Goal: Transaction & Acquisition: Book appointment/travel/reservation

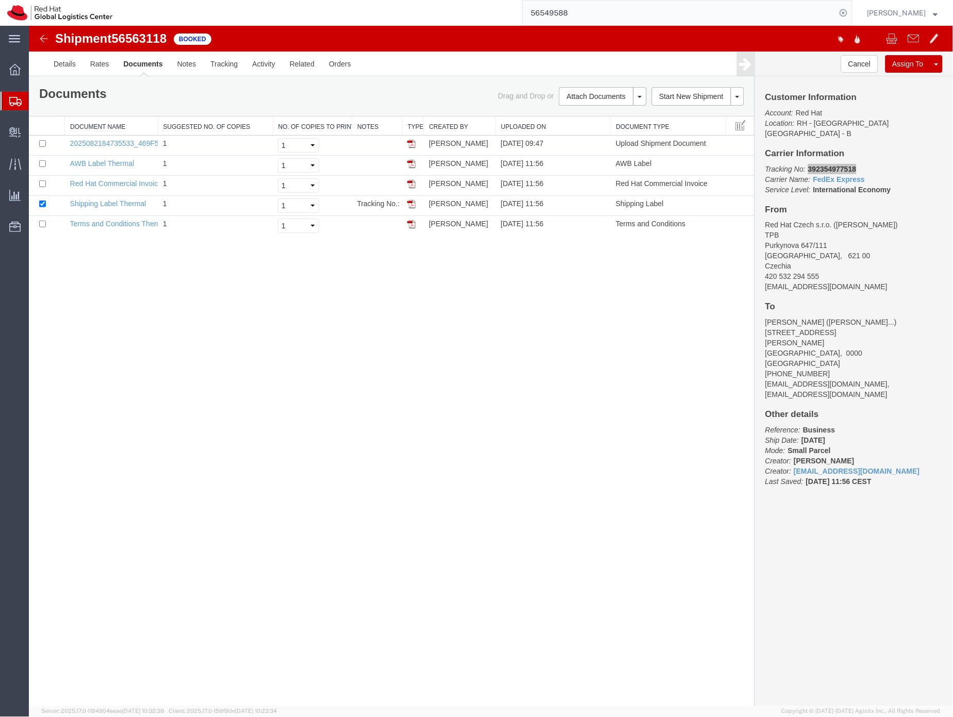
click at [577, 10] on input "56549588" at bounding box center [680, 13] width 314 height 25
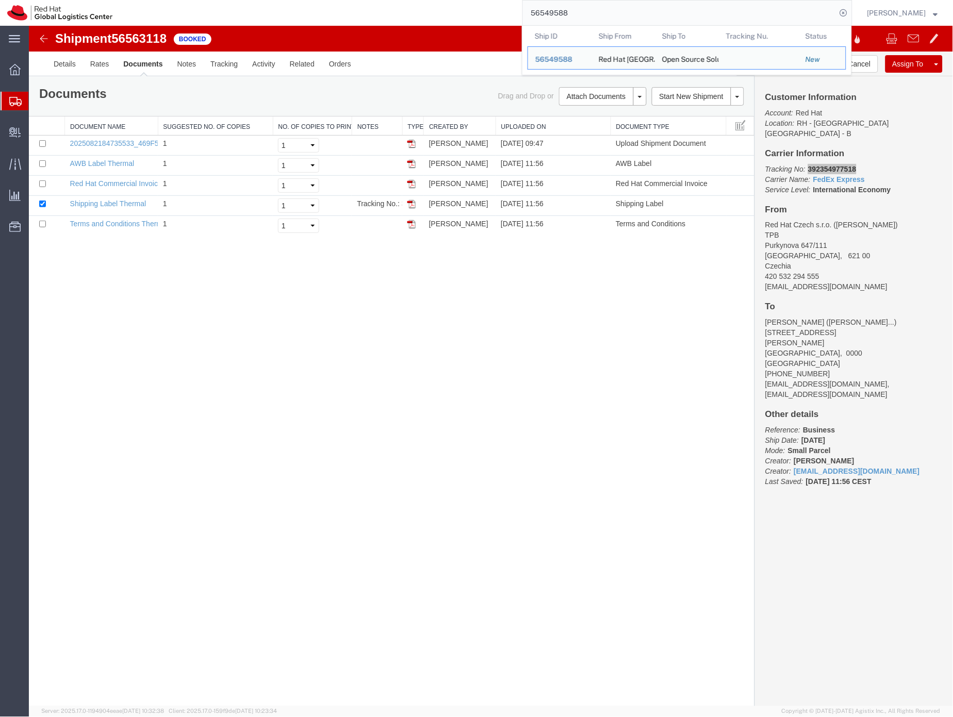
paste input "63154"
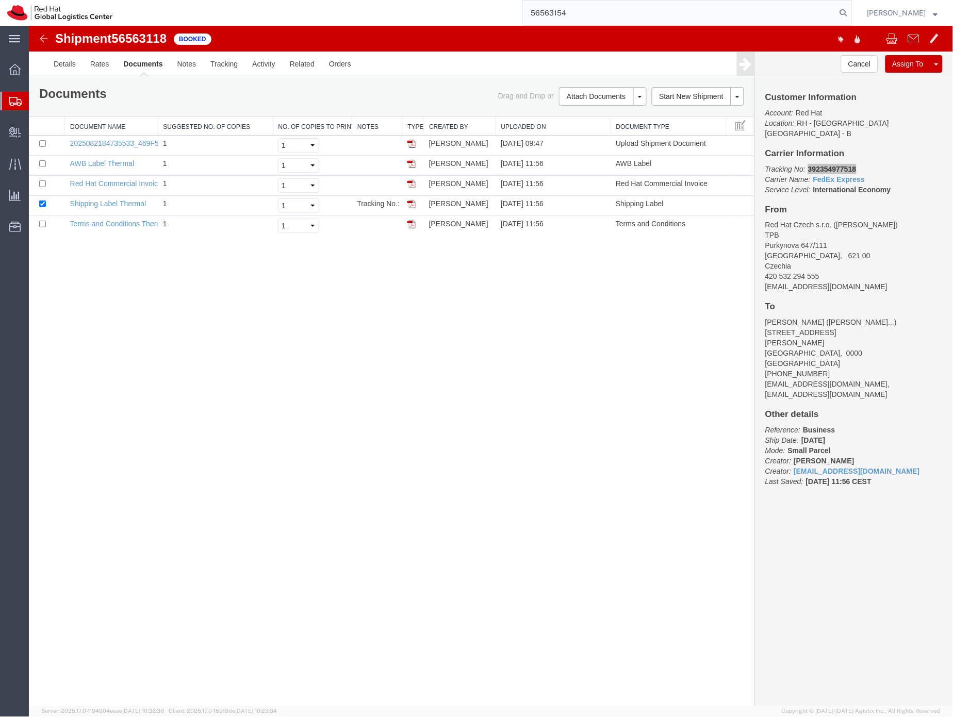
type input "56563154"
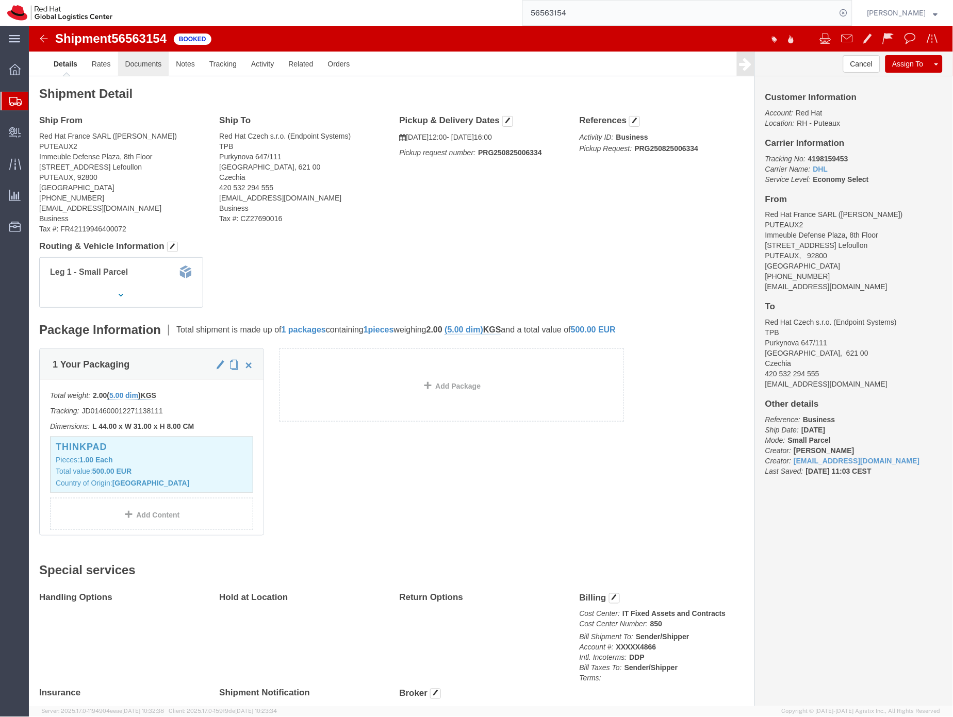
click link "Documents"
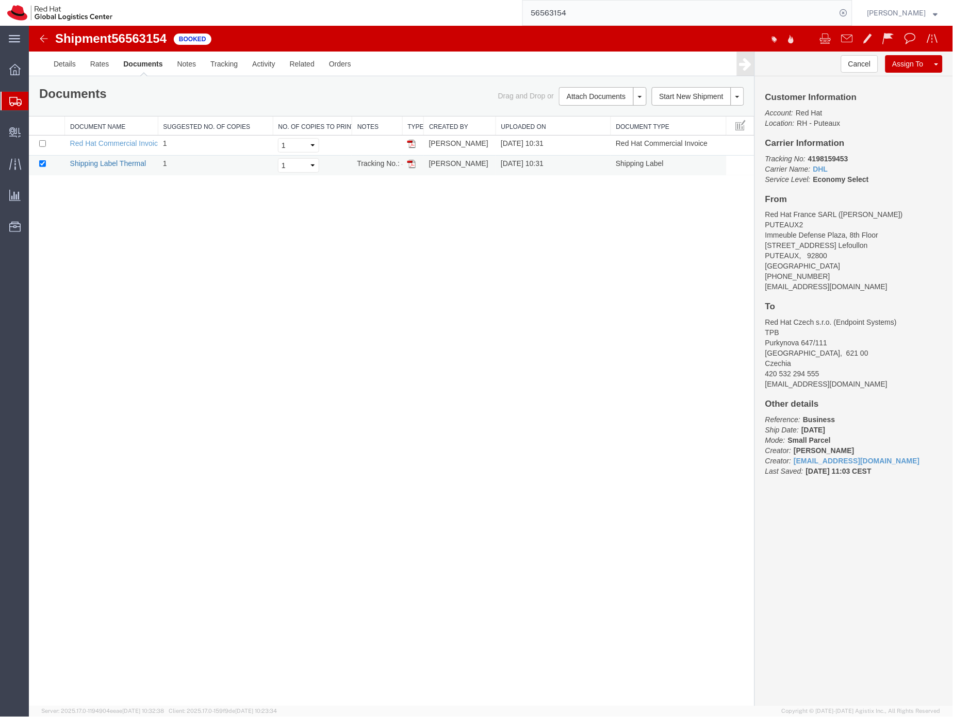
click at [114, 164] on link "Shipping Label Thermal" at bounding box center [108, 163] width 76 height 8
click at [14, 101] on icon at bounding box center [15, 101] width 12 height 9
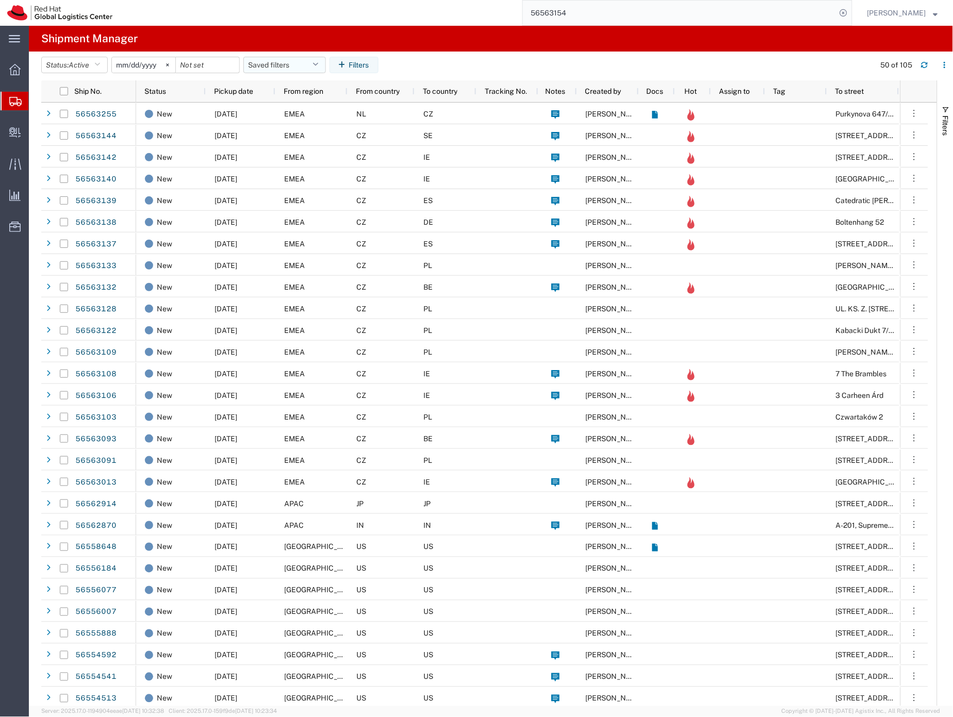
click at [270, 62] on button "Saved filters" at bounding box center [284, 65] width 83 height 17
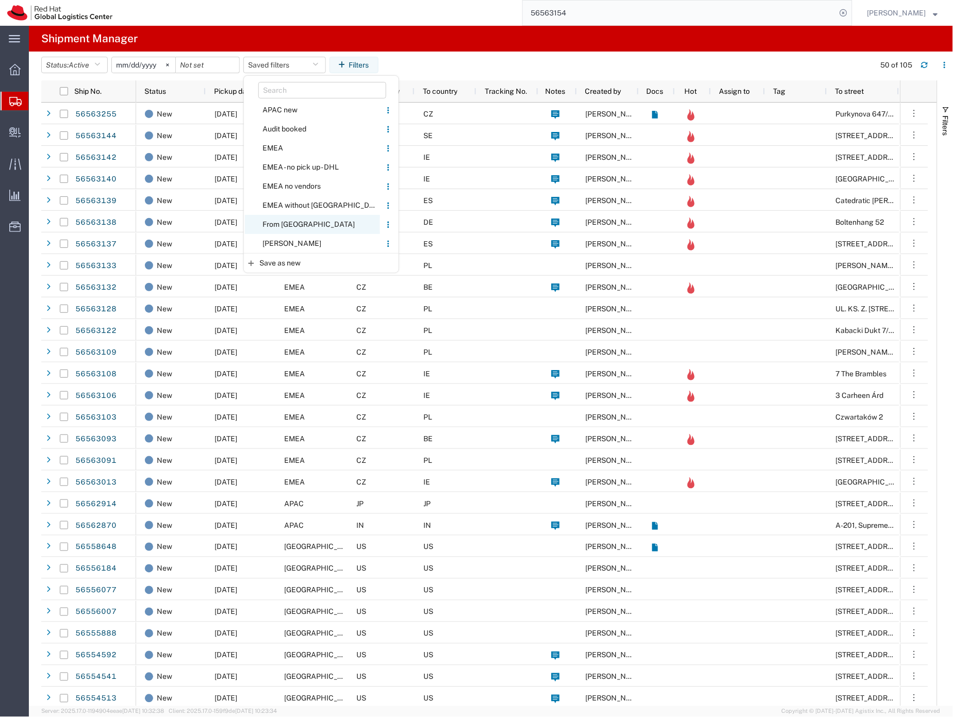
click at [281, 224] on span "From [GEOGRAPHIC_DATA]" at bounding box center [312, 224] width 135 height 19
type input "[DATE]"
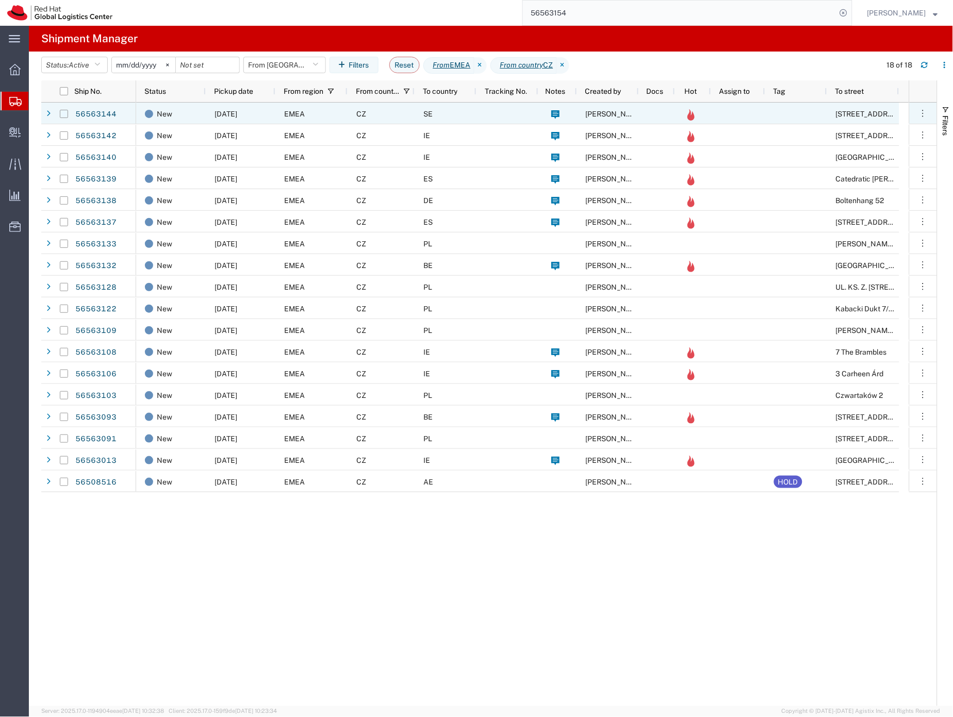
click at [64, 112] on input "Press Space to toggle row selection (unchecked)" at bounding box center [64, 114] width 8 height 8
checkbox input "true"
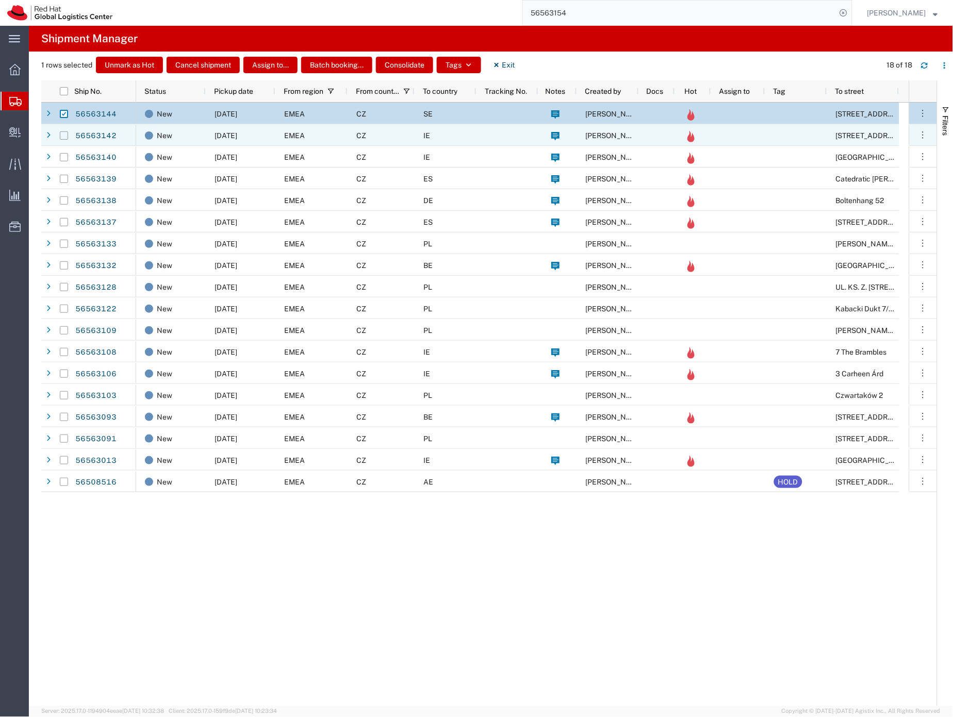
click at [65, 133] on input "Press Space to toggle row selection (unchecked)" at bounding box center [64, 136] width 8 height 8
checkbox input "true"
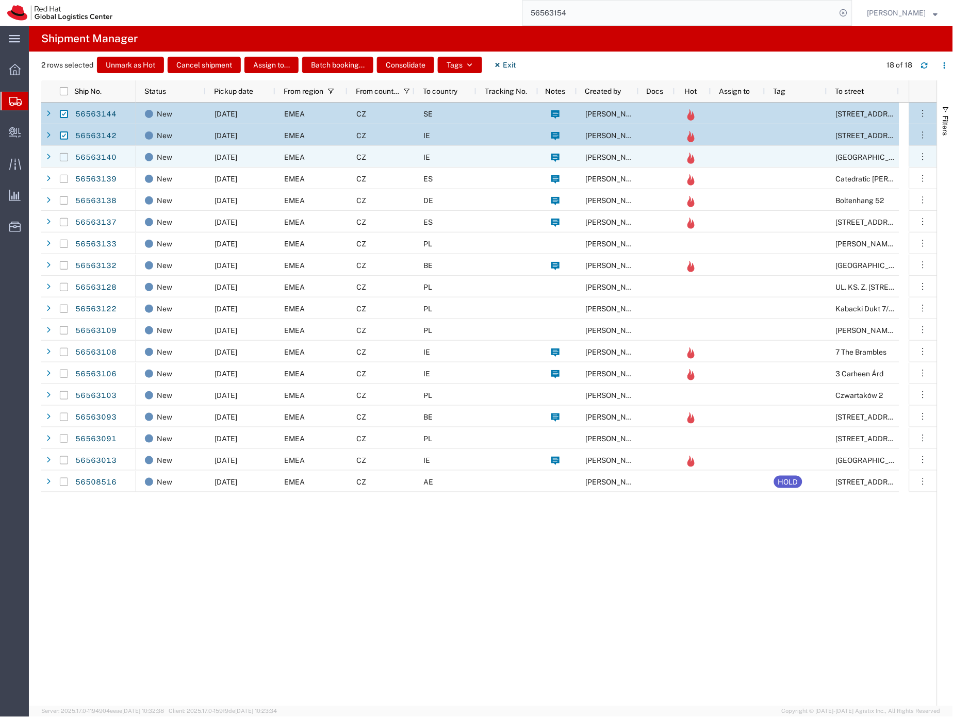
click at [64, 157] on input "Press Space to toggle row selection (unchecked)" at bounding box center [64, 157] width 8 height 8
checkbox input "true"
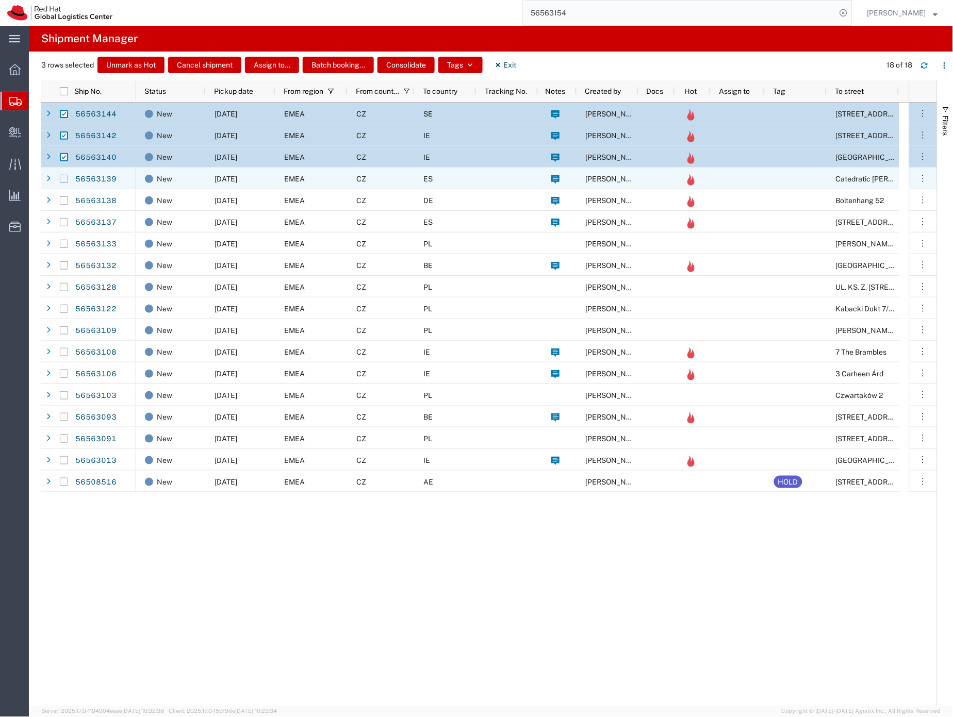
click at [65, 181] on input "Press Space to toggle row selection (unchecked)" at bounding box center [64, 179] width 8 height 8
checkbox input "true"
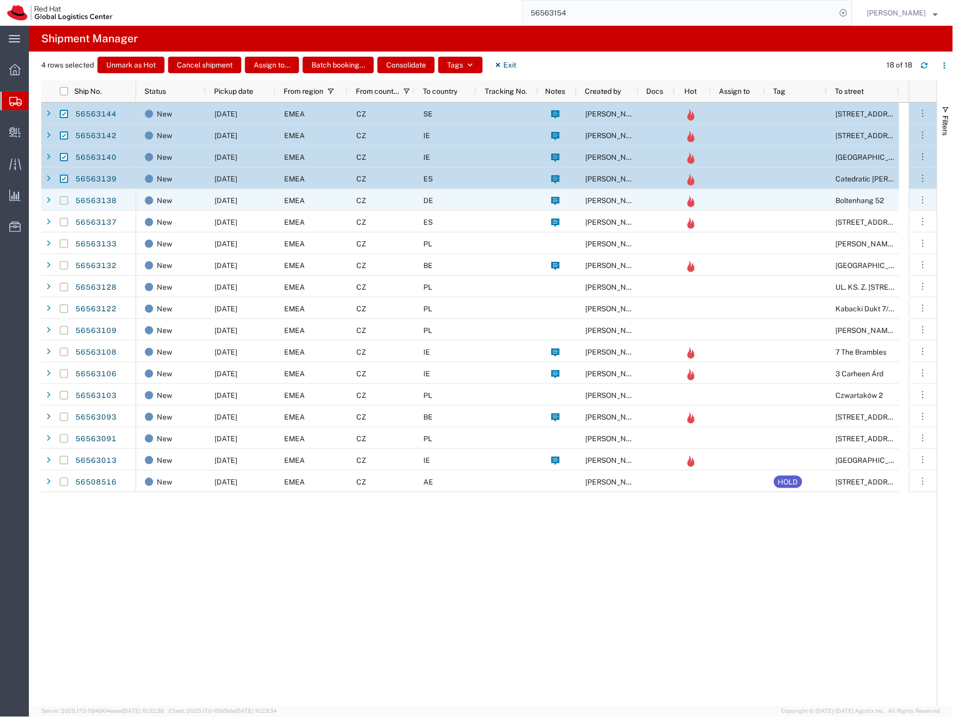
click at [63, 200] on input "Press Space to toggle row selection (unchecked)" at bounding box center [64, 200] width 8 height 8
checkbox input "true"
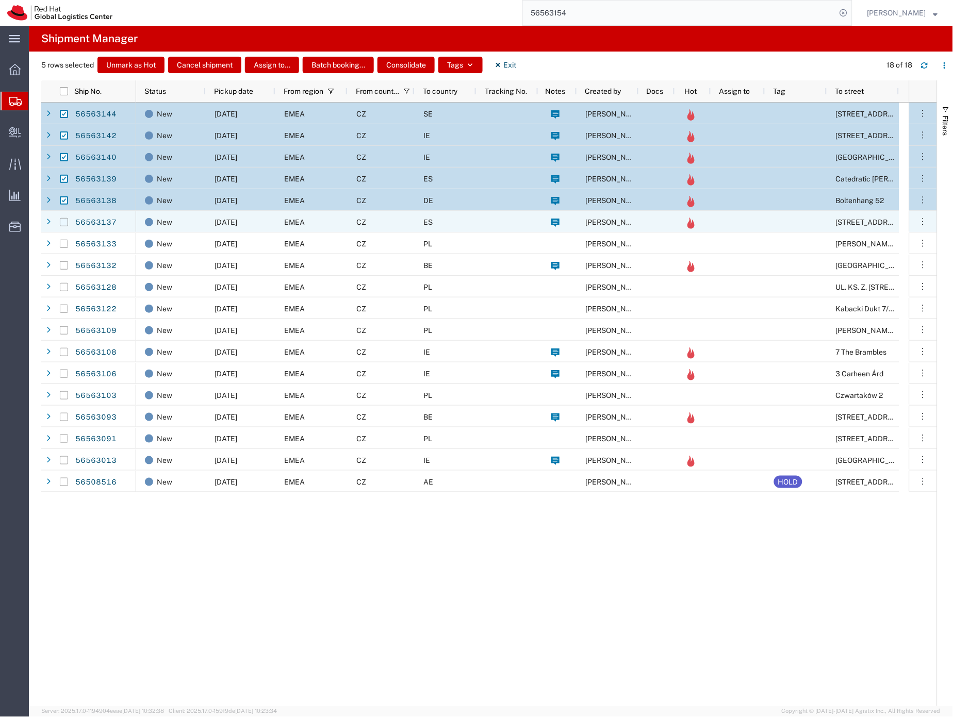
click at [66, 223] on input "Press Space to toggle row selection (unchecked)" at bounding box center [64, 222] width 8 height 8
checkbox input "true"
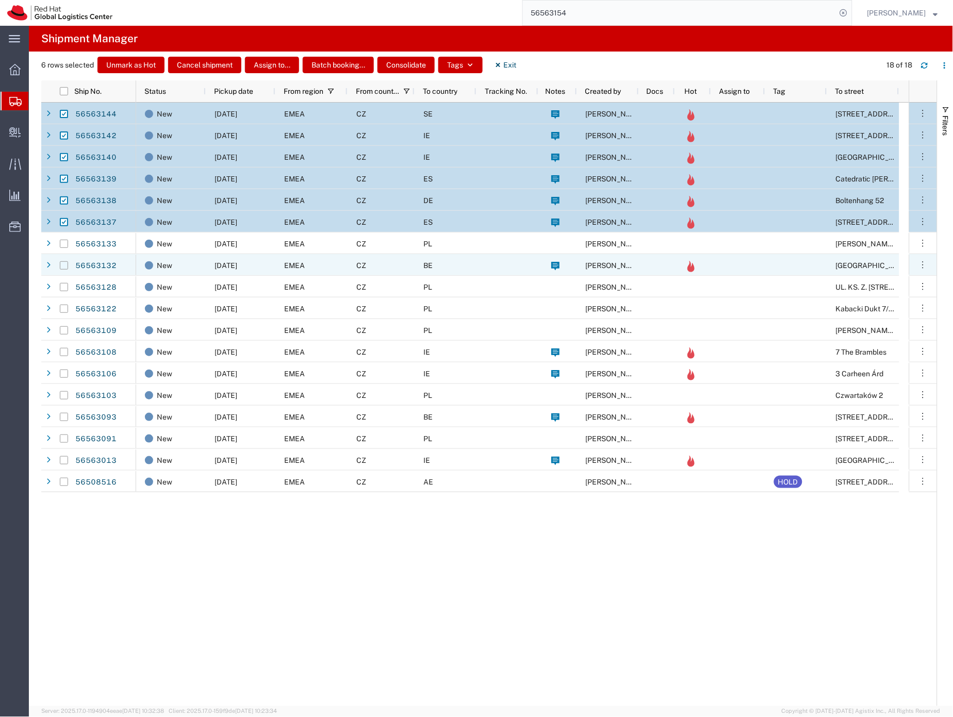
click at [61, 266] on input "Press Space to toggle row selection (unchecked)" at bounding box center [64, 265] width 8 height 8
checkbox input "true"
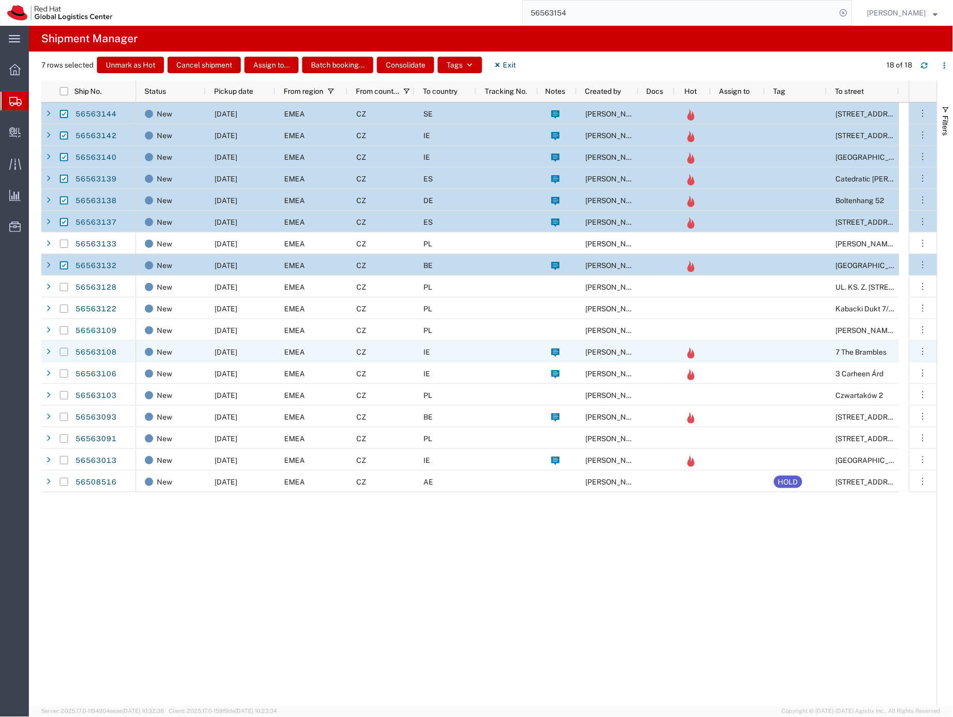
click at [64, 354] on input "Press Space to toggle row selection (unchecked)" at bounding box center [64, 352] width 8 height 8
checkbox input "true"
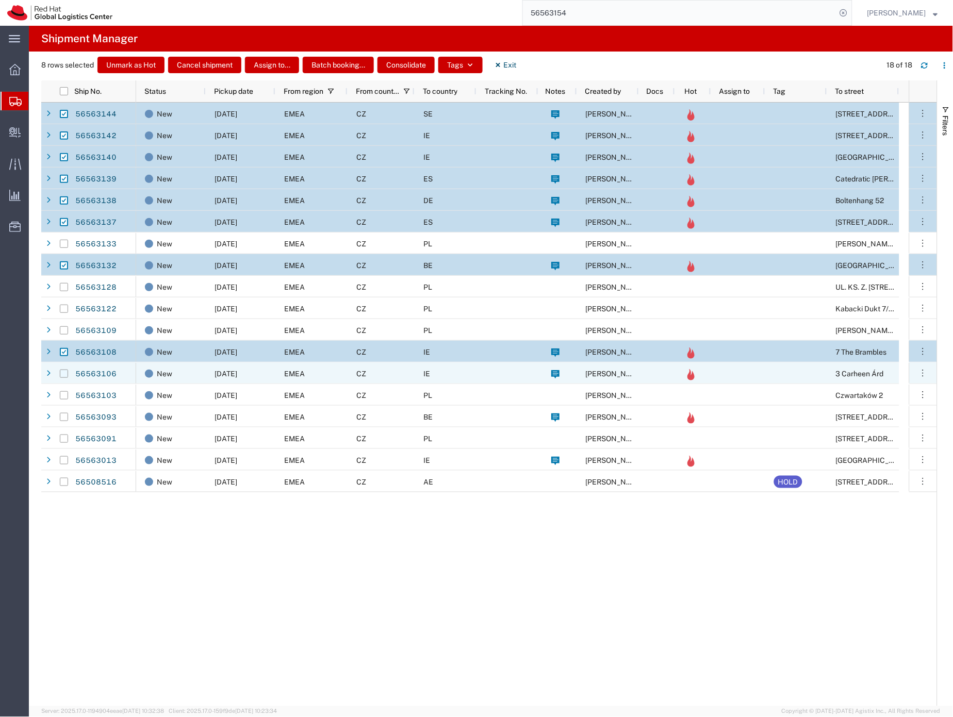
click at [63, 374] on input "Press Space to toggle row selection (unchecked)" at bounding box center [64, 374] width 8 height 8
checkbox input "true"
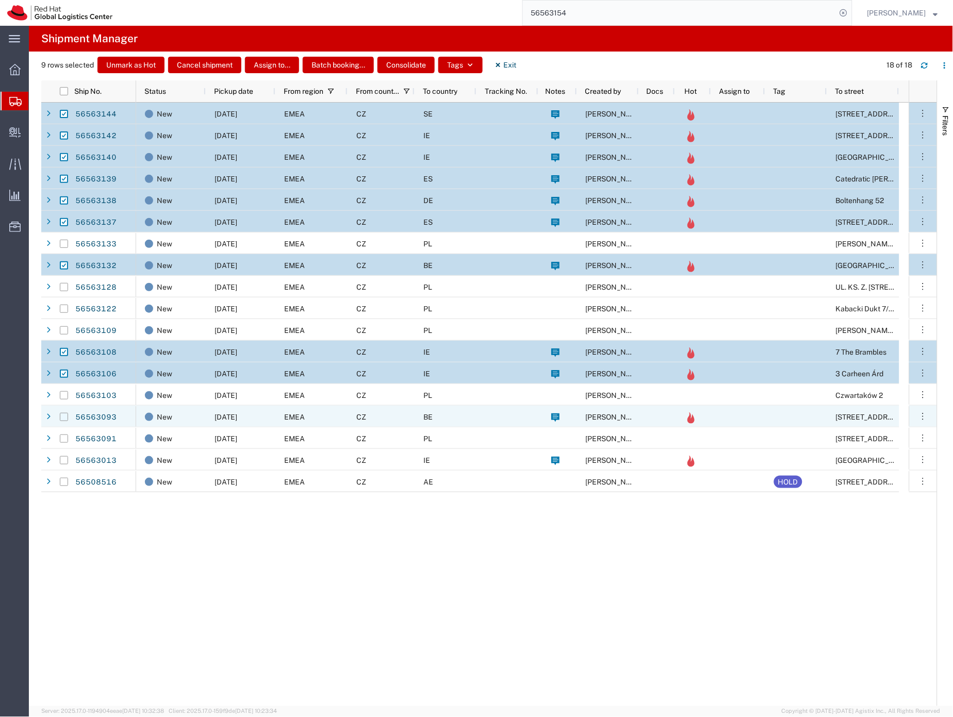
click at [64, 419] on input "Press Space to toggle row selection (unchecked)" at bounding box center [64, 417] width 8 height 8
checkbox input "true"
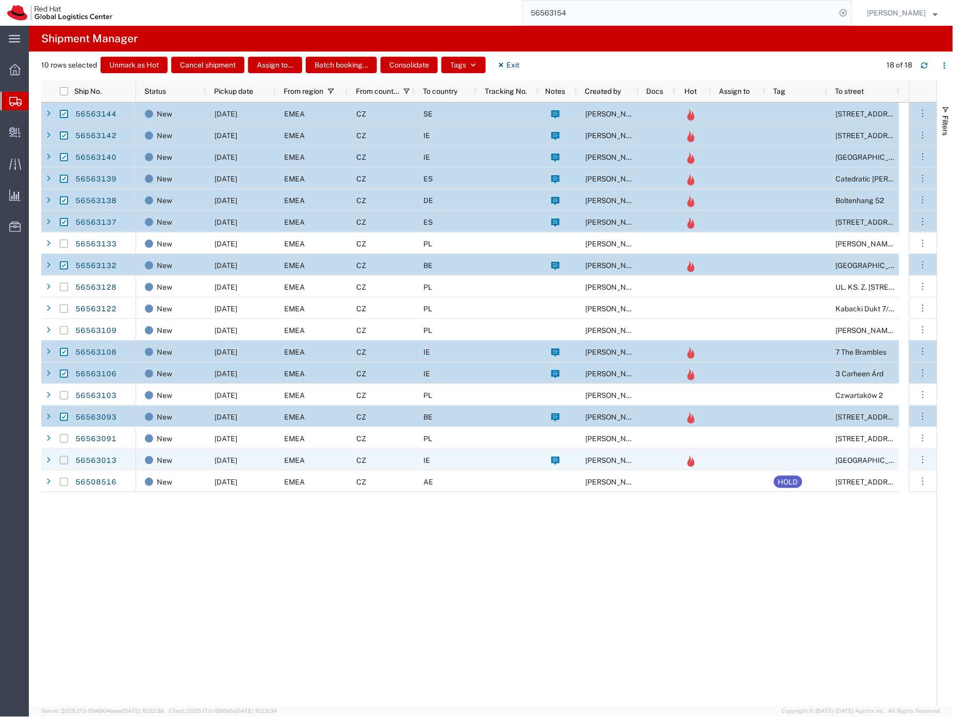
click at [63, 461] on input "Press Space to toggle row selection (unchecked)" at bounding box center [64, 460] width 8 height 8
checkbox input "true"
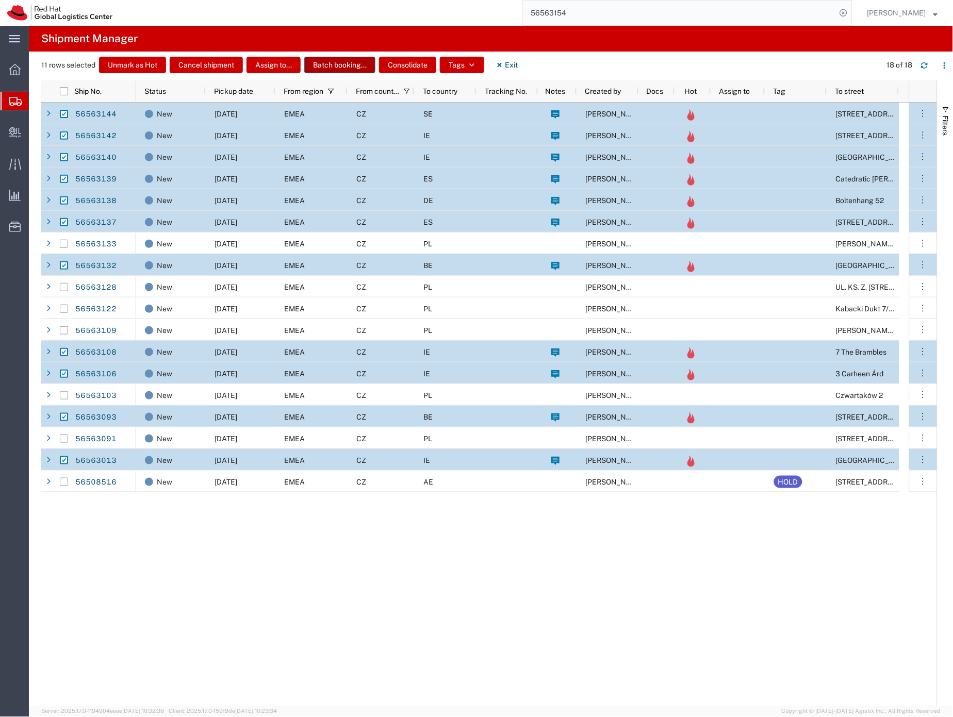
click at [342, 61] on button "Batch booking..." at bounding box center [339, 65] width 71 height 17
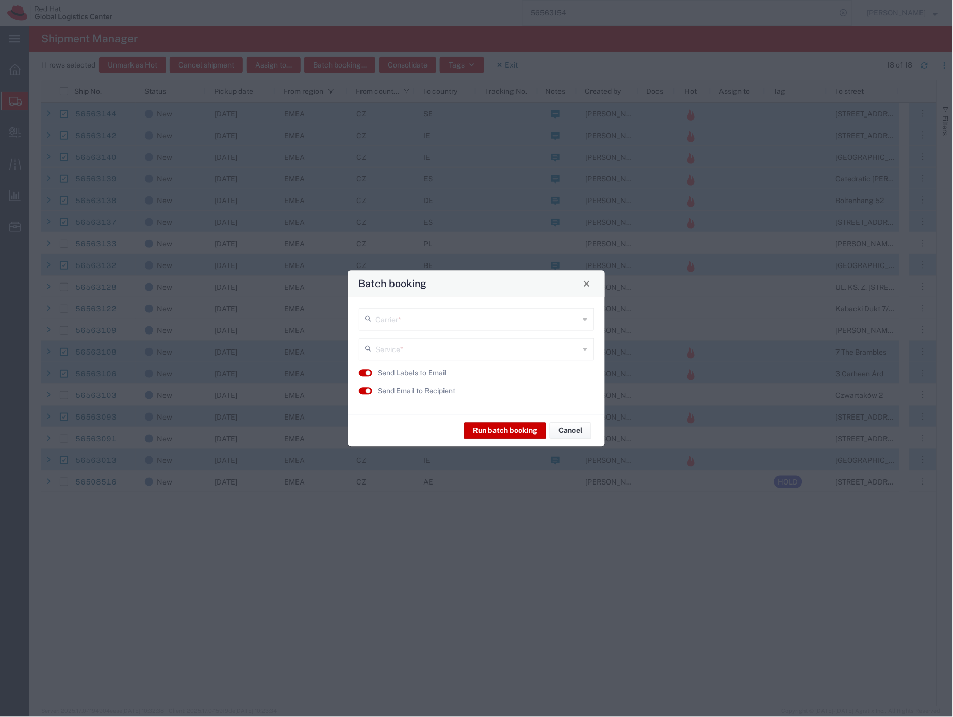
click at [400, 321] on input "text" at bounding box center [477, 318] width 204 height 18
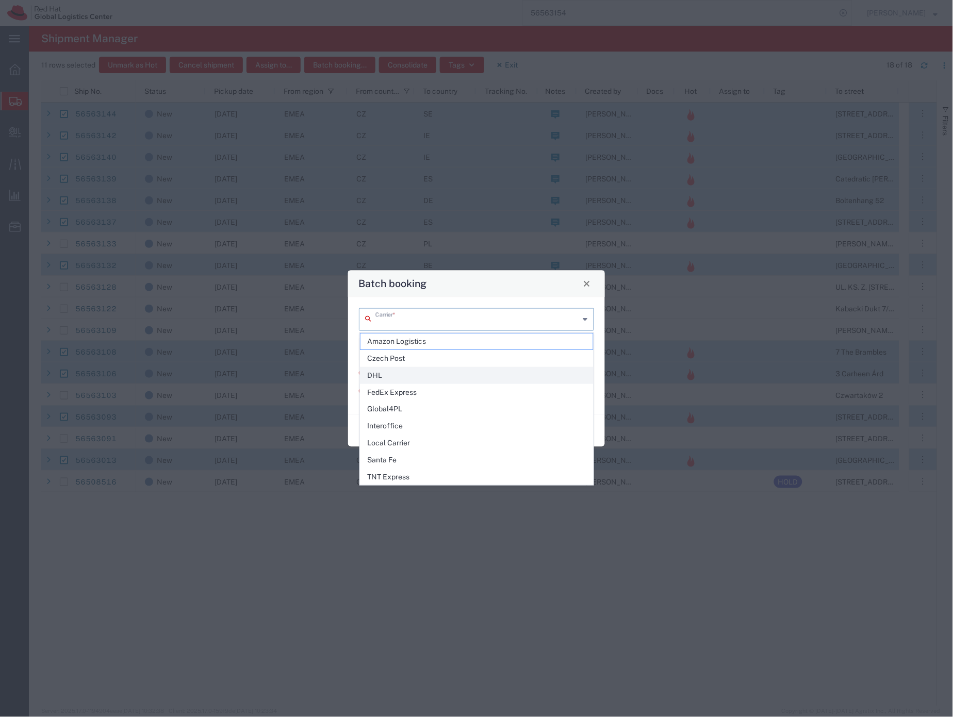
click at [385, 375] on span "DHL" at bounding box center [477, 376] width 233 height 16
type input "DHL"
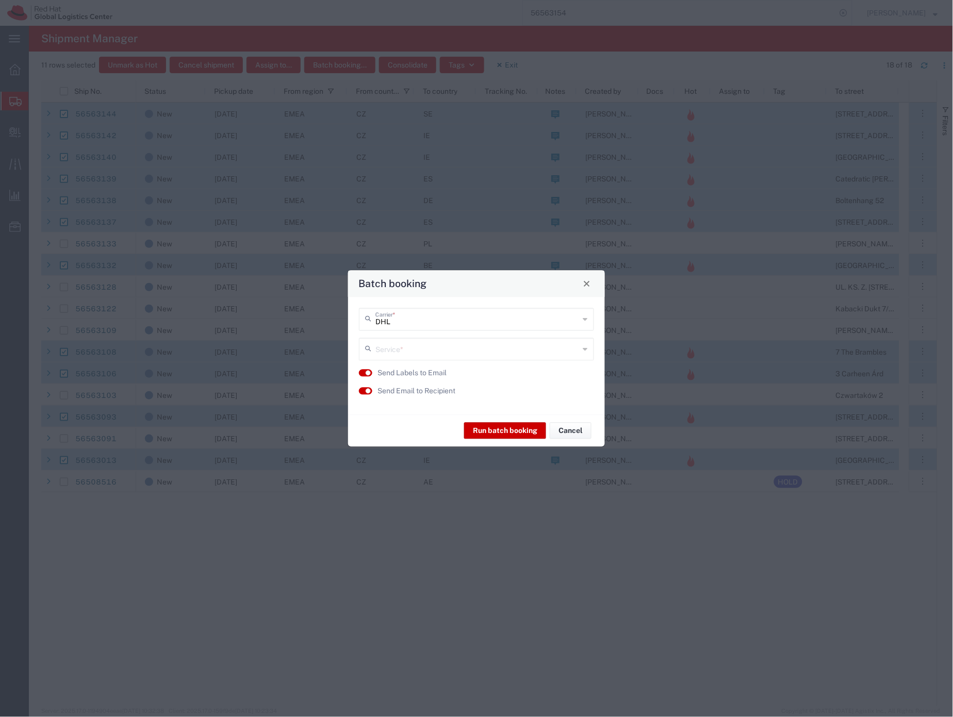
click at [423, 350] on input "text" at bounding box center [477, 348] width 204 height 18
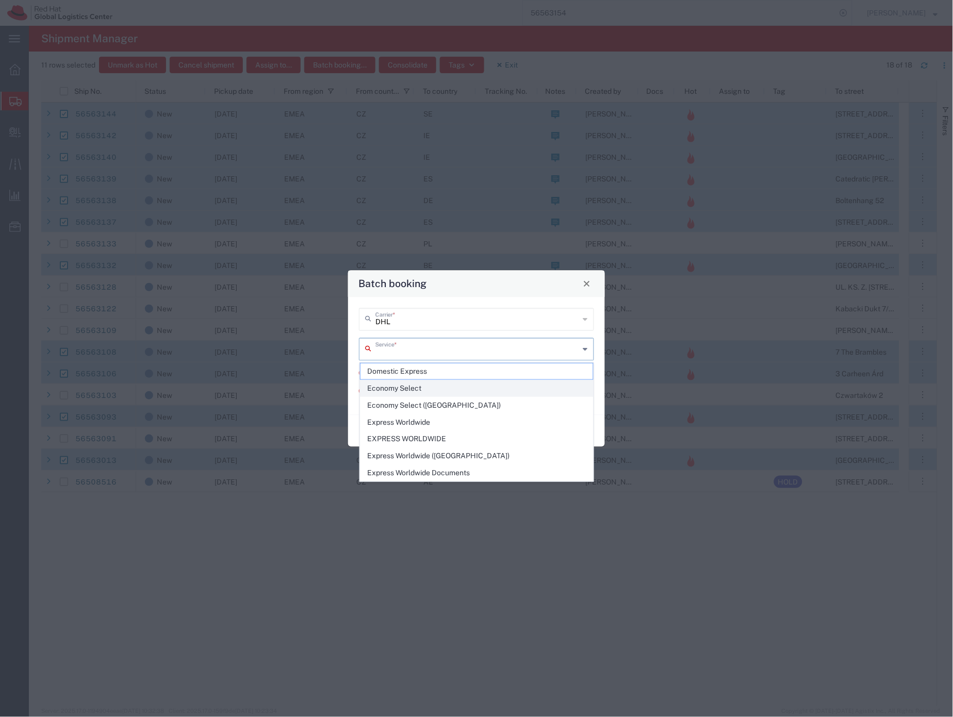
click at [399, 388] on span "Economy Select" at bounding box center [477, 389] width 233 height 16
type input "Economy Select"
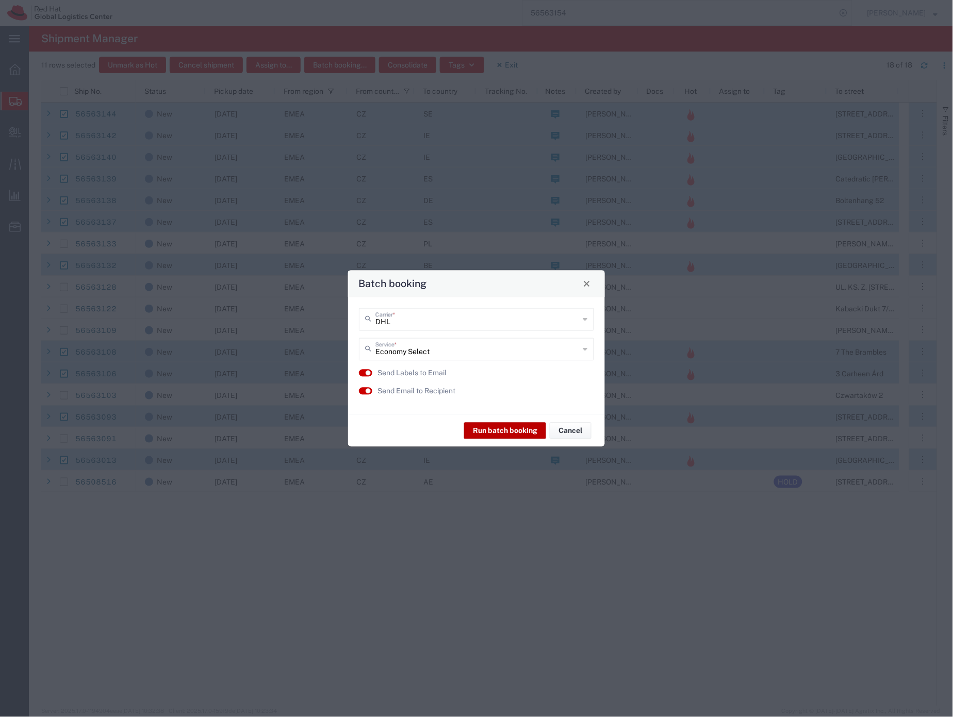
click at [491, 430] on button "Run batch booking" at bounding box center [505, 431] width 82 height 17
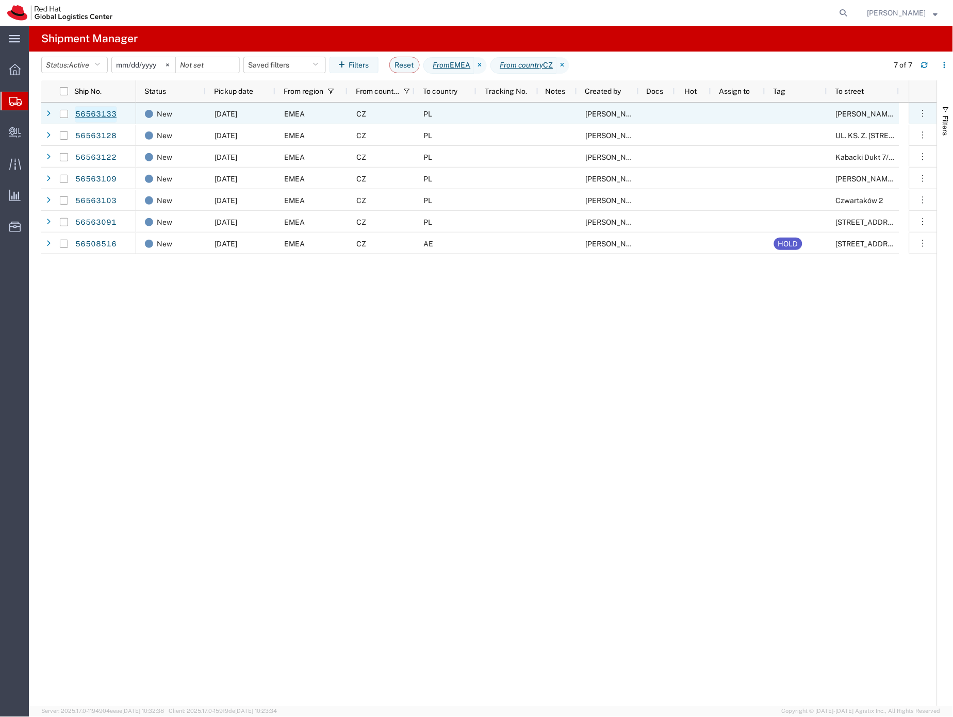
click at [105, 113] on link "56563133" at bounding box center [96, 114] width 42 height 17
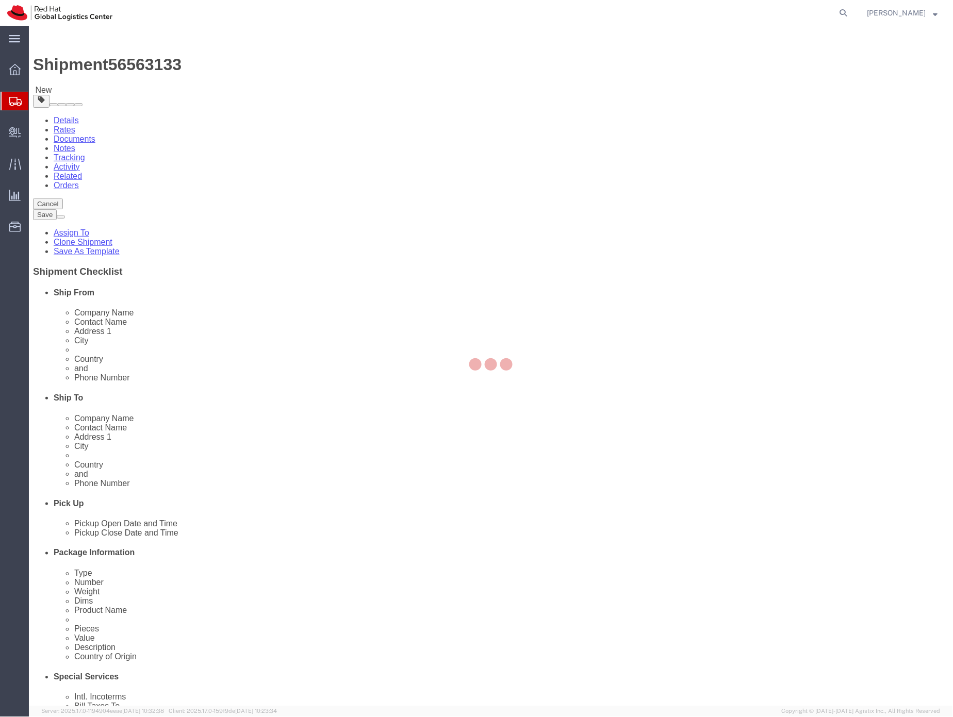
select select "38036"
select select
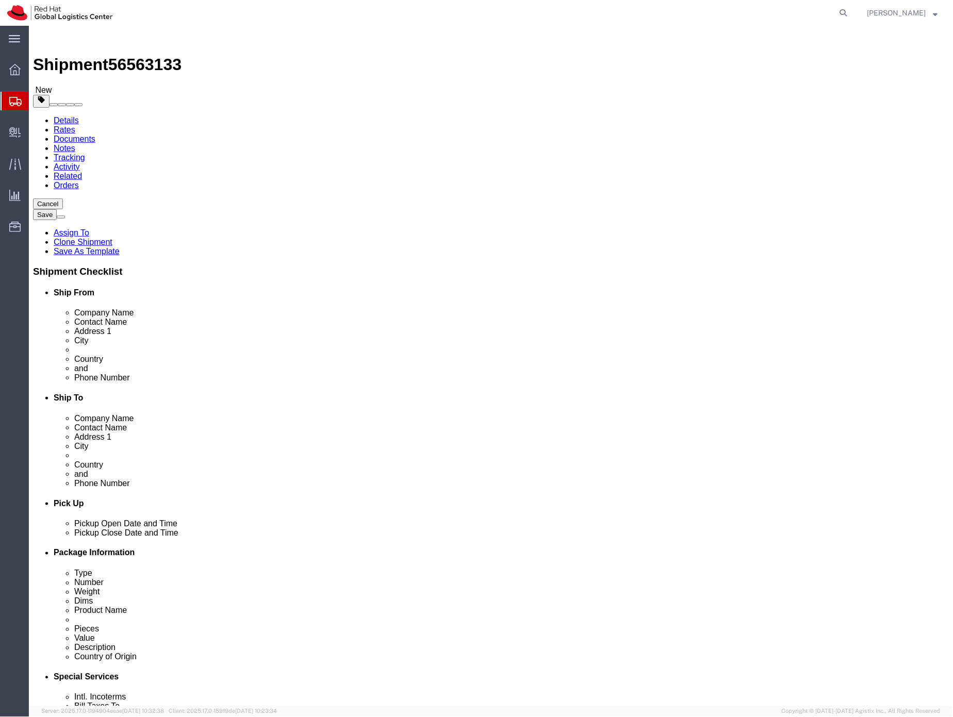
click icon
click dd "2.00 Each"
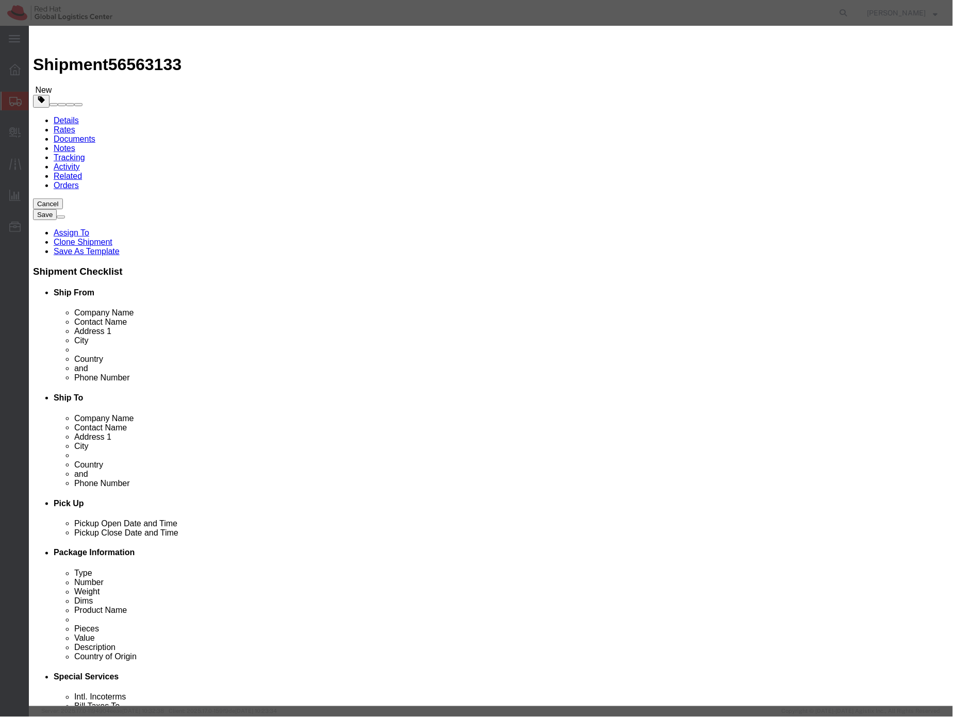
click textarea
type textarea "2"
type textarea "HR document"
click button "Save & Close"
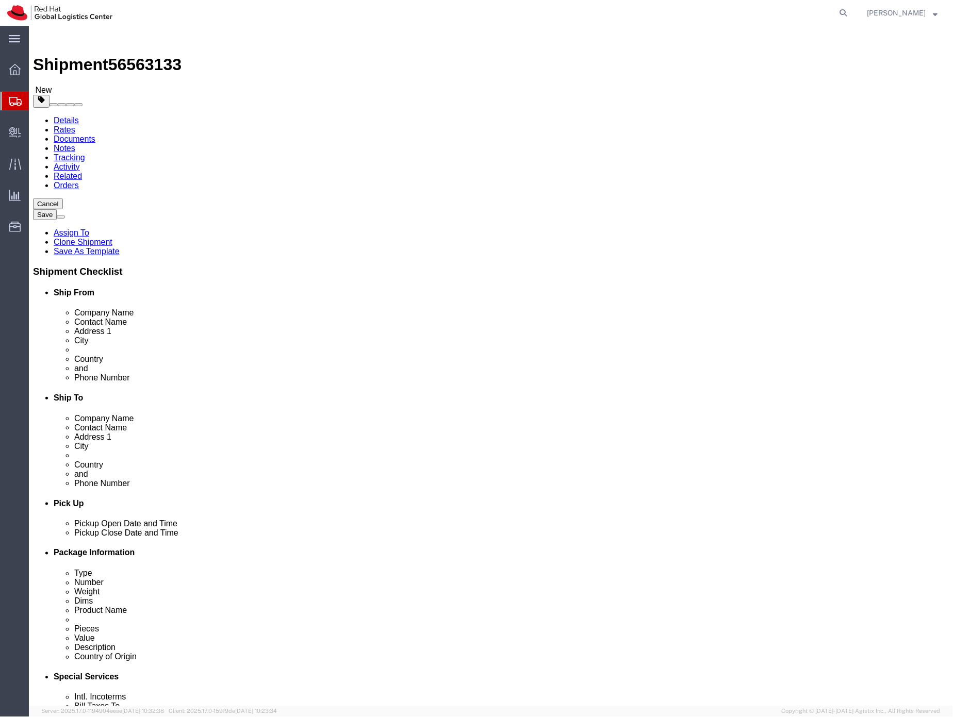
click link "Special Services"
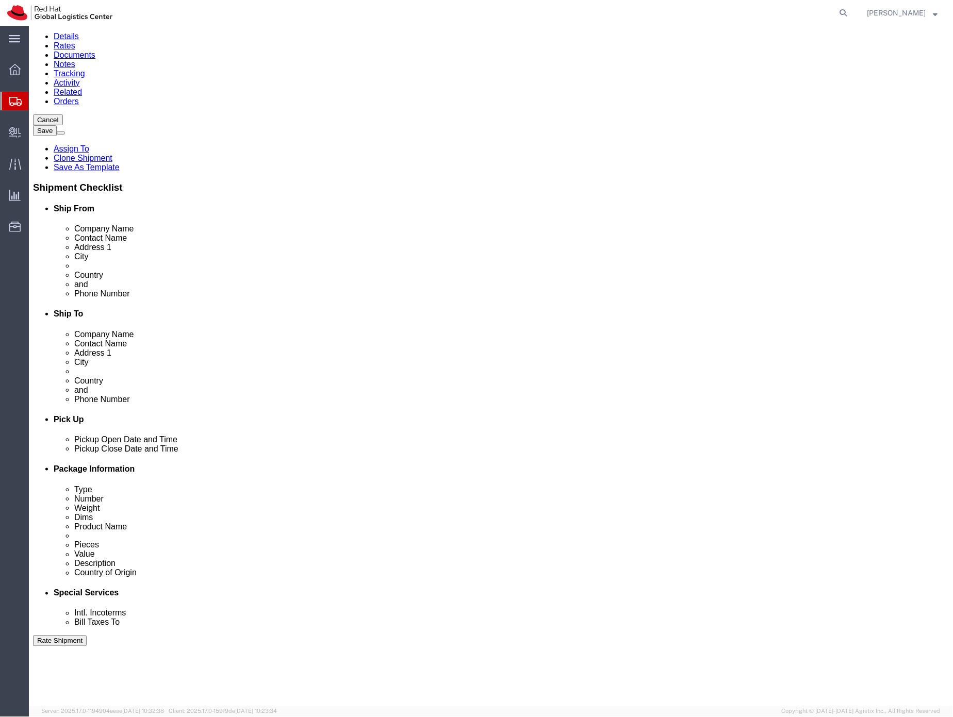
scroll to position [239, 0]
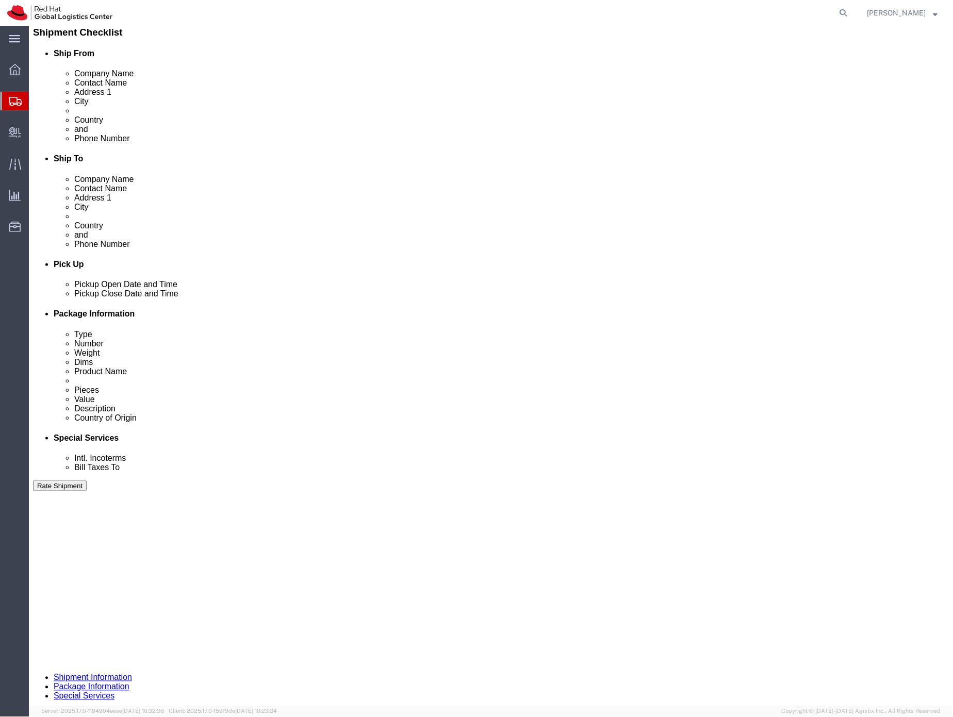
click button "Rate Shipment"
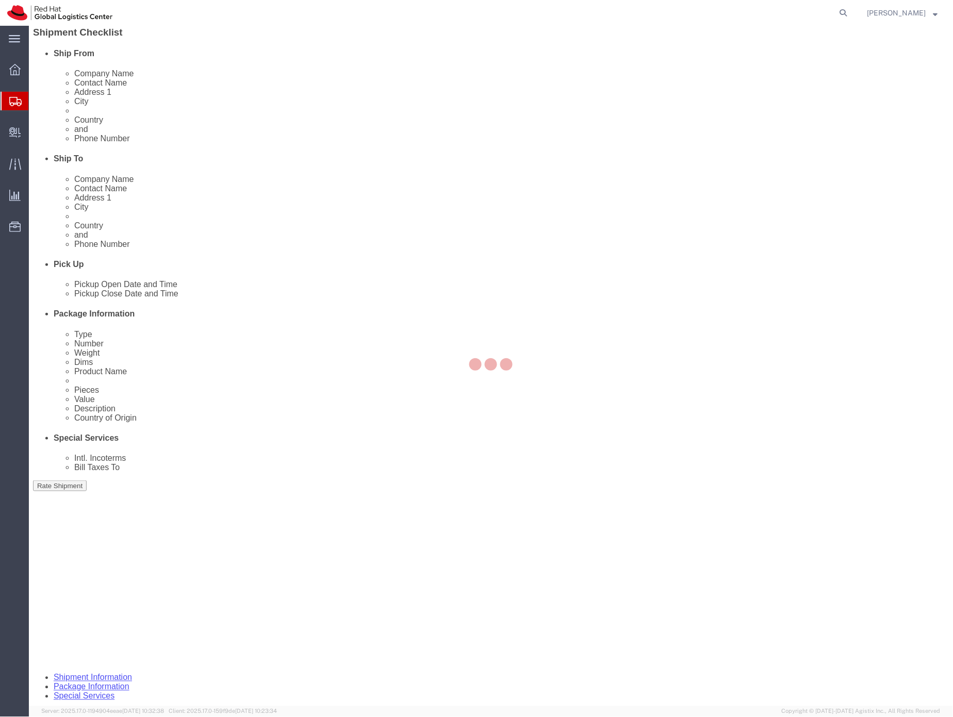
scroll to position [0, 0]
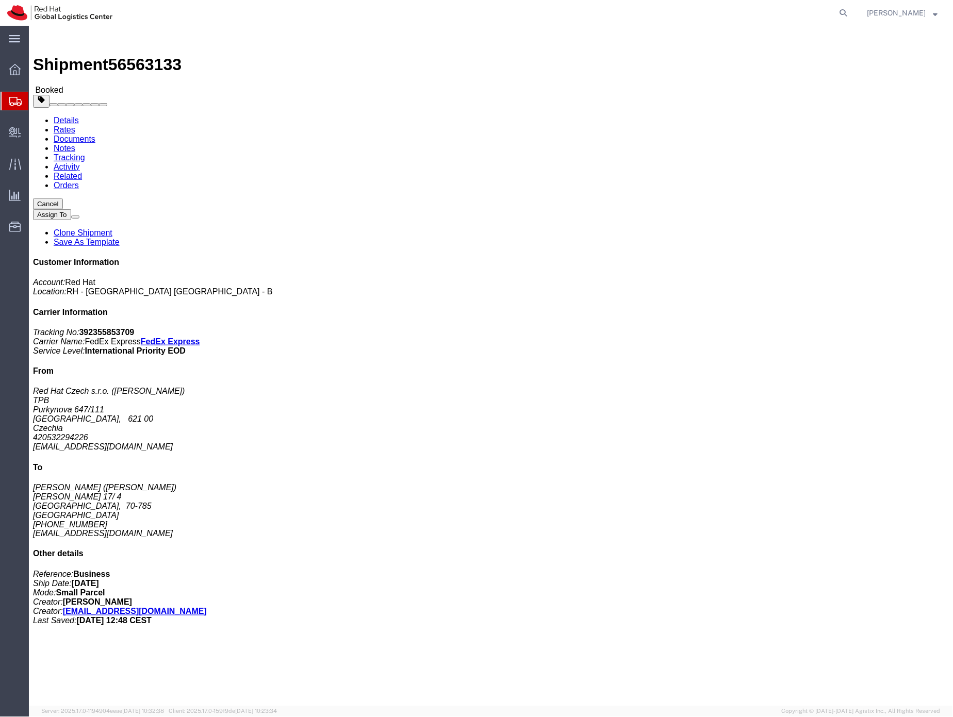
click at [5, 102] on div at bounding box center [15, 101] width 29 height 19
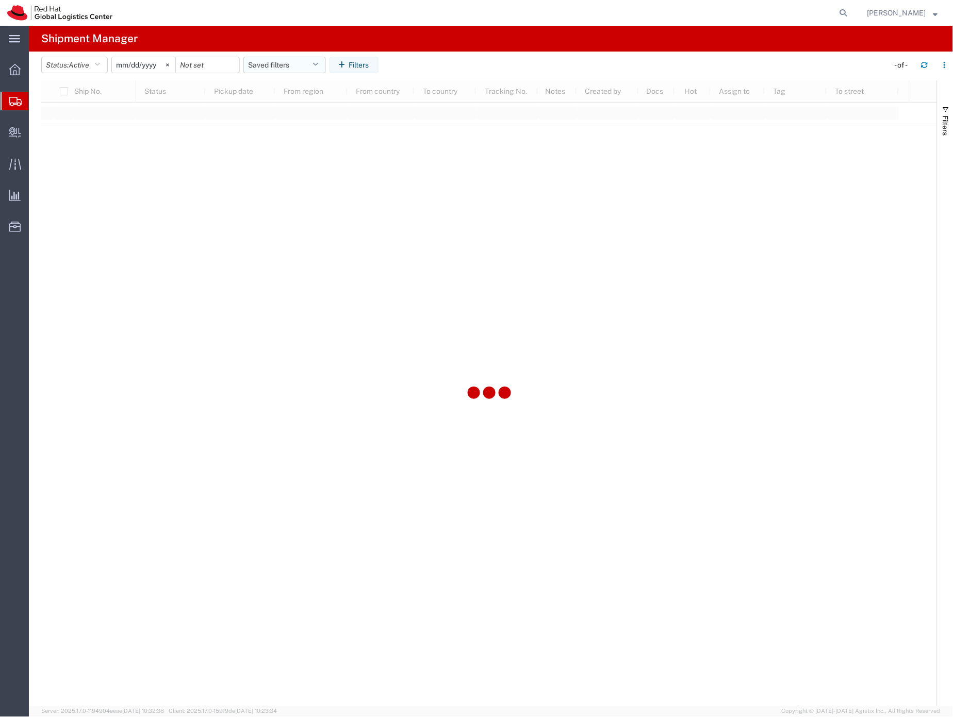
click at [260, 64] on button "Saved filters" at bounding box center [284, 65] width 83 height 17
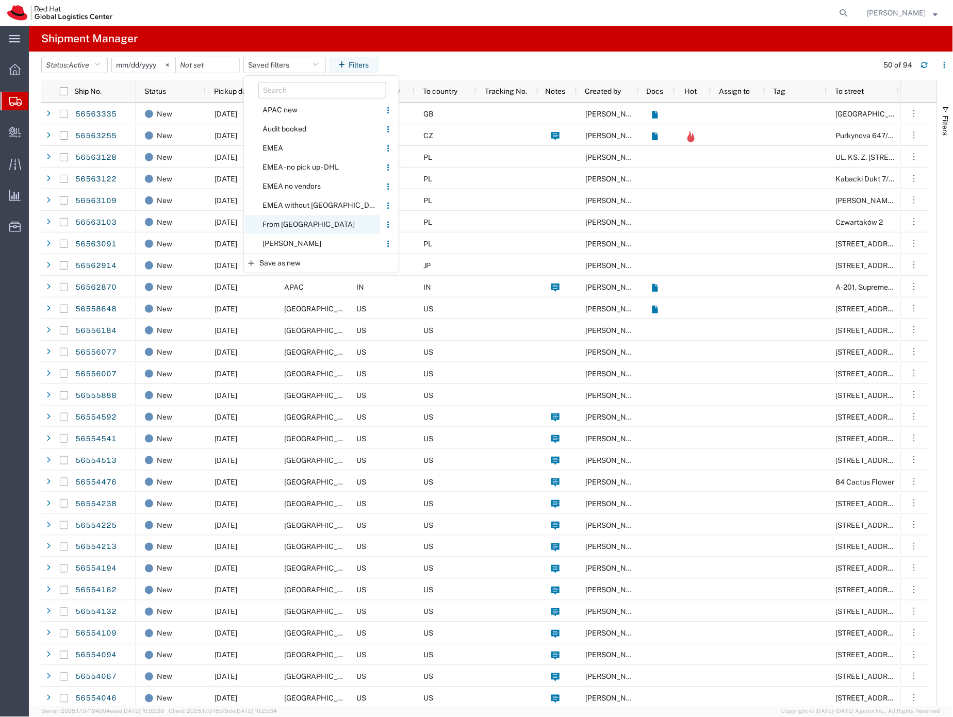
click at [284, 221] on span "From [GEOGRAPHIC_DATA]" at bounding box center [312, 224] width 135 height 19
type input "[DATE]"
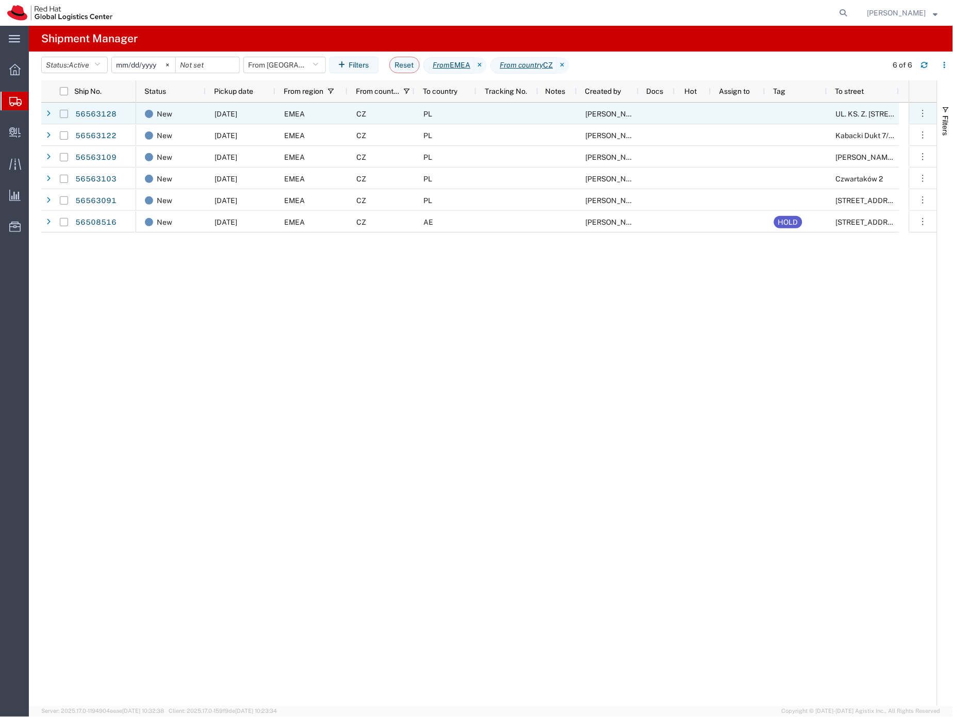
click at [61, 114] on input "Press Space to toggle row selection (unchecked)" at bounding box center [64, 114] width 8 height 8
checkbox input "true"
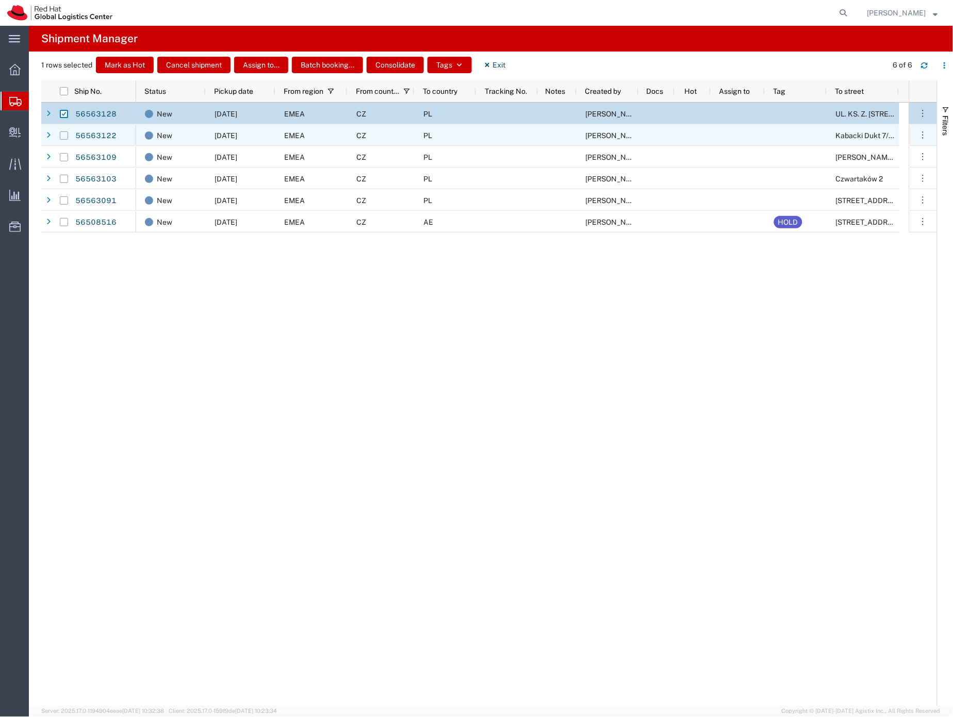
click at [65, 135] on input "Press Space to toggle row selection (unchecked)" at bounding box center [64, 136] width 8 height 8
checkbox input "true"
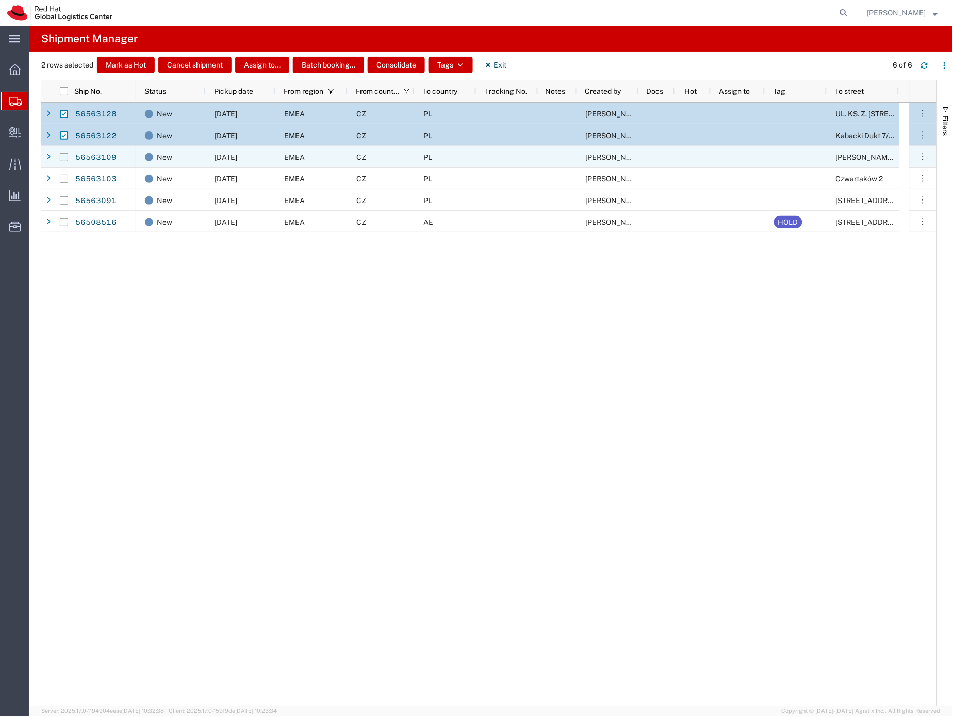
click at [63, 157] on input "Press Space to toggle row selection (unchecked)" at bounding box center [64, 157] width 8 height 8
checkbox input "true"
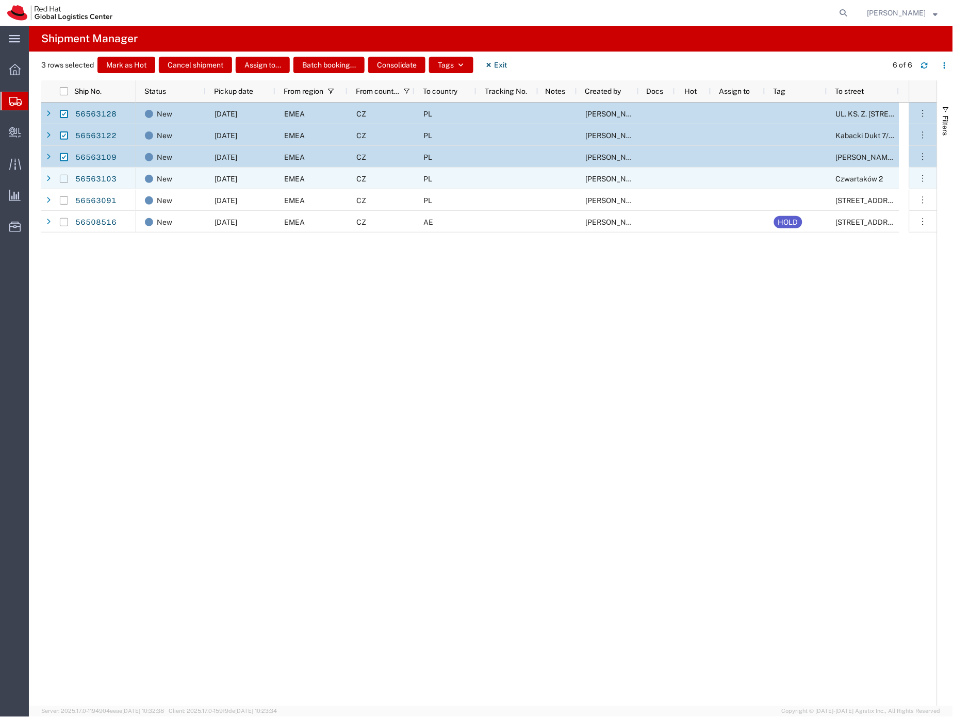
click at [64, 178] on input "Press Space to toggle row selection (unchecked)" at bounding box center [64, 179] width 8 height 8
checkbox input "true"
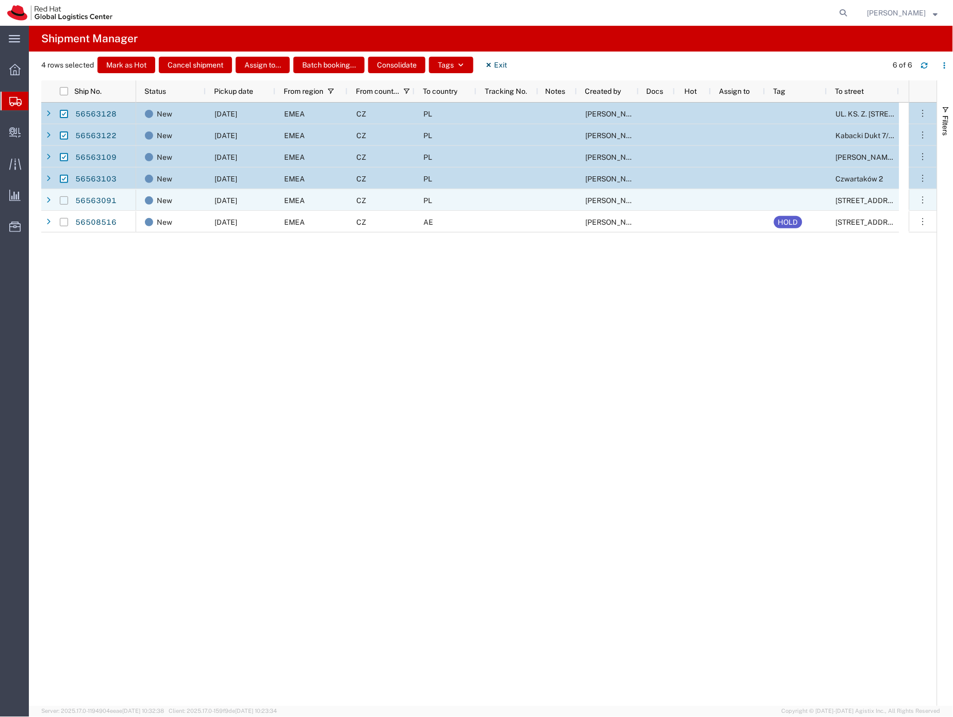
click at [62, 201] on input "Press Space to toggle row selection (unchecked)" at bounding box center [64, 200] width 8 height 8
checkbox input "true"
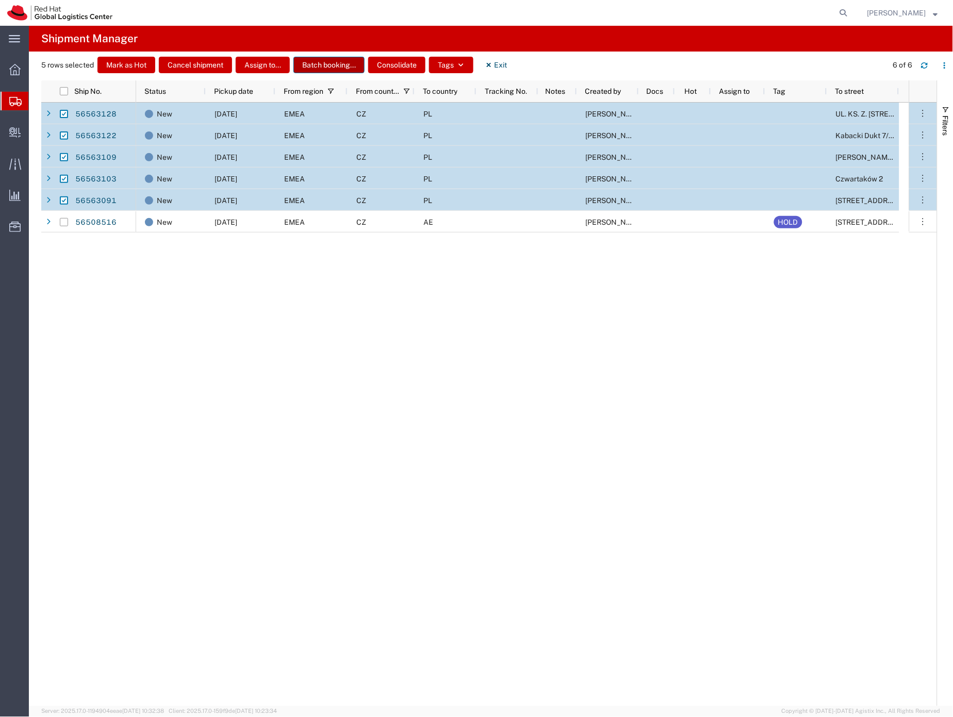
click at [312, 63] on button "Batch booking..." at bounding box center [328, 65] width 71 height 17
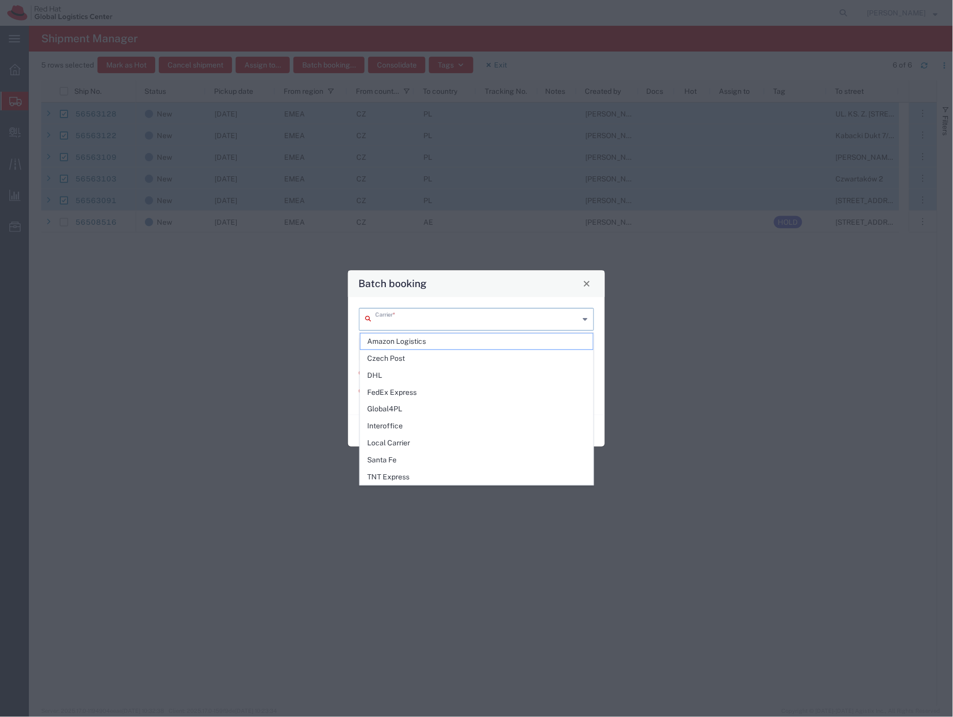
click at [391, 321] on input "text" at bounding box center [477, 318] width 204 height 18
click at [398, 393] on span "FedEx Express" at bounding box center [477, 393] width 233 height 16
type input "FedEx Express"
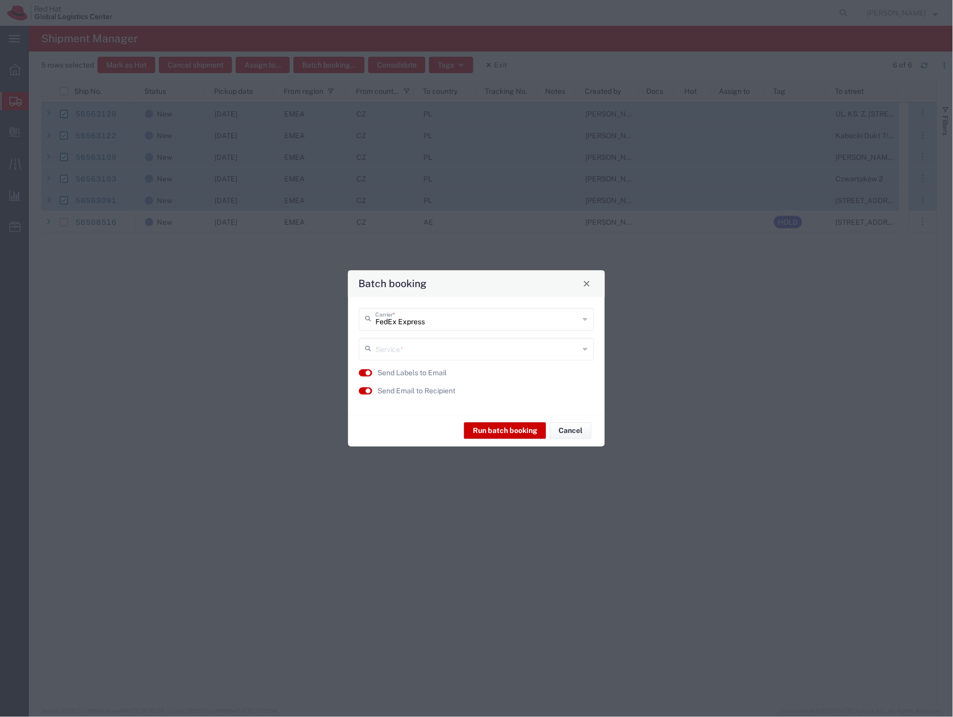
click at [398, 350] on input "text" at bounding box center [477, 348] width 204 height 18
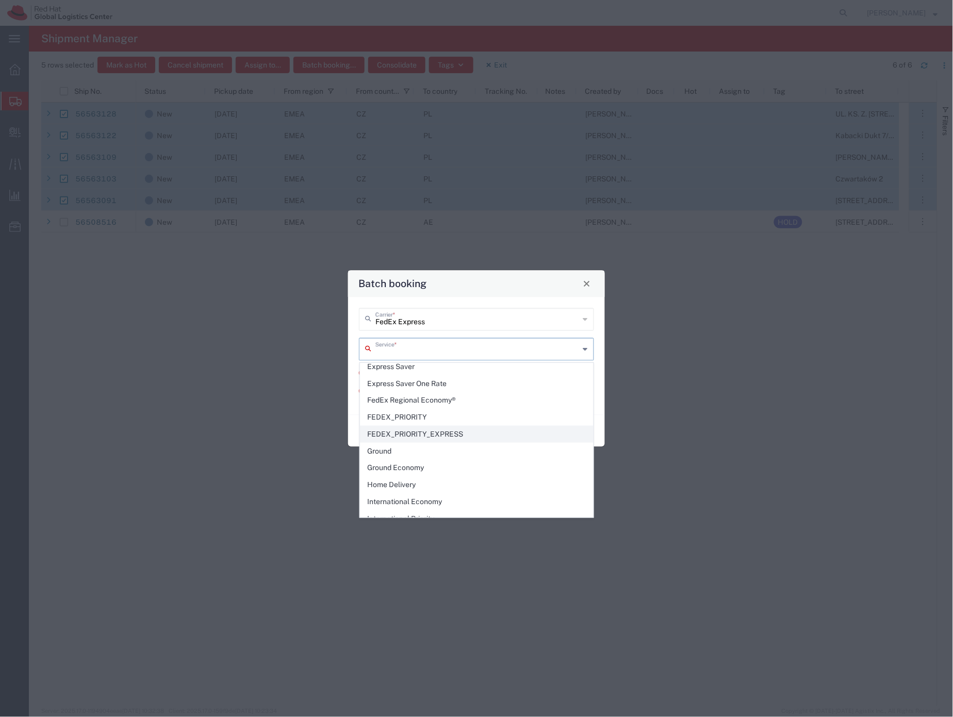
scroll to position [19, 0]
click at [421, 437] on span "FEDEX_PRIORITY" at bounding box center [477, 438] width 233 height 16
type input "FEDEX_PRIORITY"
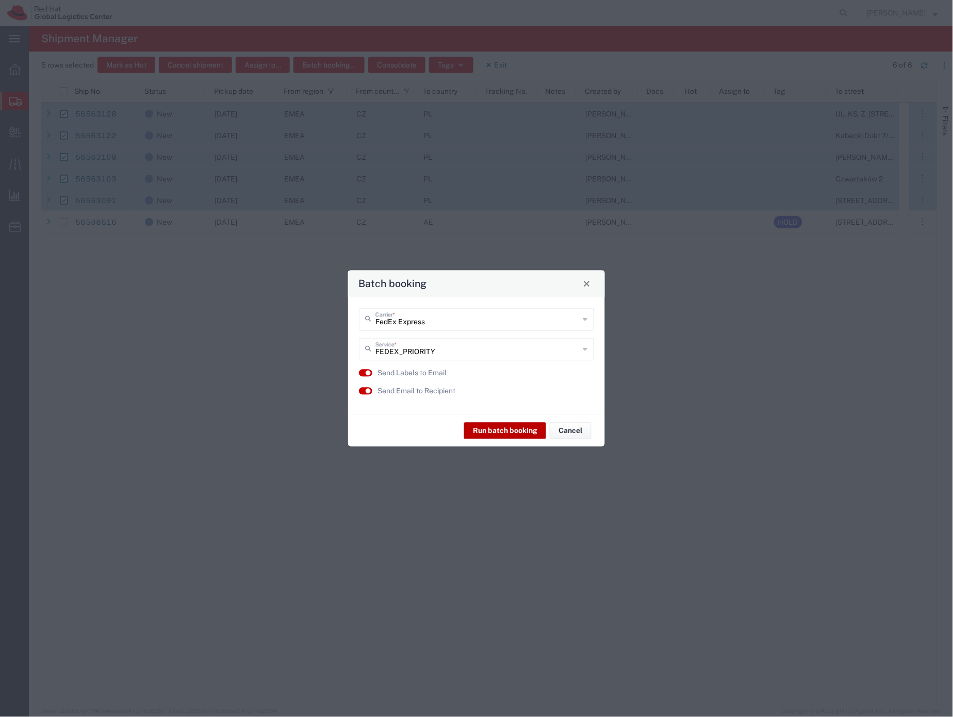
click at [495, 433] on button "Run batch booking" at bounding box center [505, 431] width 82 height 17
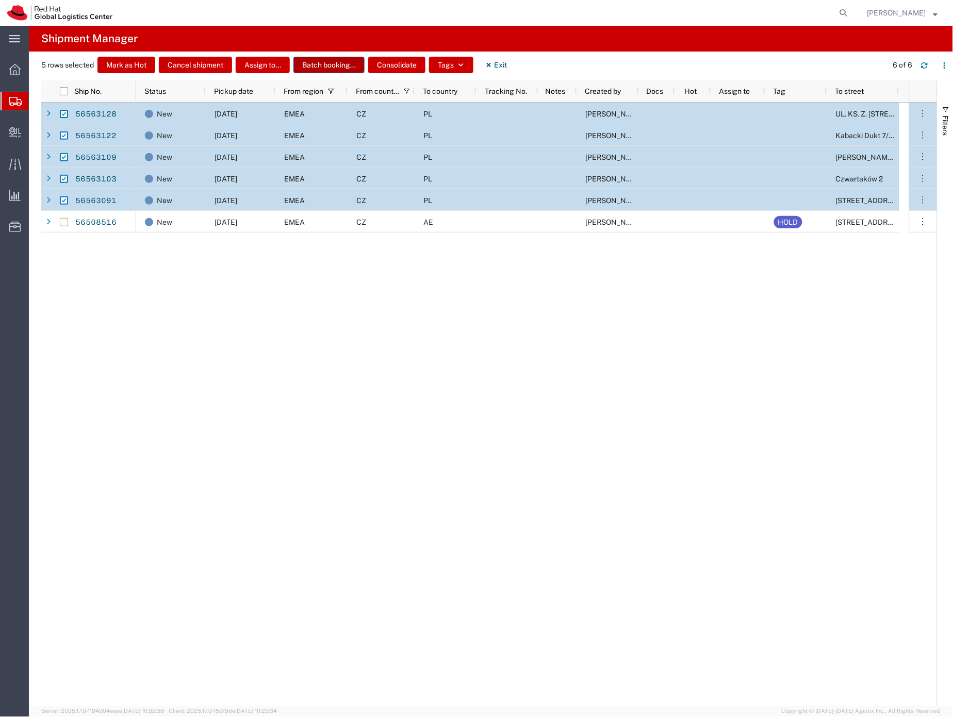
click at [321, 68] on button "Batch booking..." at bounding box center [328, 65] width 71 height 17
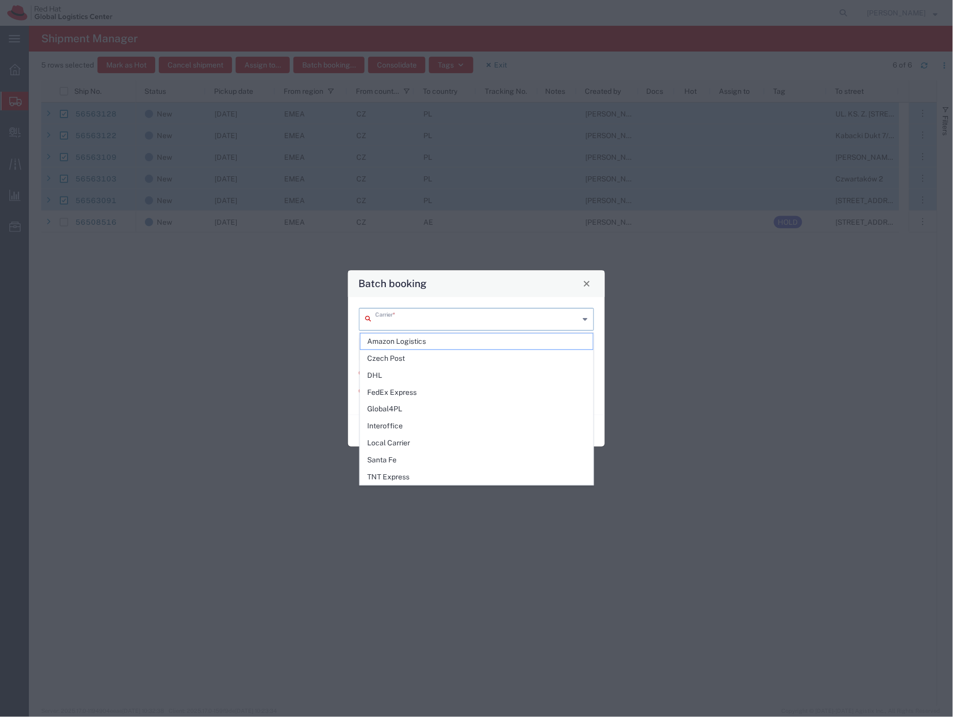
click at [390, 313] on input "text" at bounding box center [477, 318] width 204 height 18
click at [411, 389] on span "FedEx Express" at bounding box center [477, 393] width 233 height 16
type input "FedEx Express"
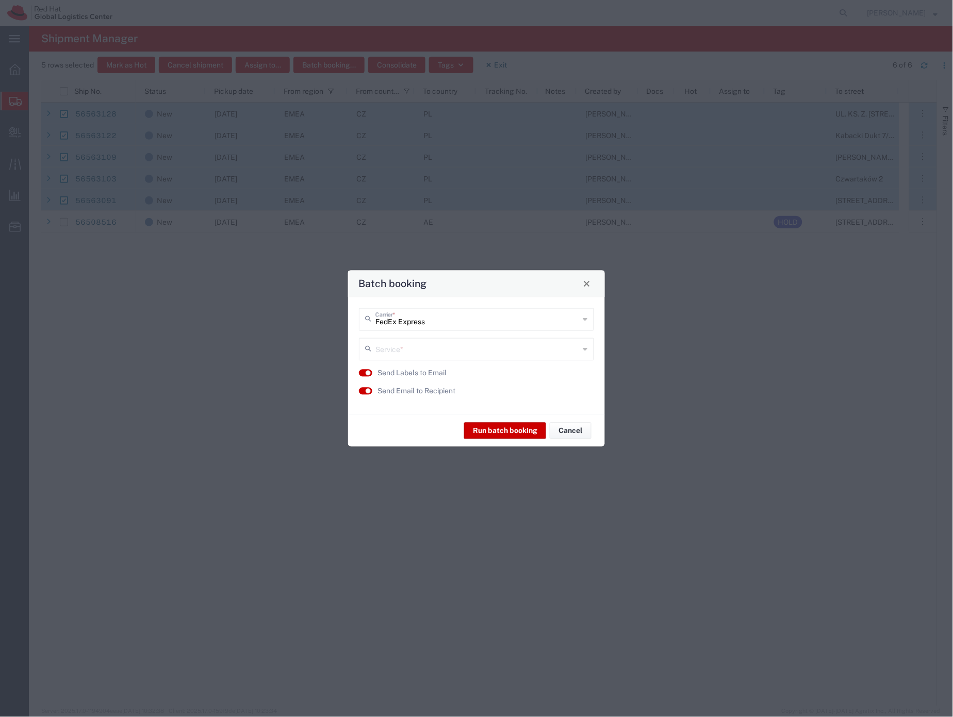
click at [407, 348] on input "text" at bounding box center [477, 348] width 204 height 18
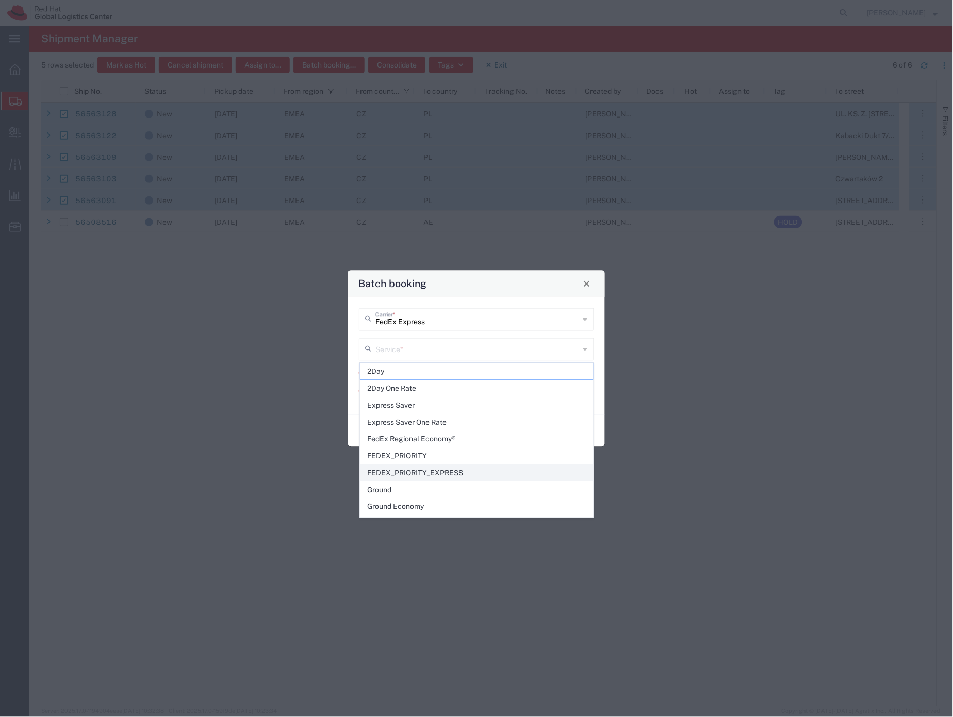
click at [422, 473] on span "FEDEX_PRIORITY_EXPRESS" at bounding box center [477, 473] width 233 height 16
type input "FEDEX_PRIORITY_EXPRESS"
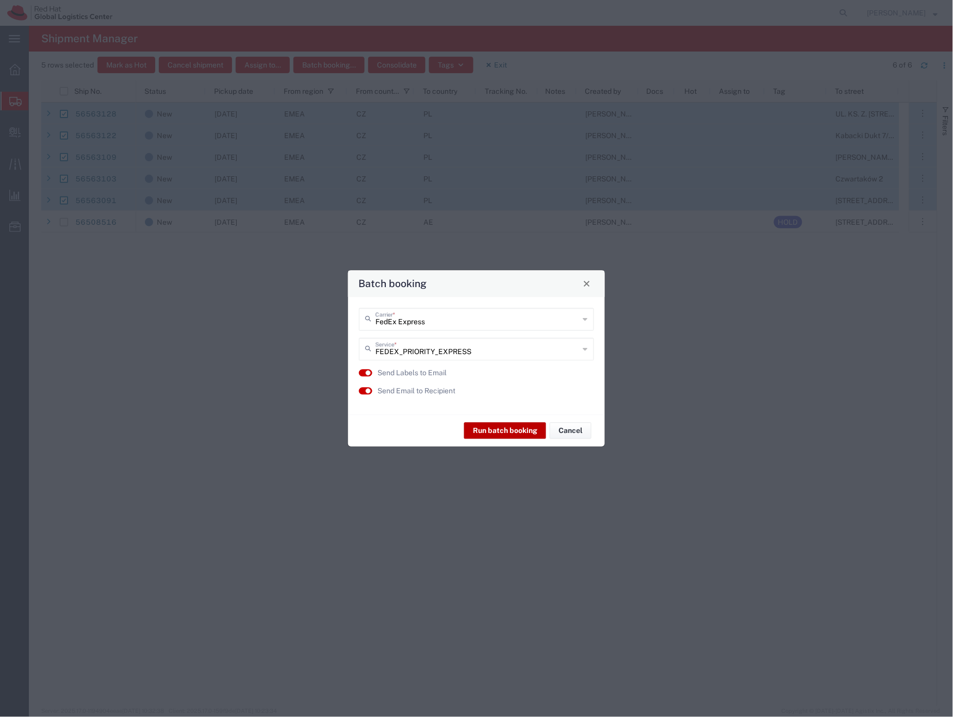
click at [502, 435] on button "Run batch booking" at bounding box center [505, 431] width 82 height 17
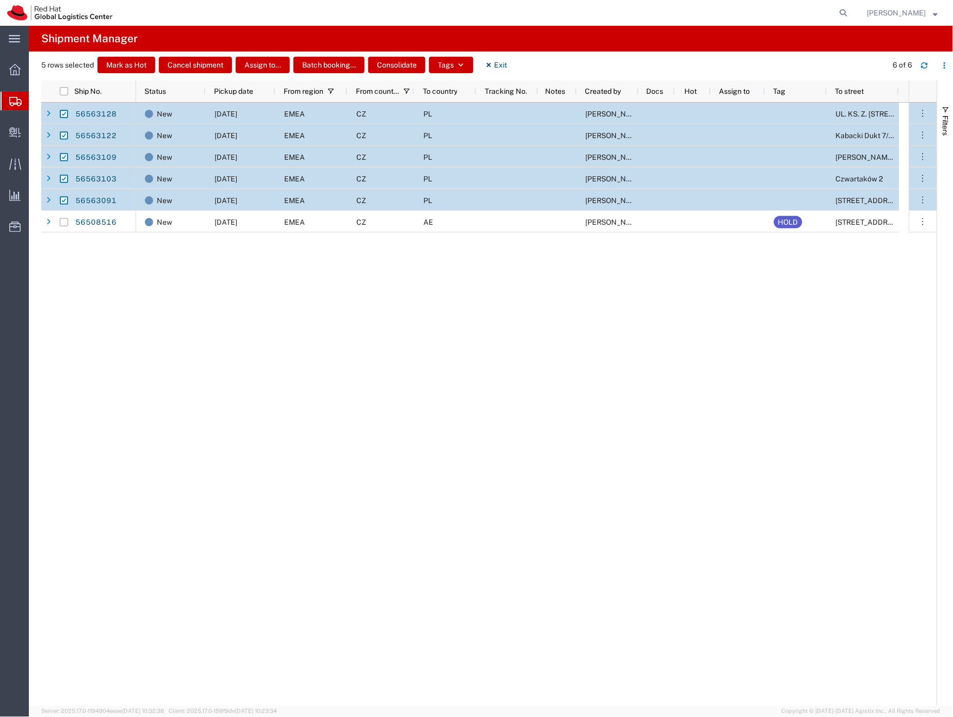
click at [559, 64] on div "5 rows selected Mark as Hot Cancel shipment Assign to... Batch booking... Conso…" at bounding box center [497, 69] width 912 height 24
click at [495, 63] on button "Exit" at bounding box center [496, 65] width 39 height 17
checkbox input "false"
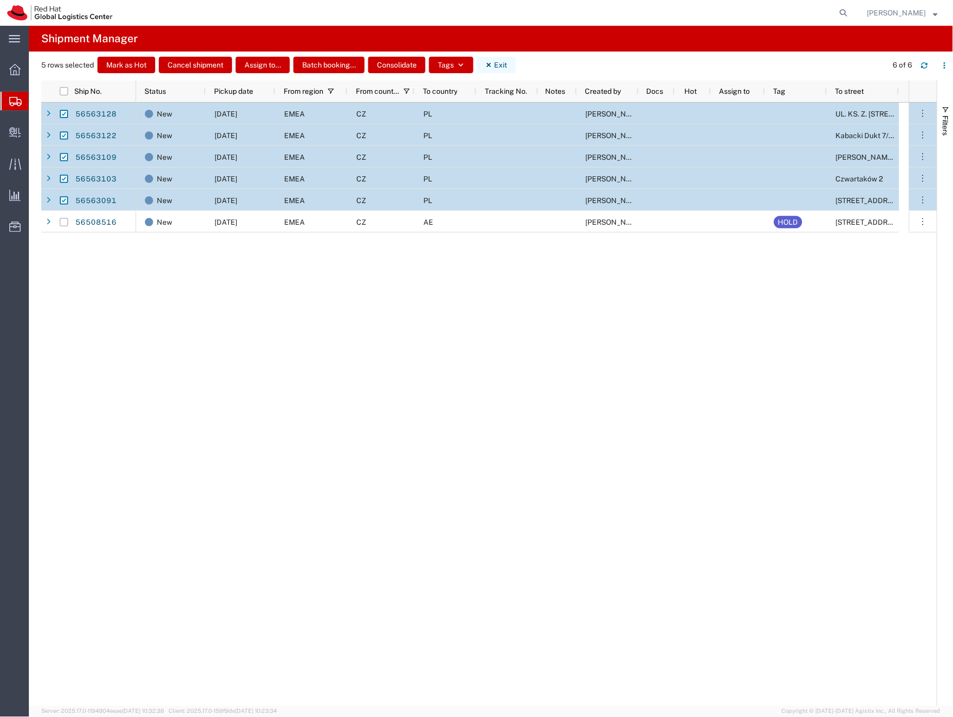
checkbox input "false"
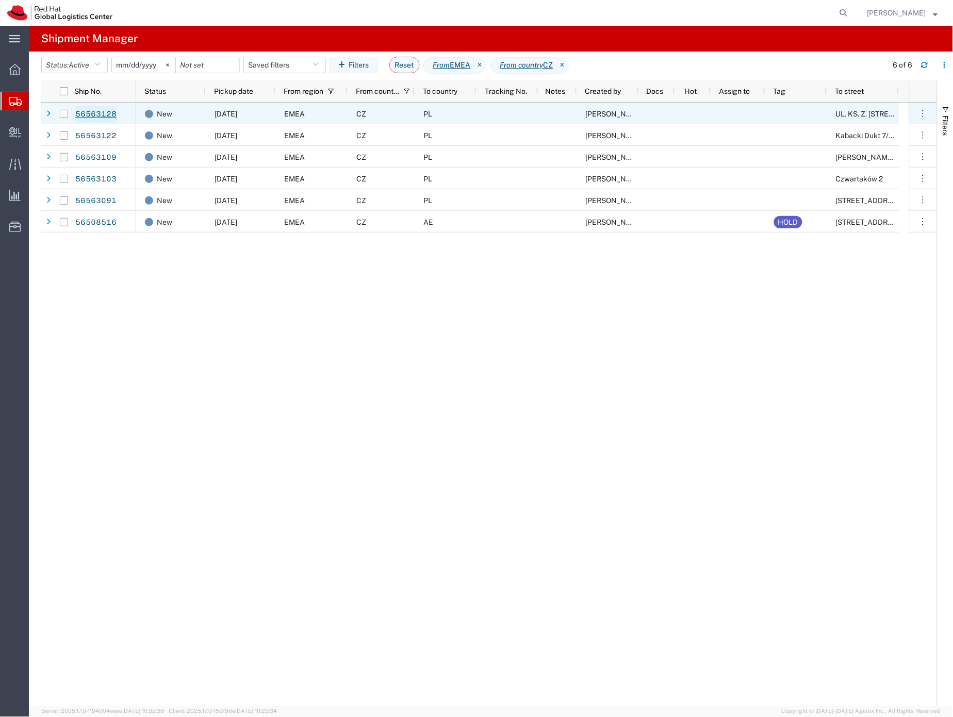
click at [107, 113] on link "56563128" at bounding box center [96, 114] width 42 height 17
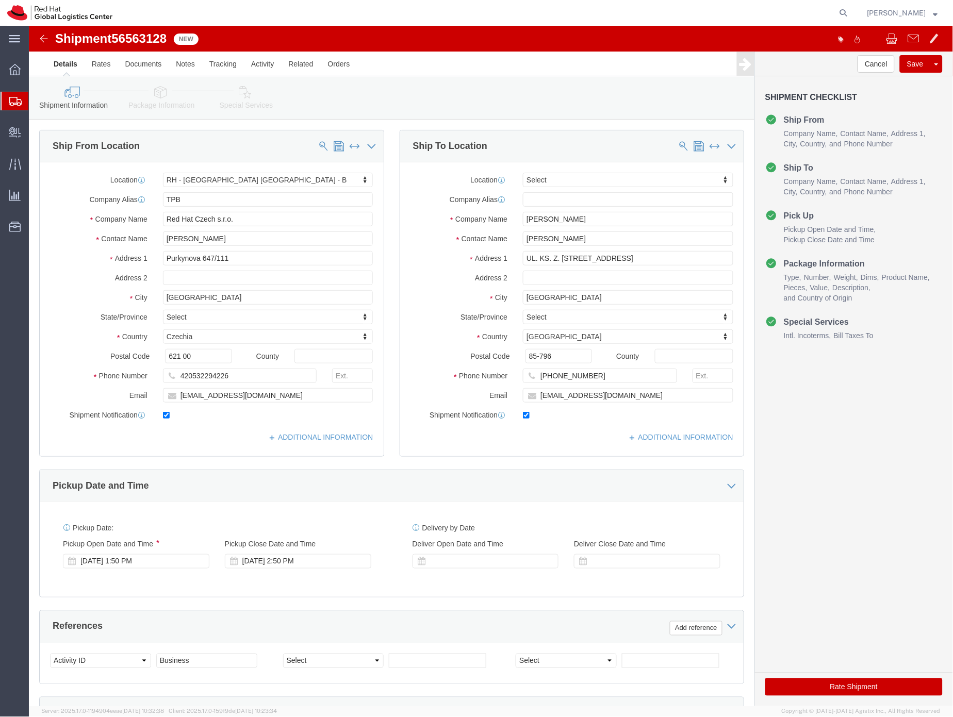
select select "38036"
select select
click icon
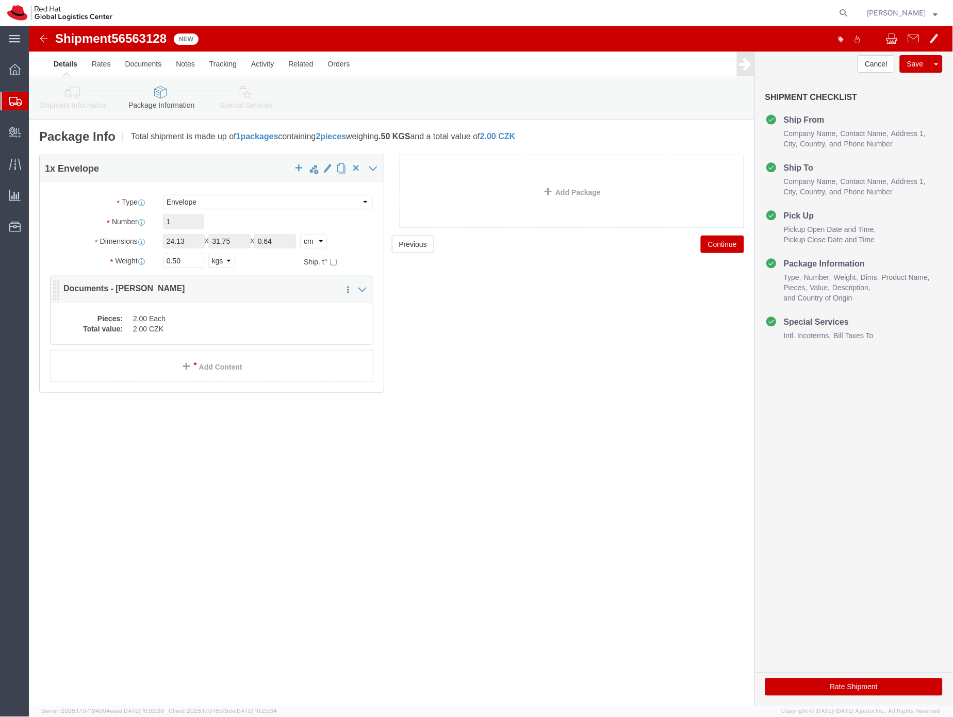
click dd "2.00 Each"
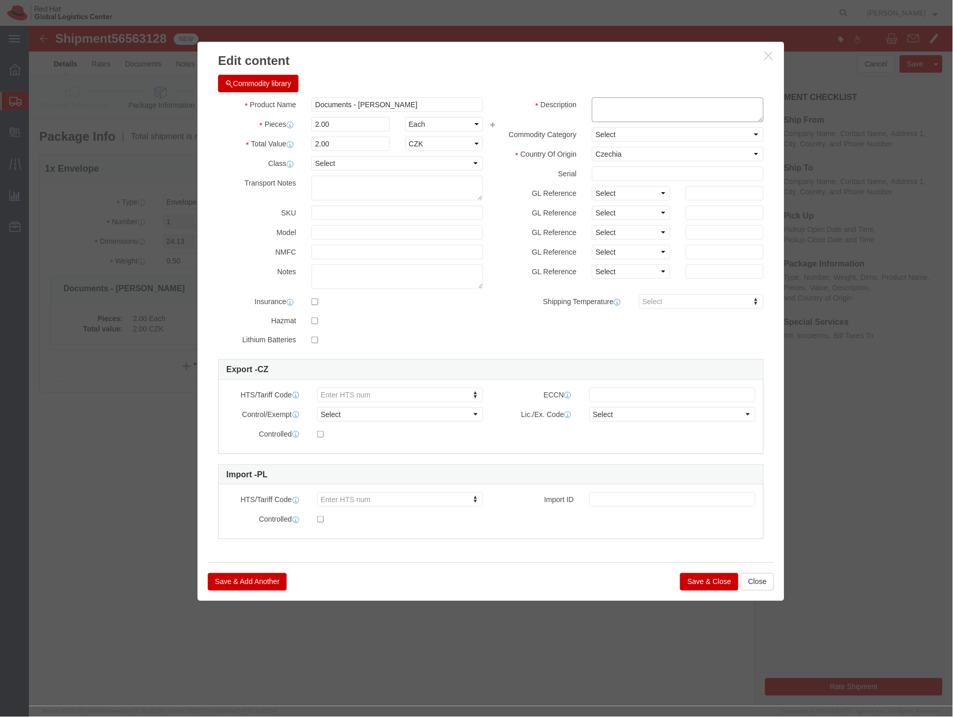
click textarea
type textarea "HR doc"
click button "Save & Close"
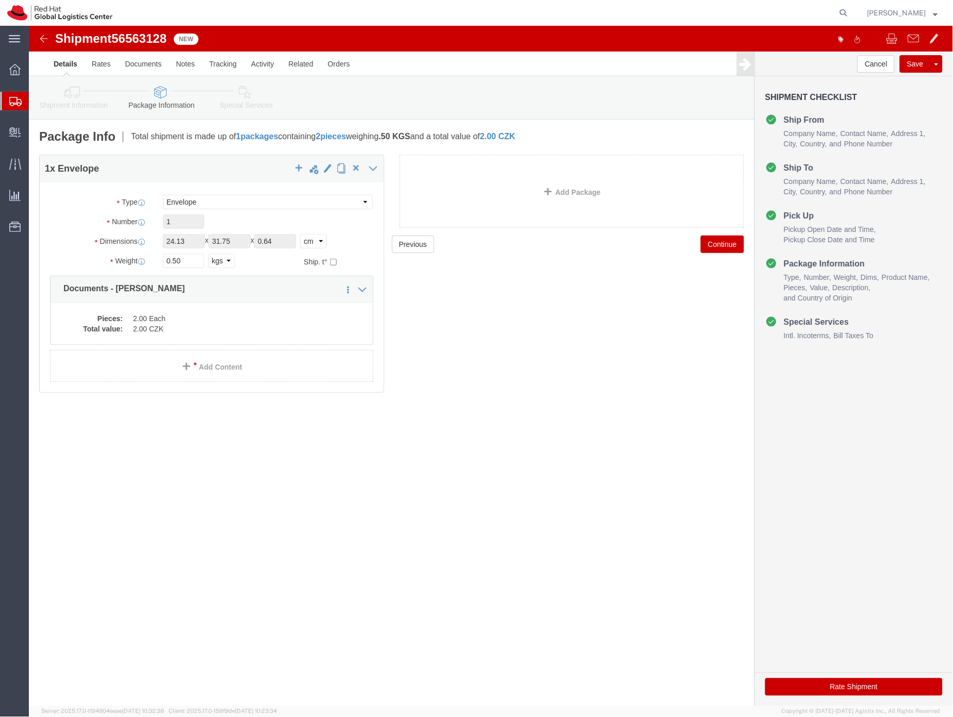
click icon
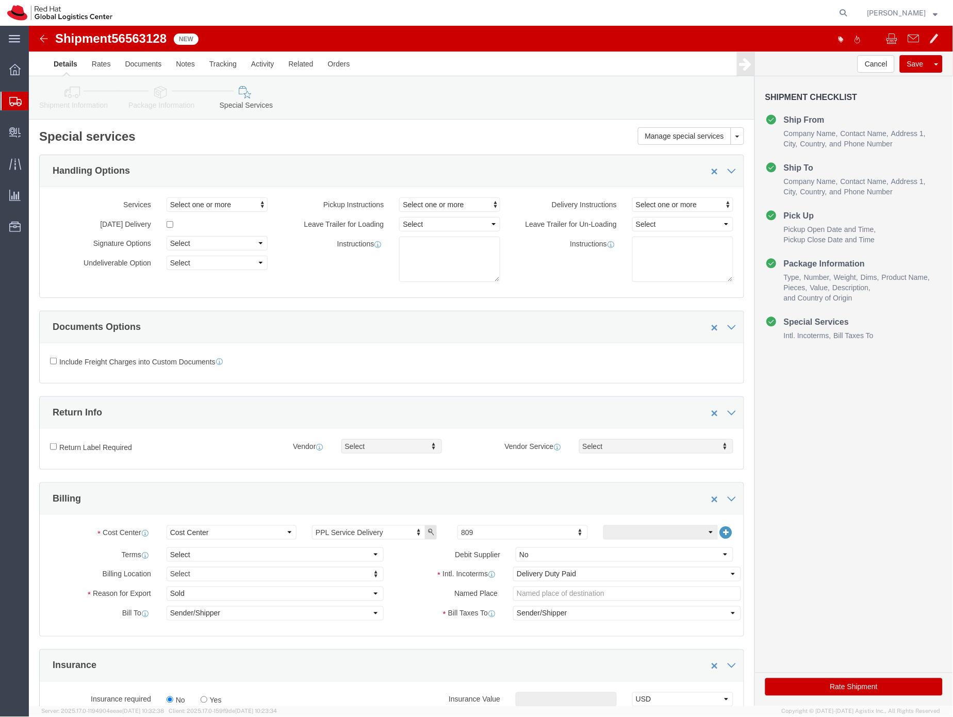
click button "Rate Shipment"
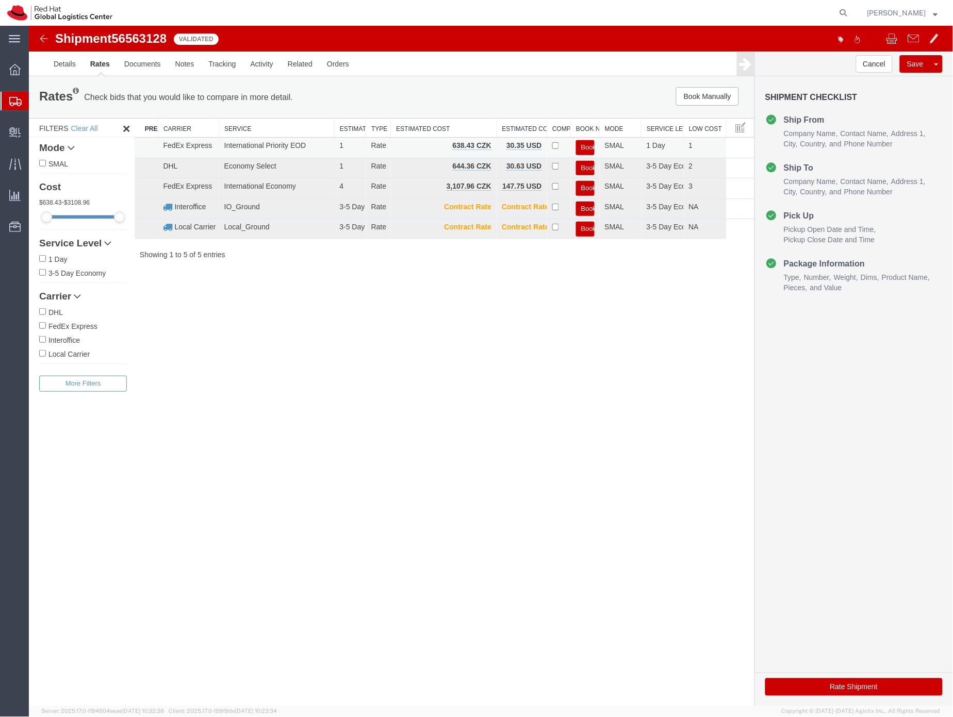
click at [584, 146] on button "Book" at bounding box center [585, 147] width 19 height 15
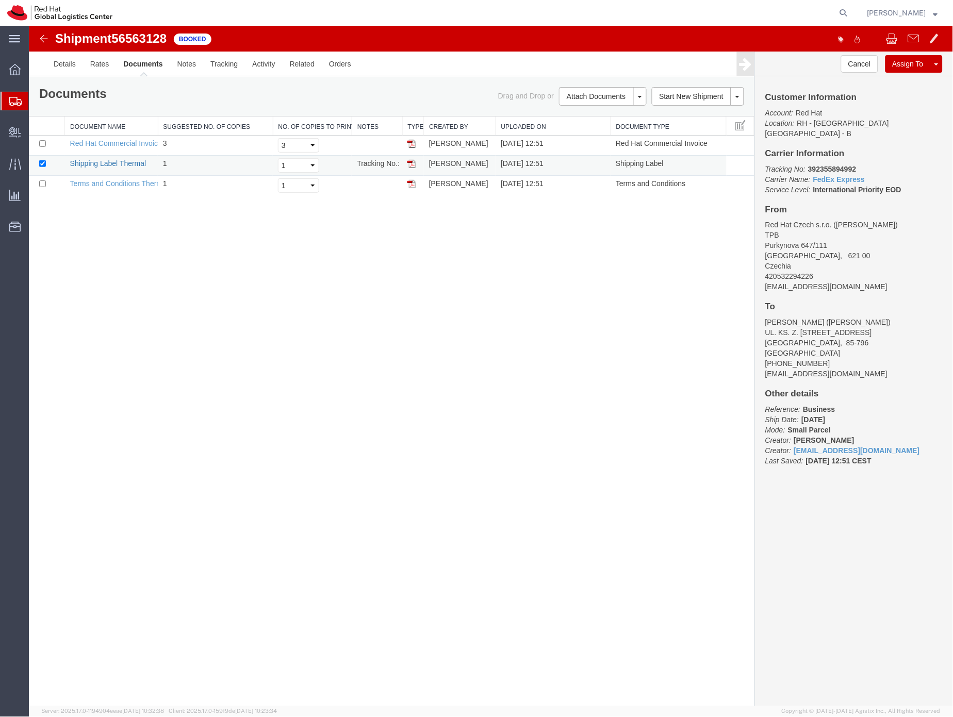
click at [126, 163] on link "Shipping Label Thermal" at bounding box center [108, 163] width 76 height 8
click at [43, 36] on img at bounding box center [43, 38] width 12 height 12
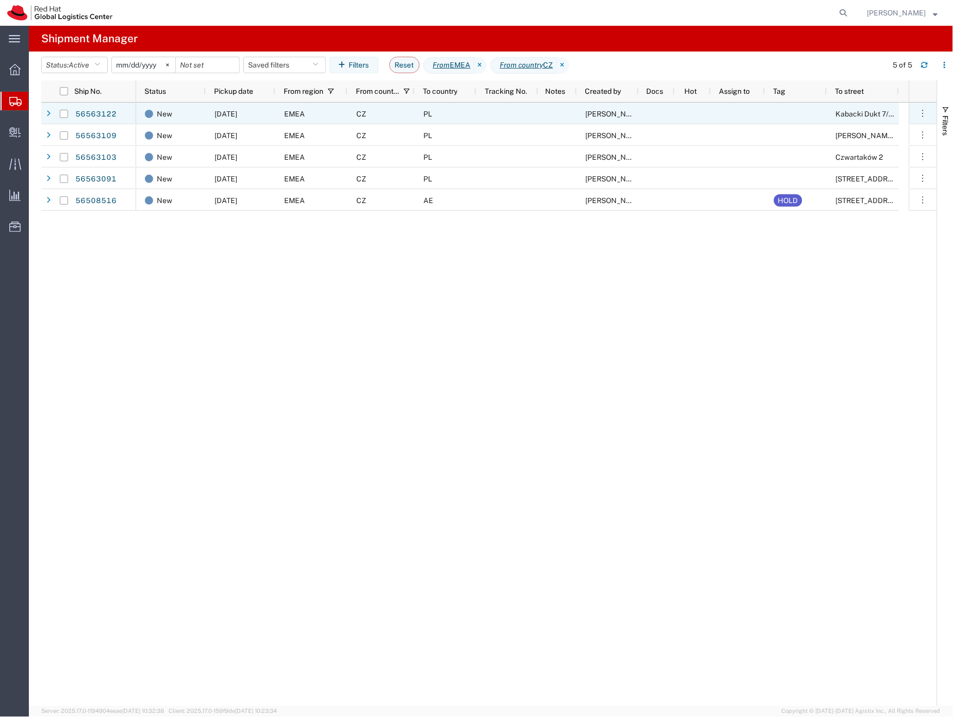
click at [63, 118] on div at bounding box center [64, 114] width 8 height 22
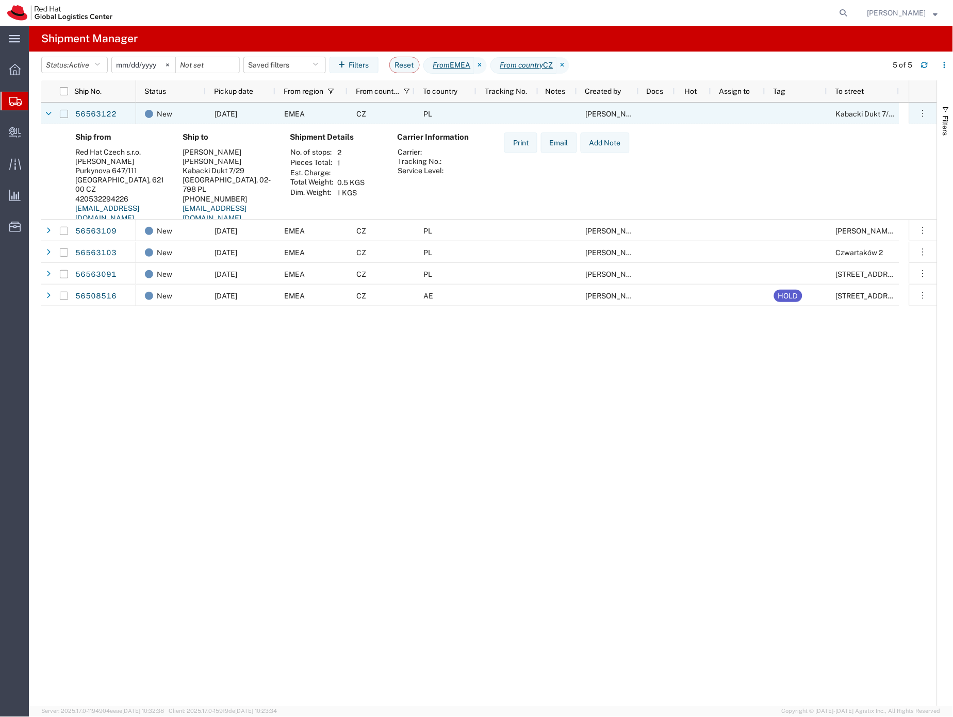
click at [61, 113] on input "Press Space to toggle row selection (unchecked)" at bounding box center [64, 114] width 8 height 8
checkbox input "true"
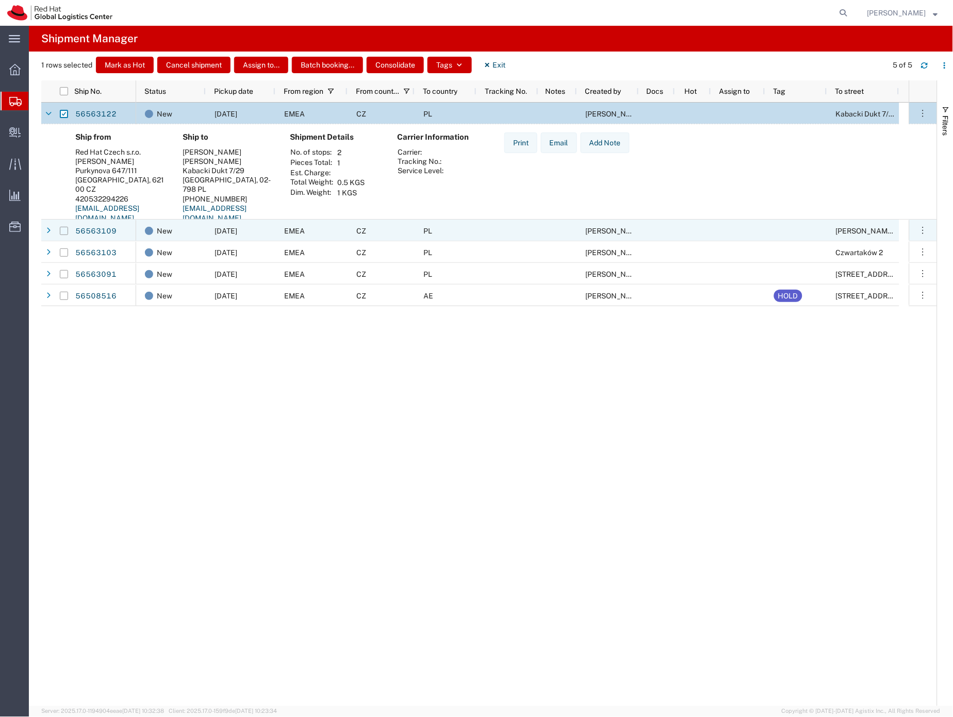
click at [60, 231] on input "Press Space to toggle row selection (unchecked)" at bounding box center [64, 231] width 8 height 8
checkbox input "true"
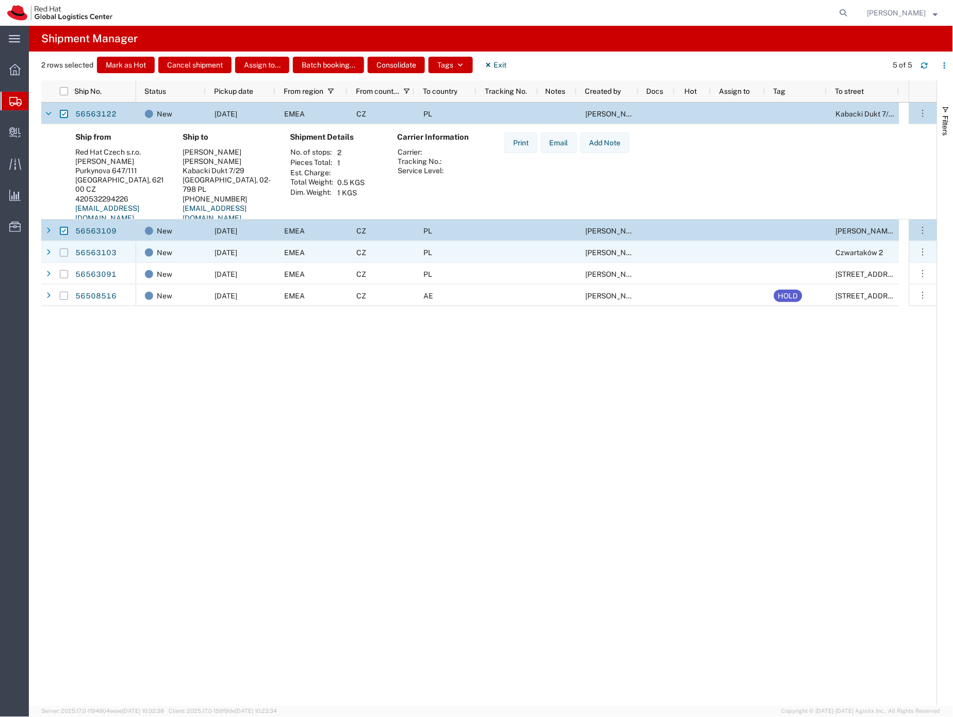
click at [68, 253] on input "Press Space to toggle row selection (unchecked)" at bounding box center [64, 253] width 8 height 8
checkbox input "true"
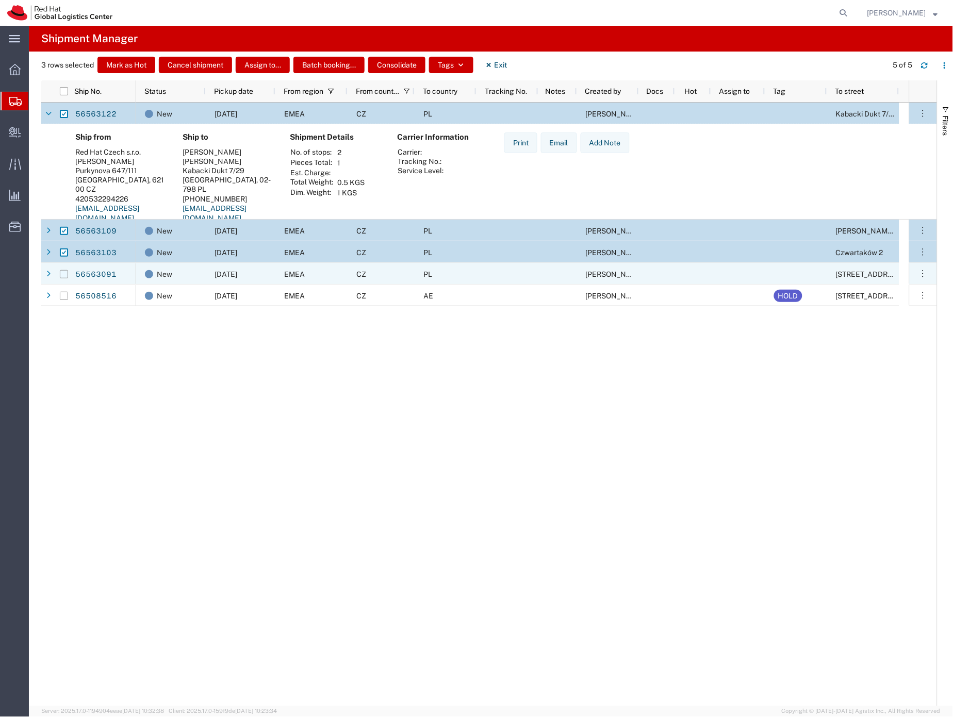
click at [66, 276] on input "Press Space to toggle row selection (unchecked)" at bounding box center [64, 274] width 8 height 8
checkbox input "true"
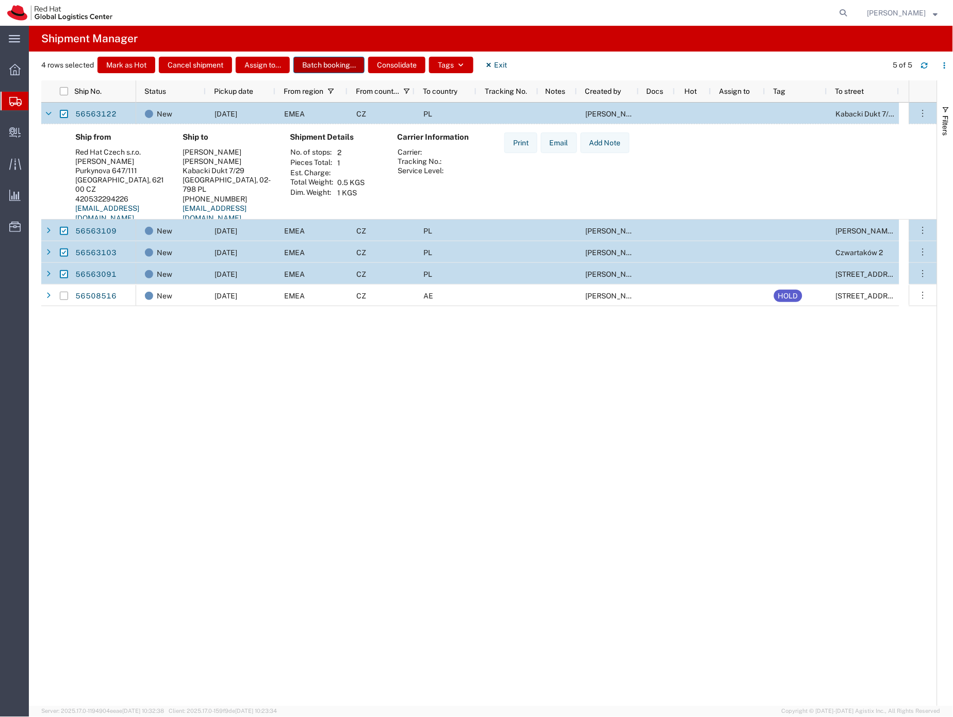
click at [337, 69] on button "Batch booking..." at bounding box center [328, 65] width 71 height 17
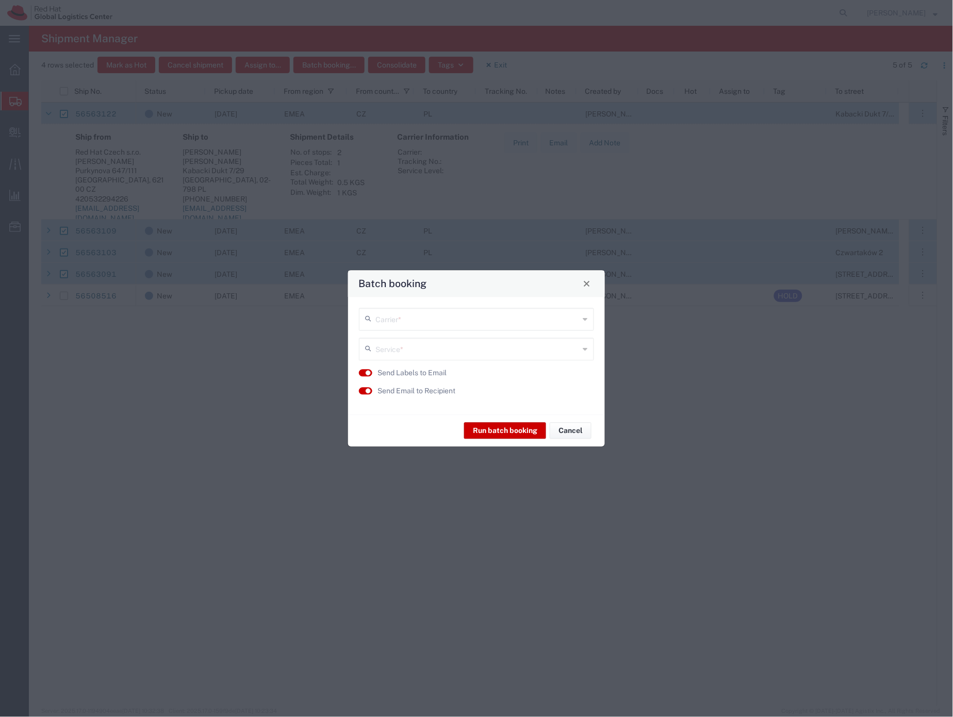
click at [397, 319] on input "text" at bounding box center [477, 318] width 204 height 18
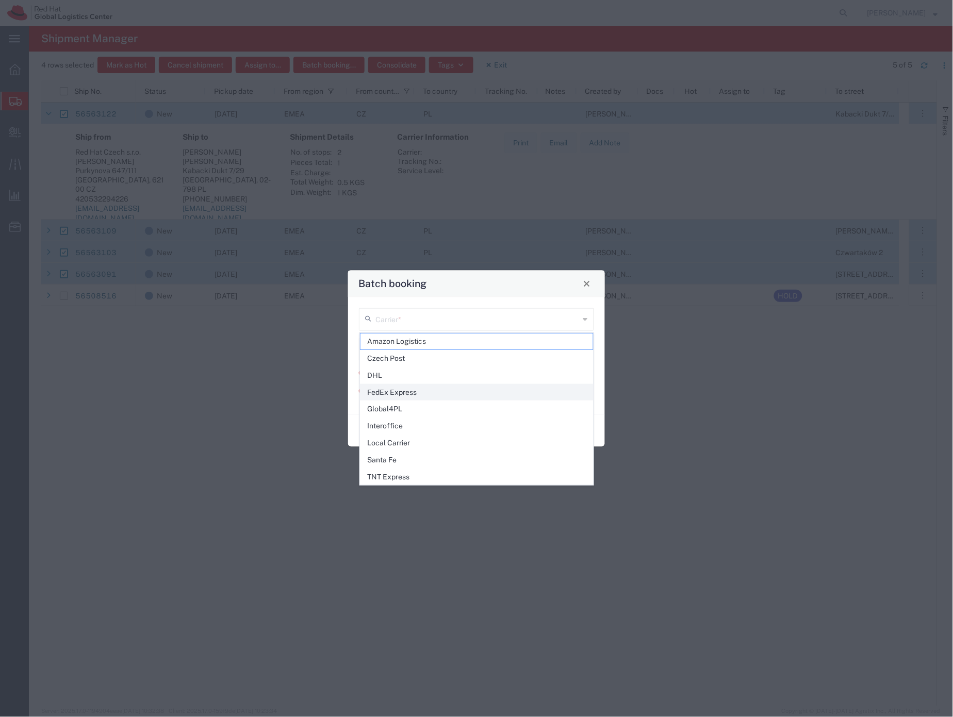
click at [412, 392] on span "FedEx Express" at bounding box center [477, 393] width 233 height 16
type input "FedEx Express"
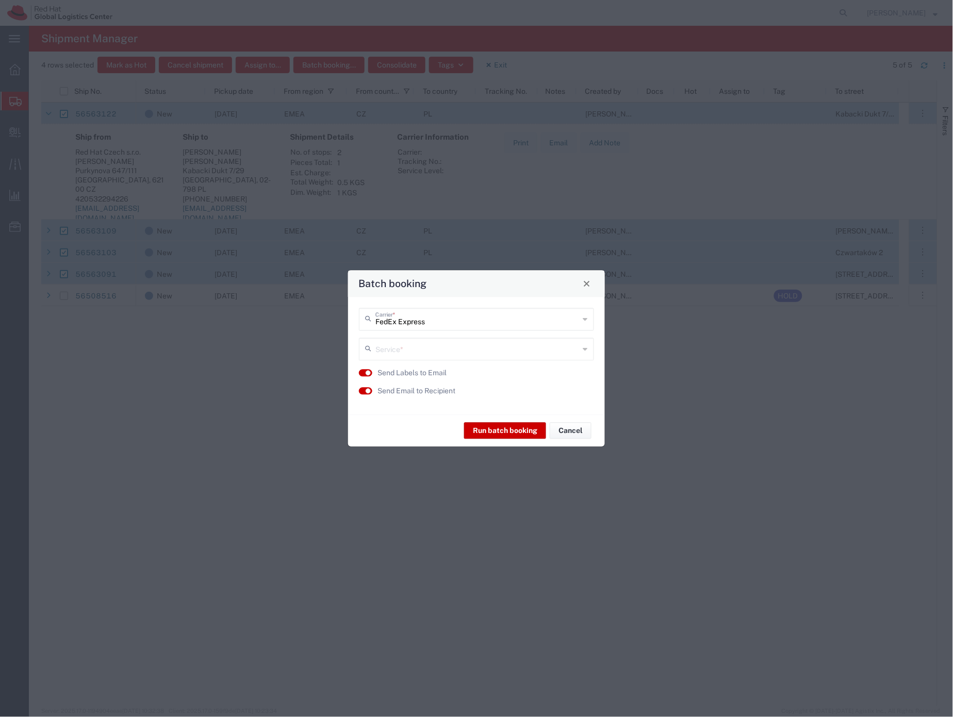
click at [402, 348] on input "text" at bounding box center [477, 348] width 204 height 18
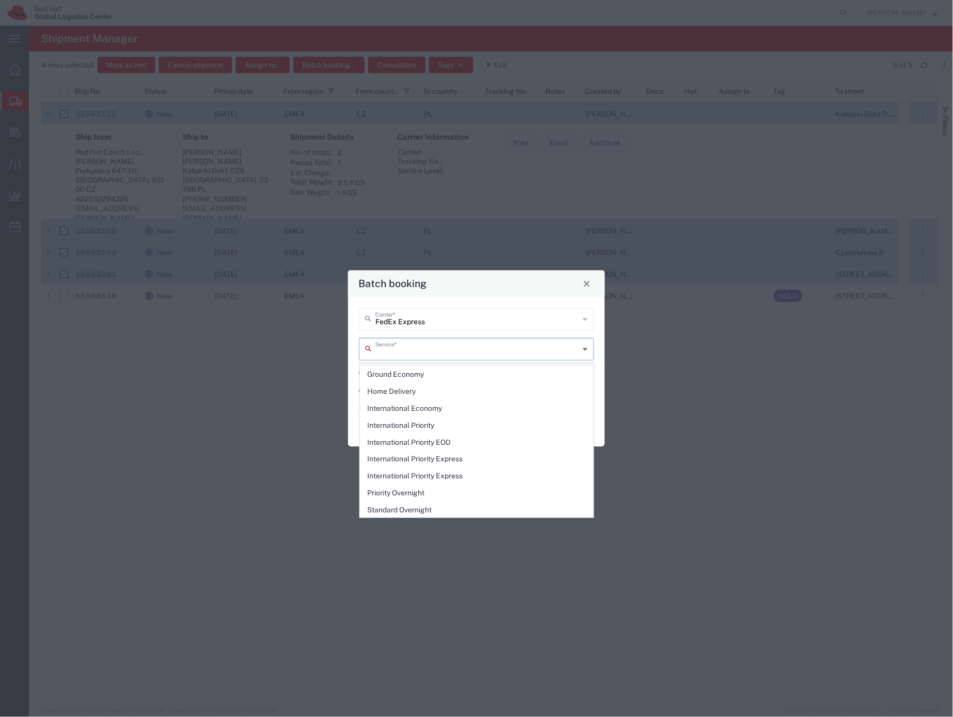
scroll to position [135, 0]
click at [419, 444] on span "International Priority EOD" at bounding box center [477, 442] width 233 height 16
type input "International Priority EOD"
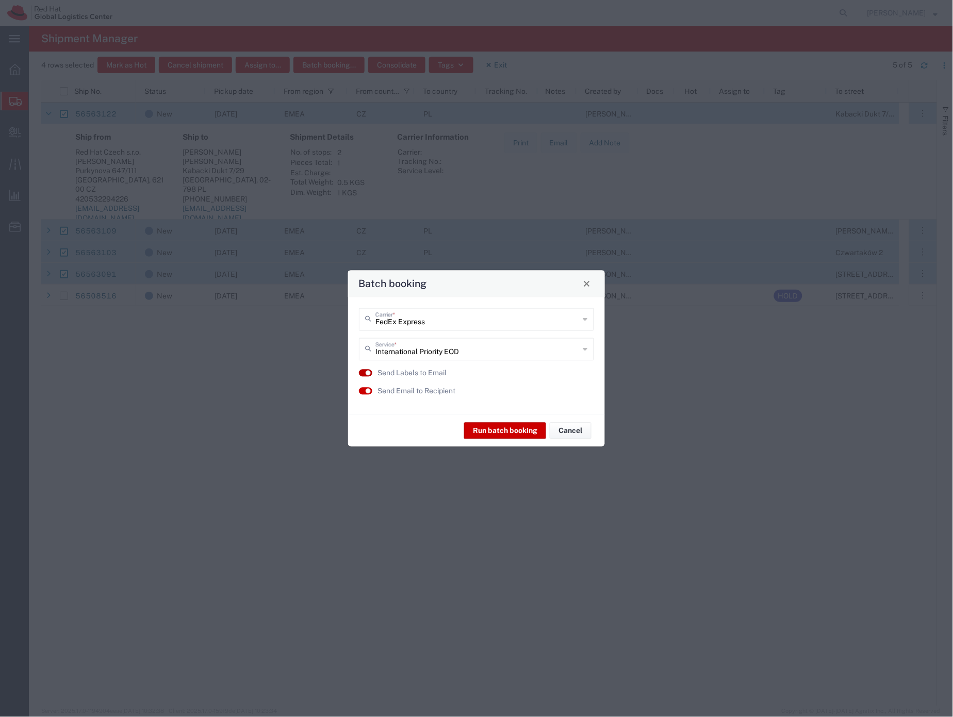
click at [364, 371] on button "button" at bounding box center [365, 373] width 13 height 7
click at [365, 390] on button "button" at bounding box center [365, 391] width 13 height 7
click at [510, 431] on button "Run batch booking" at bounding box center [505, 431] width 82 height 17
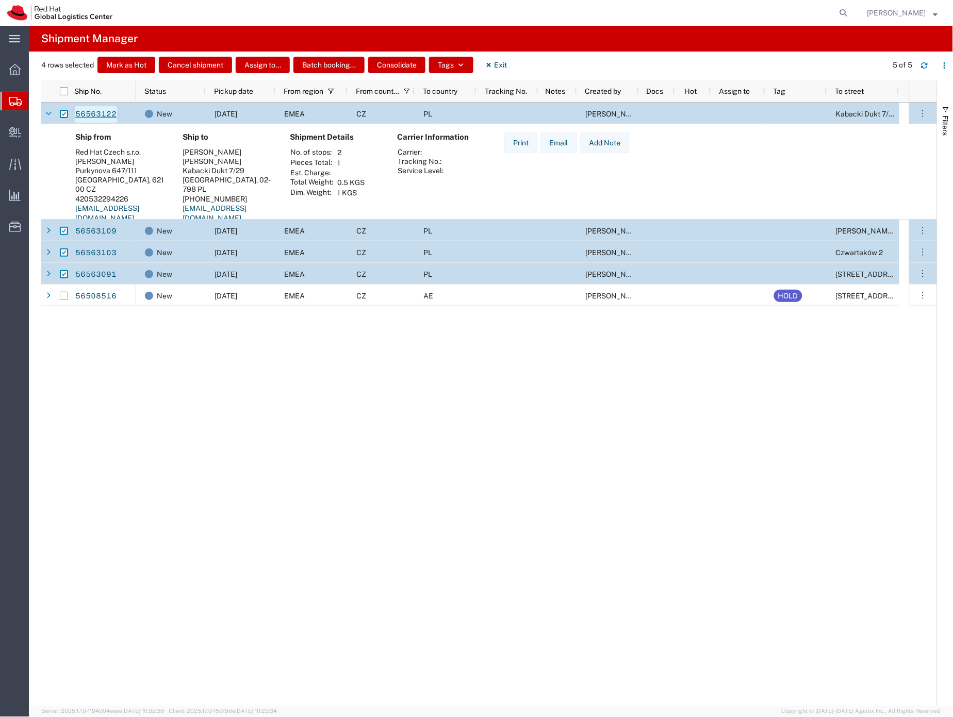
click at [97, 112] on link "56563122" at bounding box center [96, 114] width 42 height 17
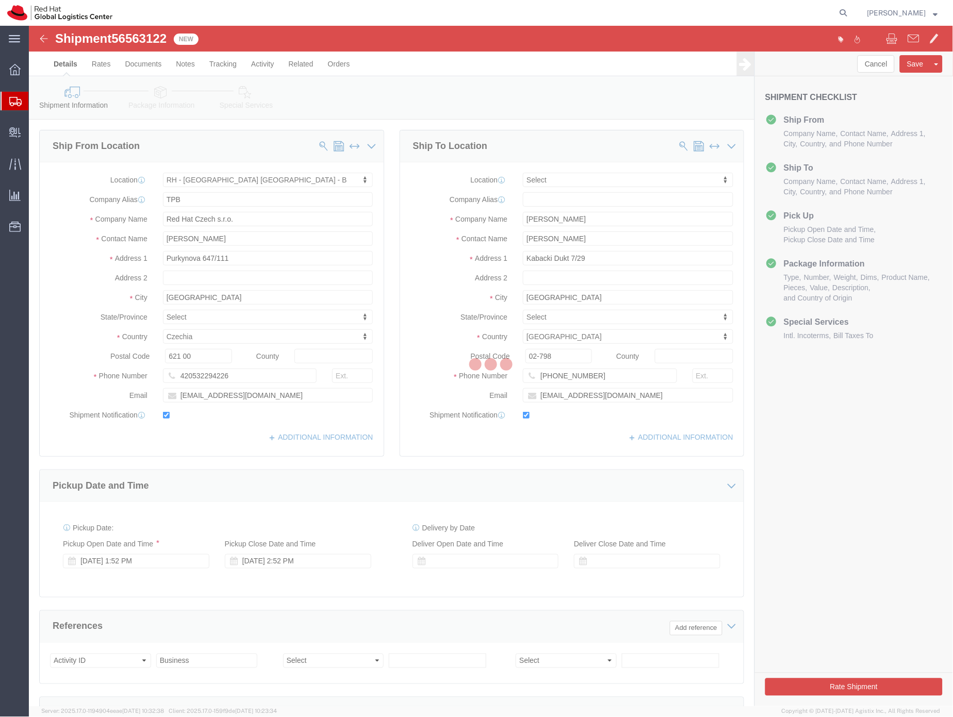
select select "38036"
select select
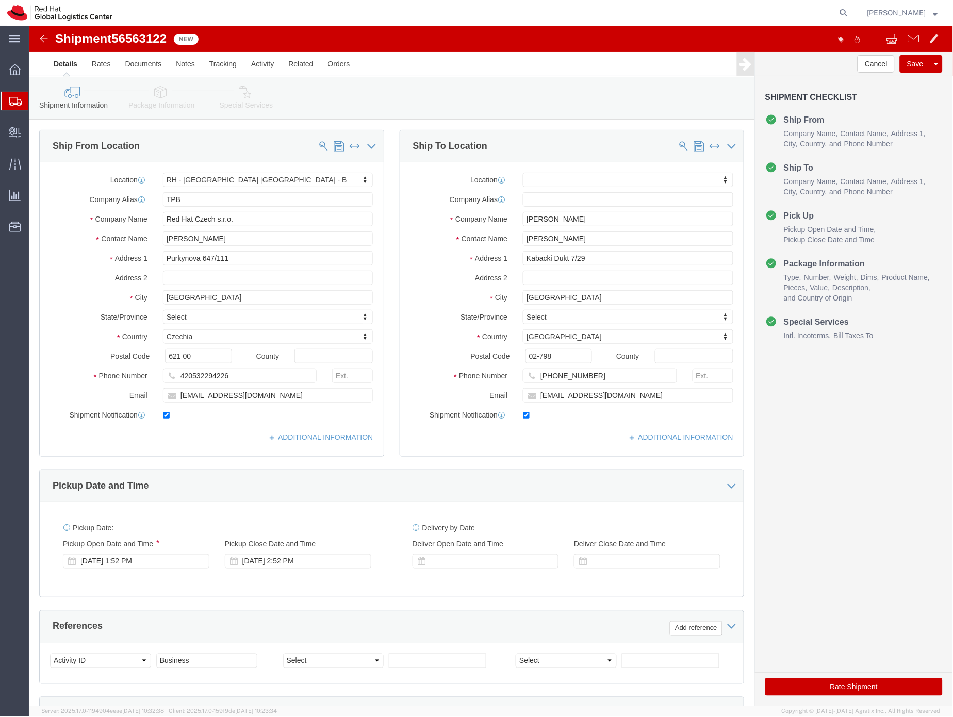
click icon
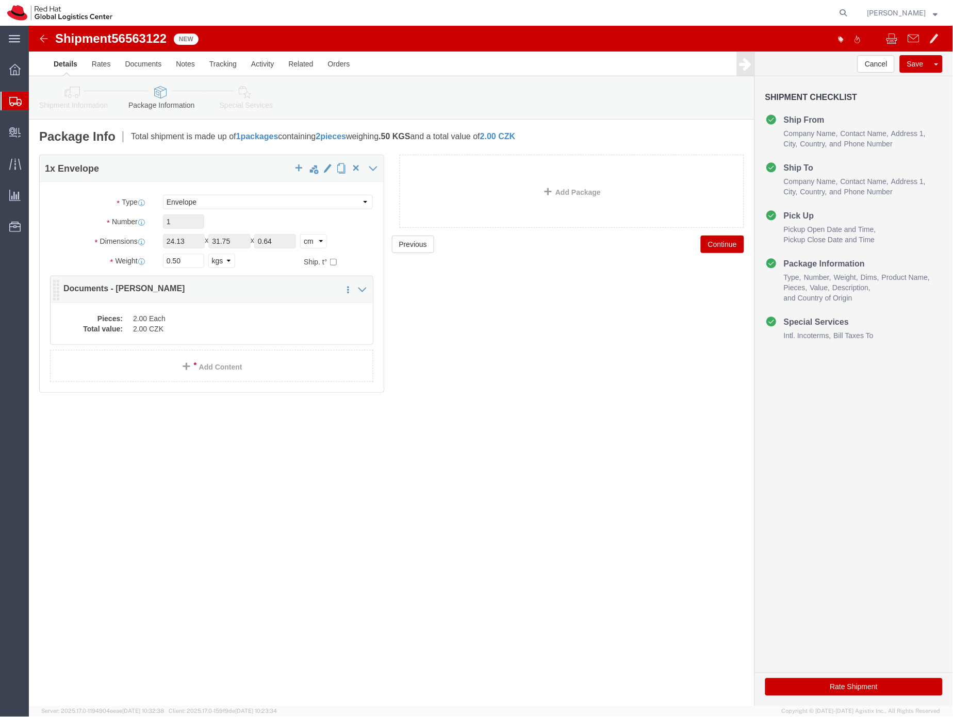
click div "Pieces: 2.00 Each Total value: 2.00 CZK"
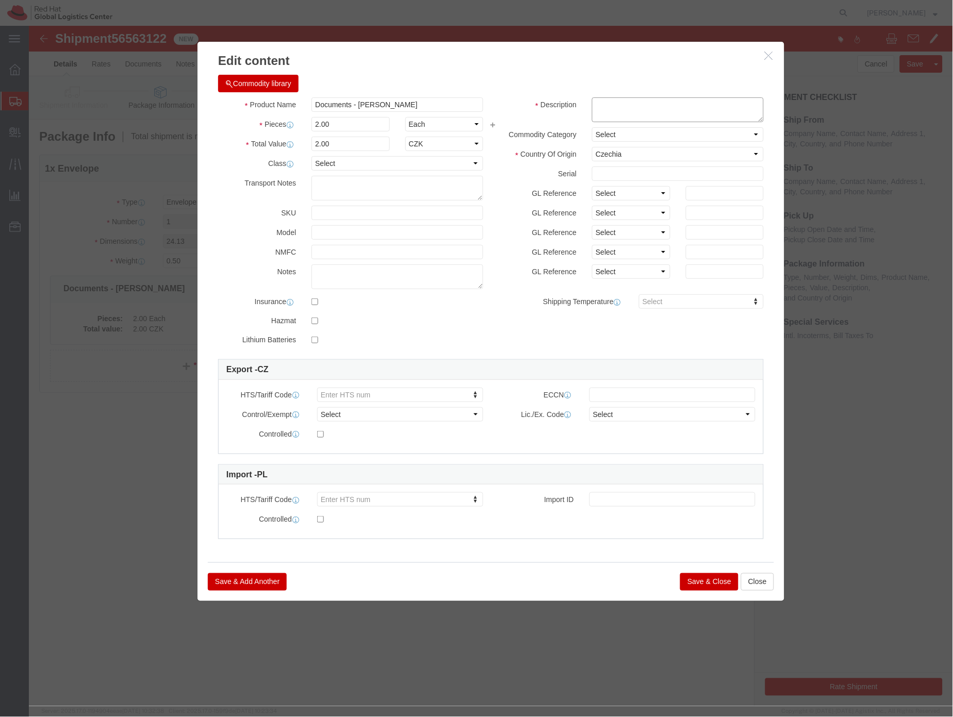
click textarea
type textarea "HR doc"
click button "Save & Close"
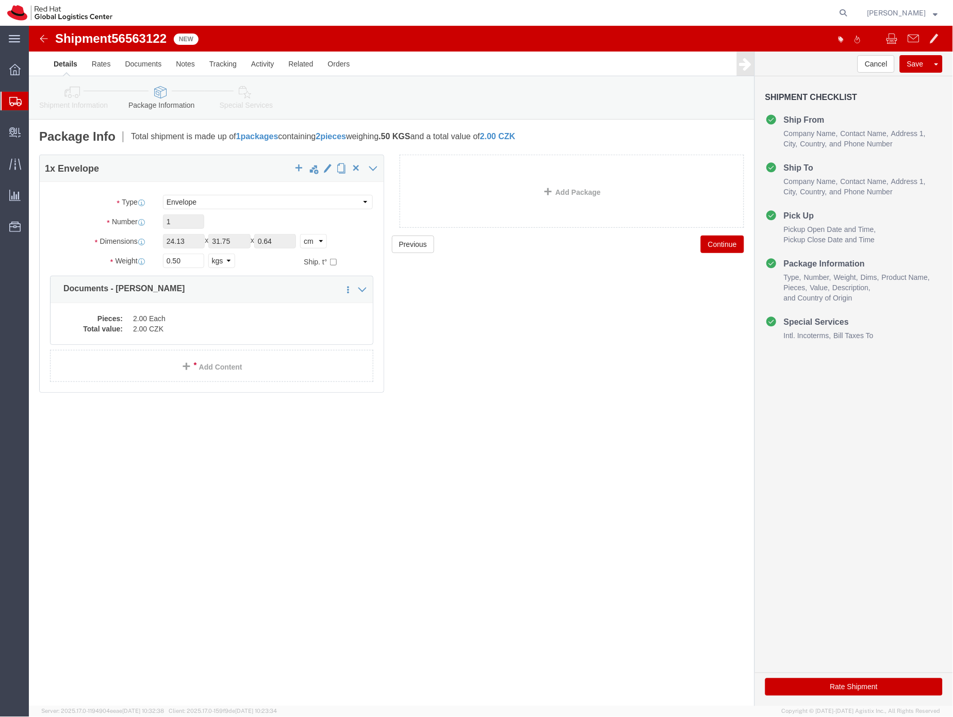
click icon
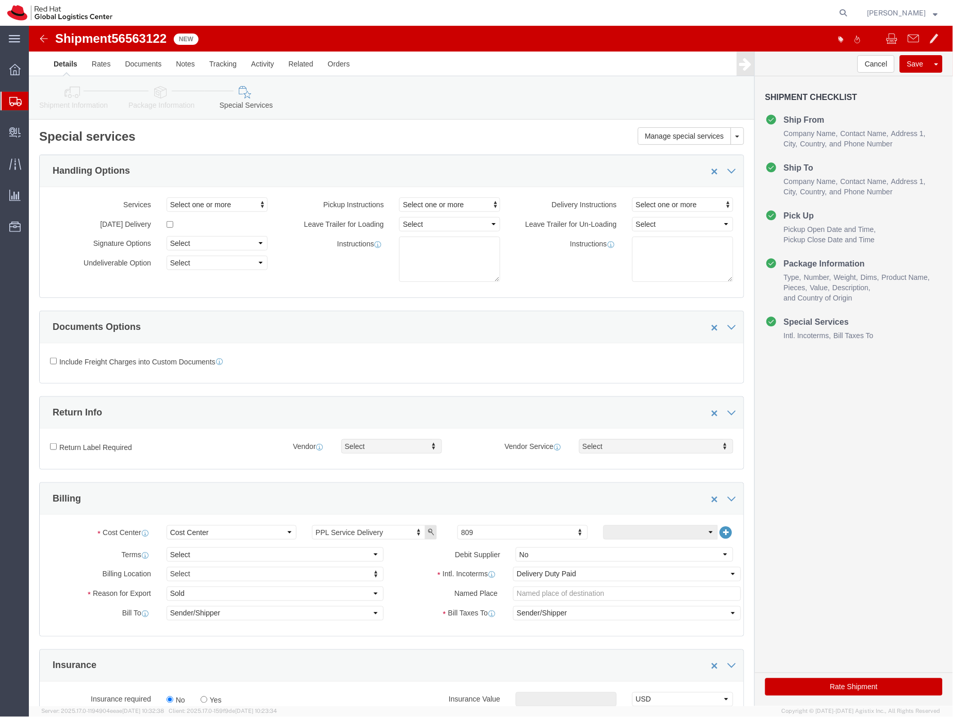
click button "Rate Shipment"
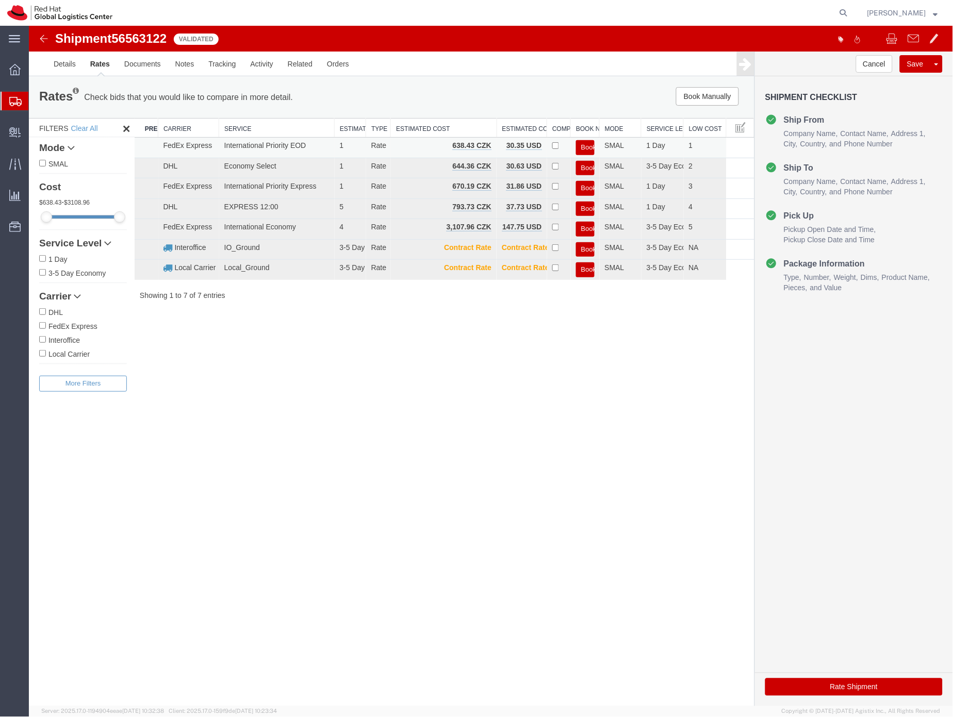
click at [592, 143] on button "Book" at bounding box center [585, 147] width 19 height 15
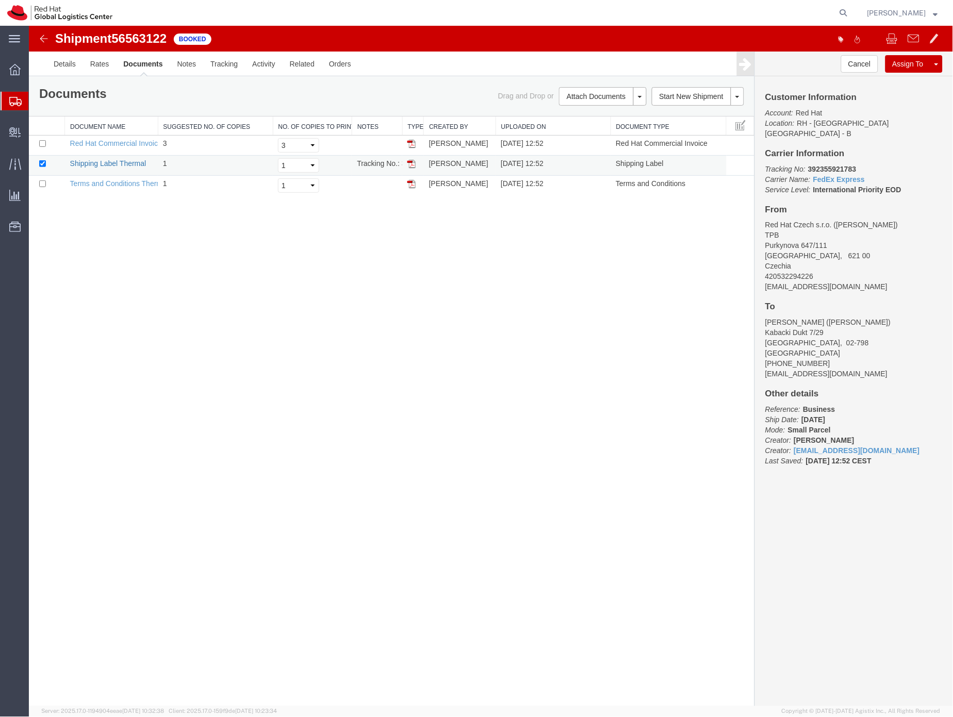
click at [122, 163] on link "Shipping Label Thermal" at bounding box center [108, 163] width 76 height 8
click at [13, 102] on icon at bounding box center [15, 101] width 12 height 9
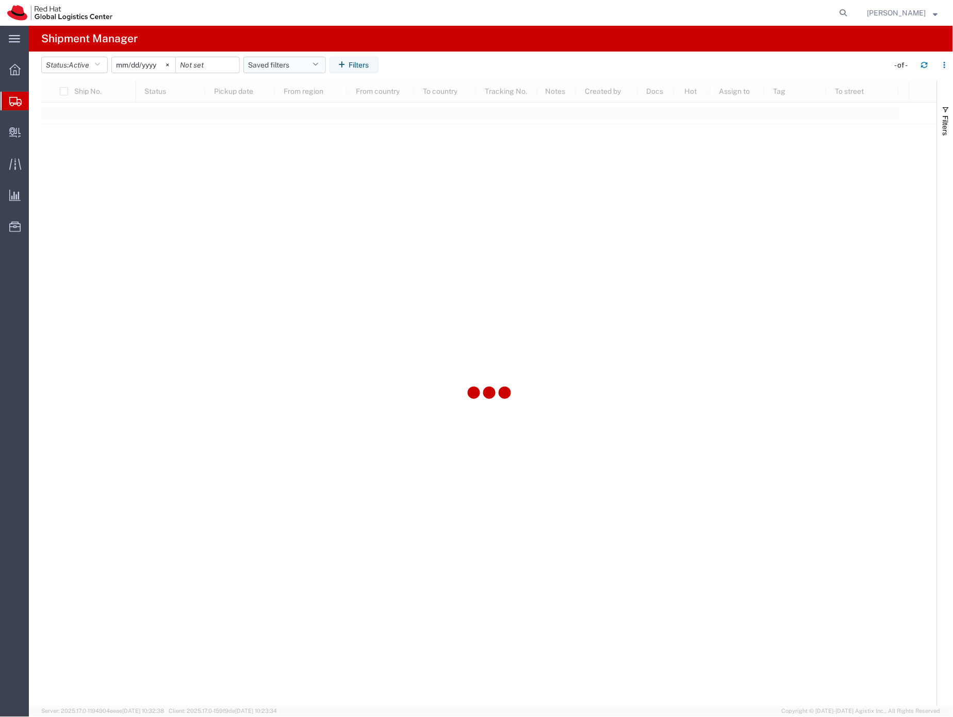
click at [265, 61] on button "Saved filters" at bounding box center [284, 65] width 83 height 17
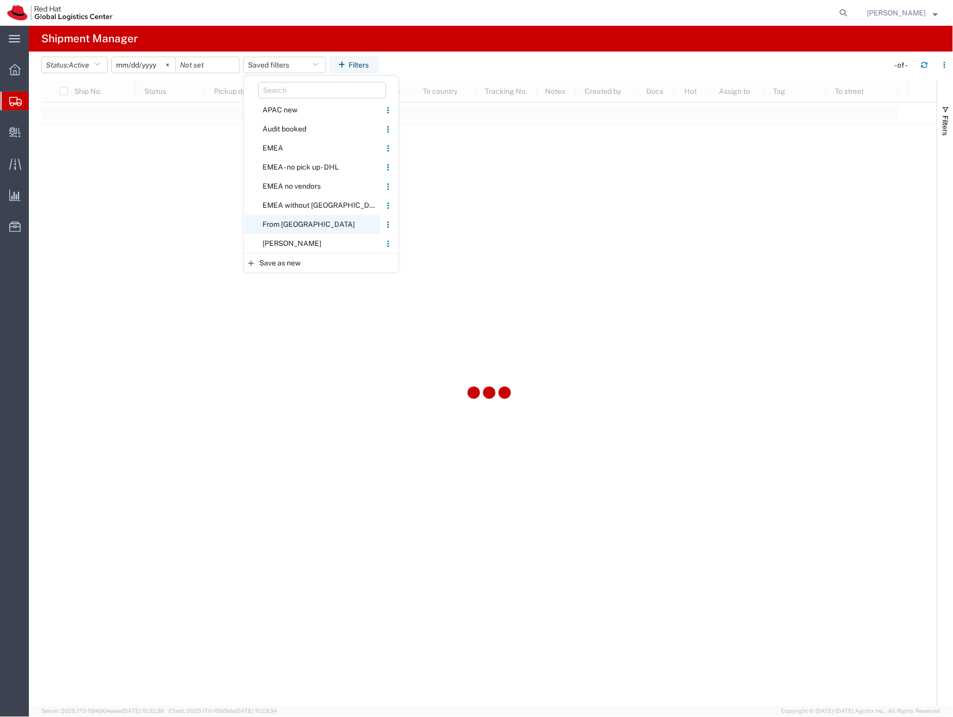
click at [282, 221] on span "From [GEOGRAPHIC_DATA]" at bounding box center [312, 224] width 135 height 19
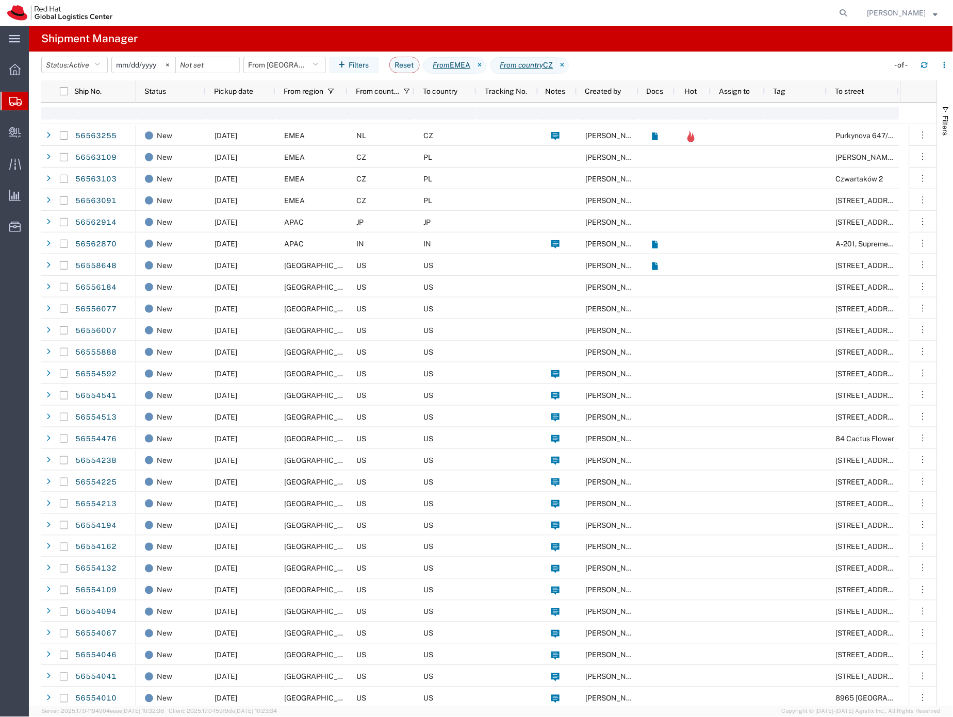
type input "[DATE]"
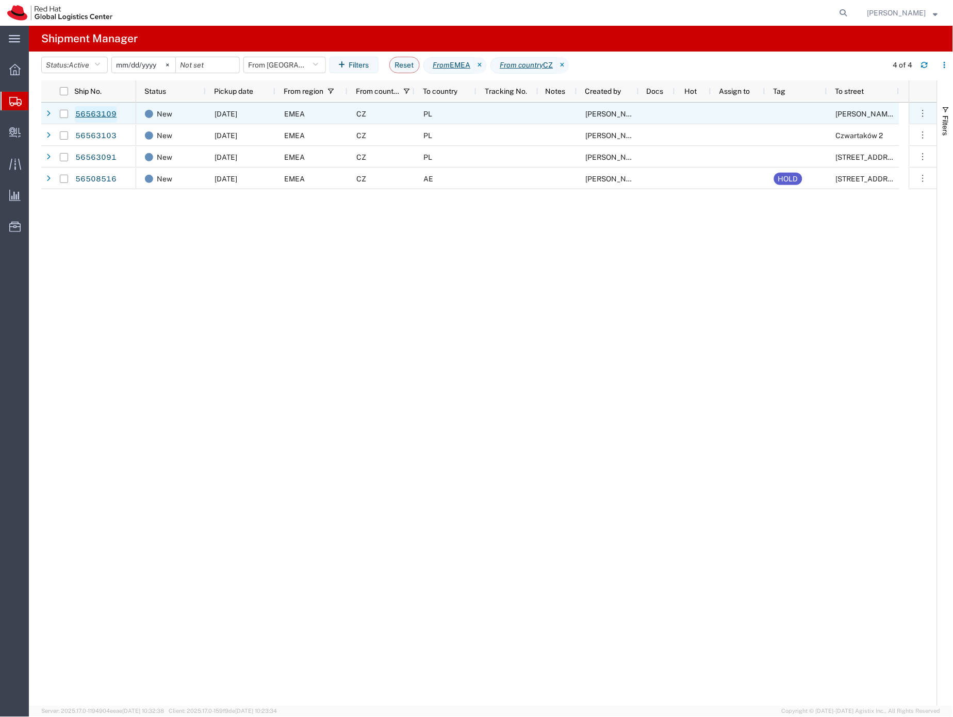
click at [104, 113] on link "56563109" at bounding box center [96, 114] width 42 height 17
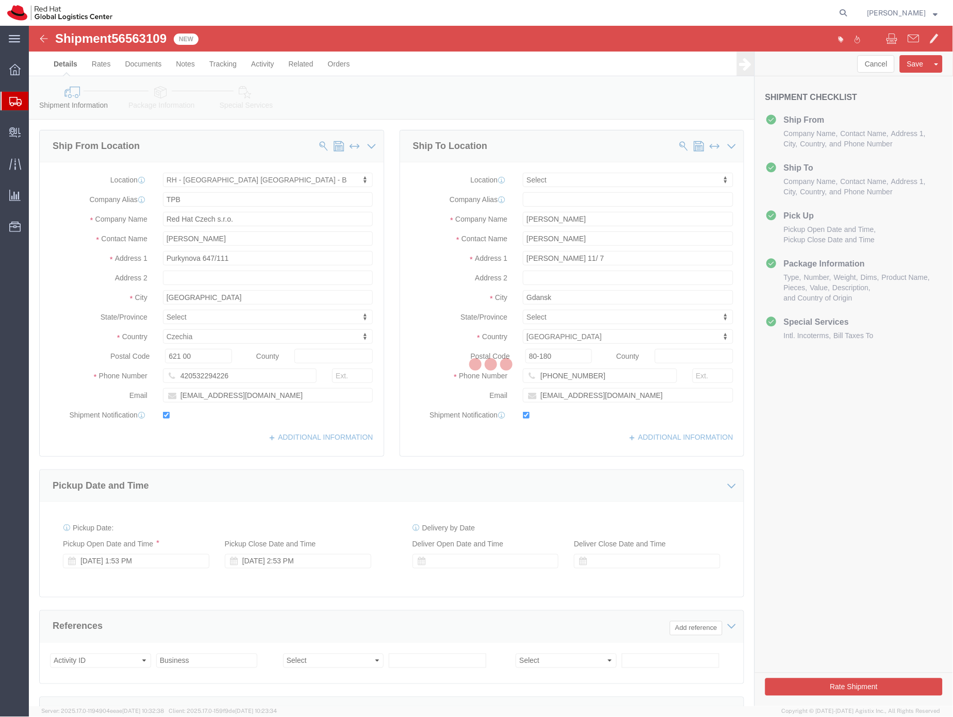
select select "38036"
select select
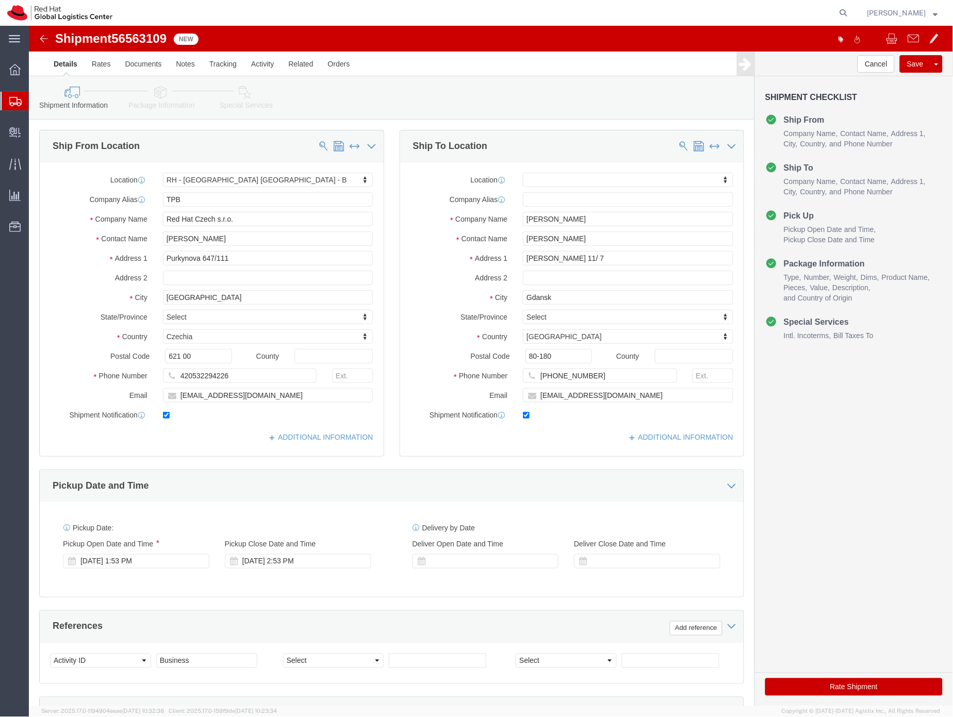
click icon
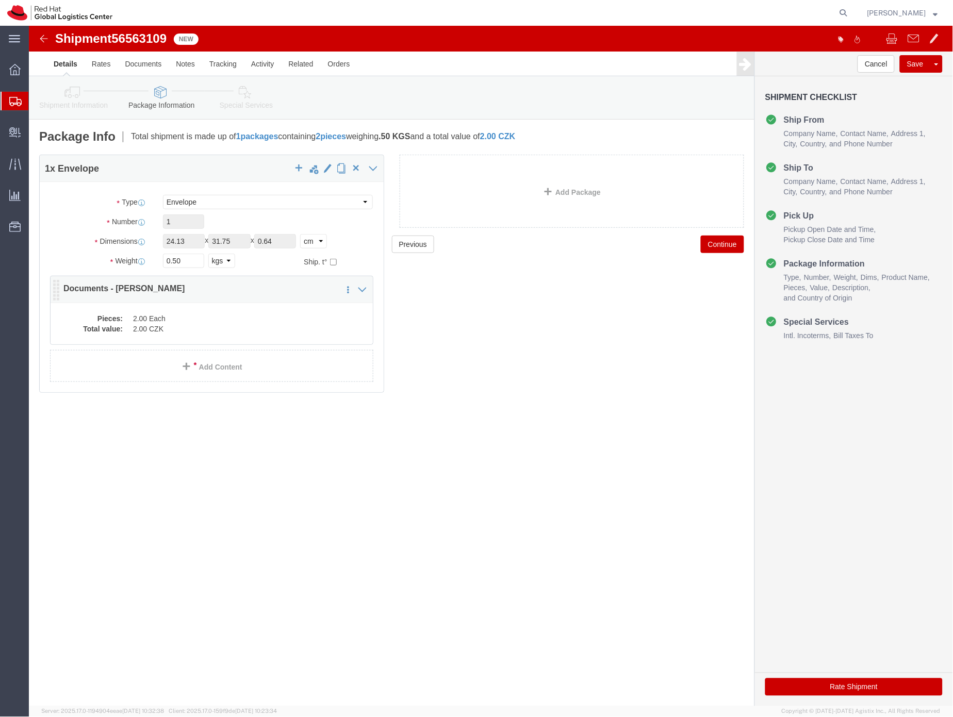
click dd "2.00 CZK"
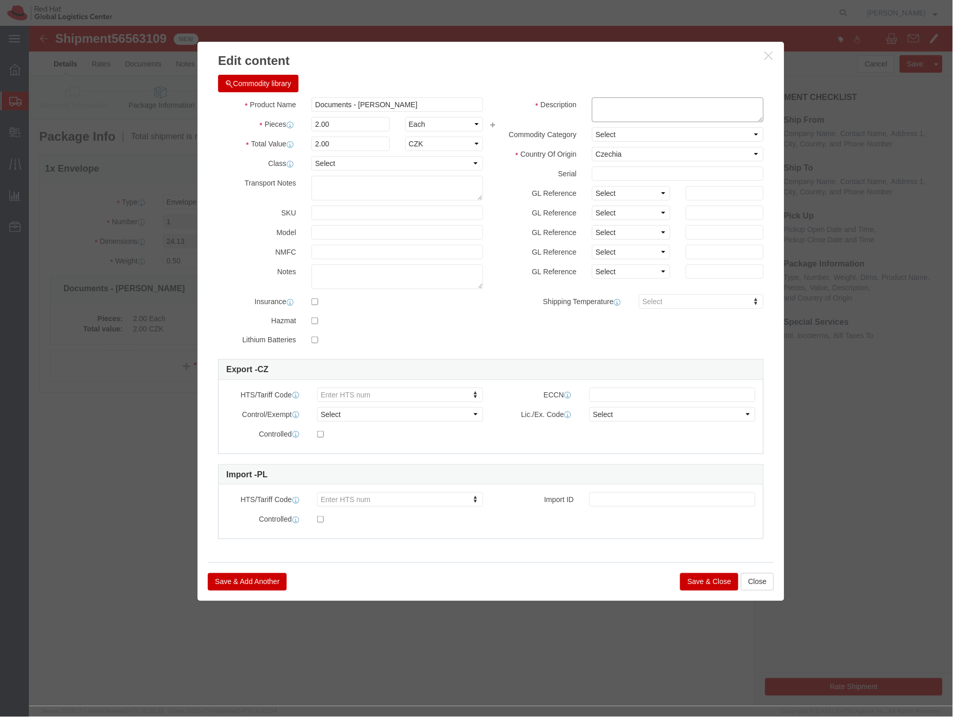
click textarea
type textarea "HR letter"
click button "Save & Close"
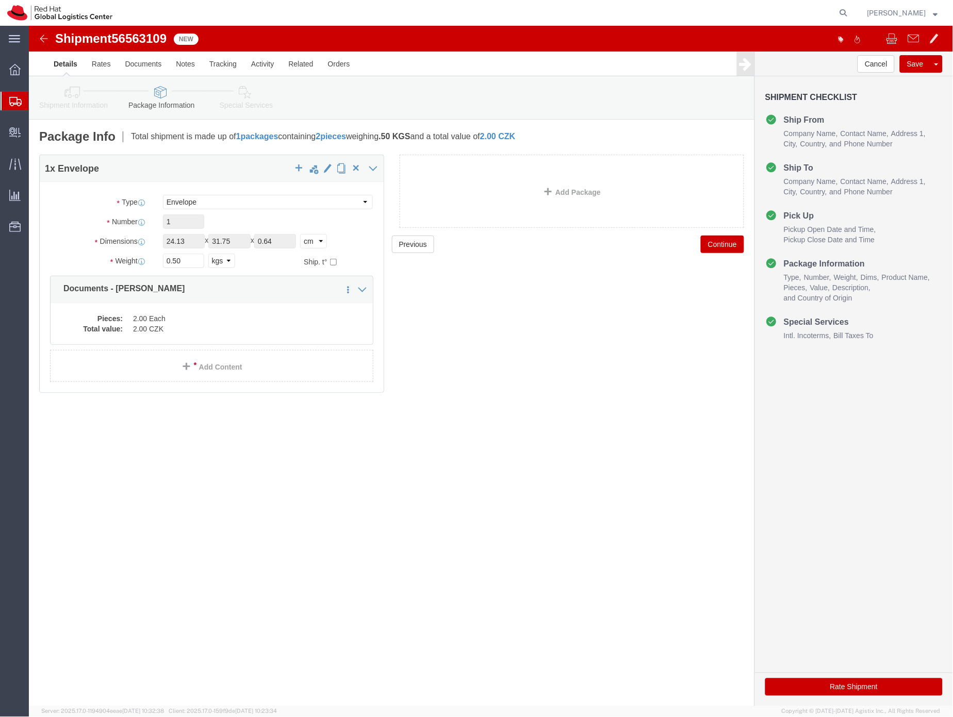
click icon
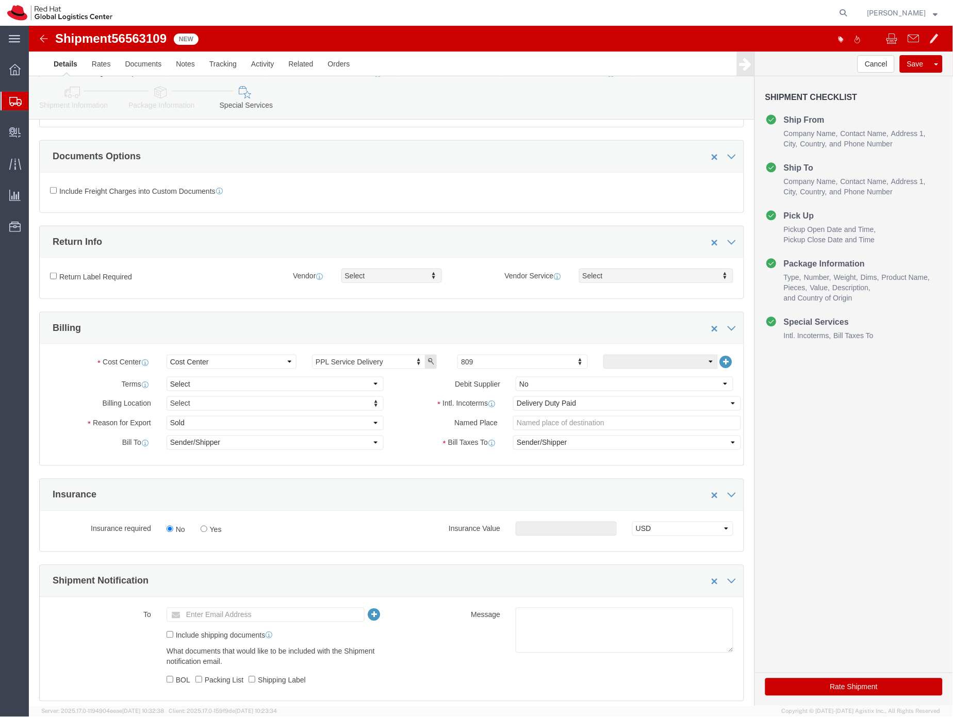
scroll to position [183, 0]
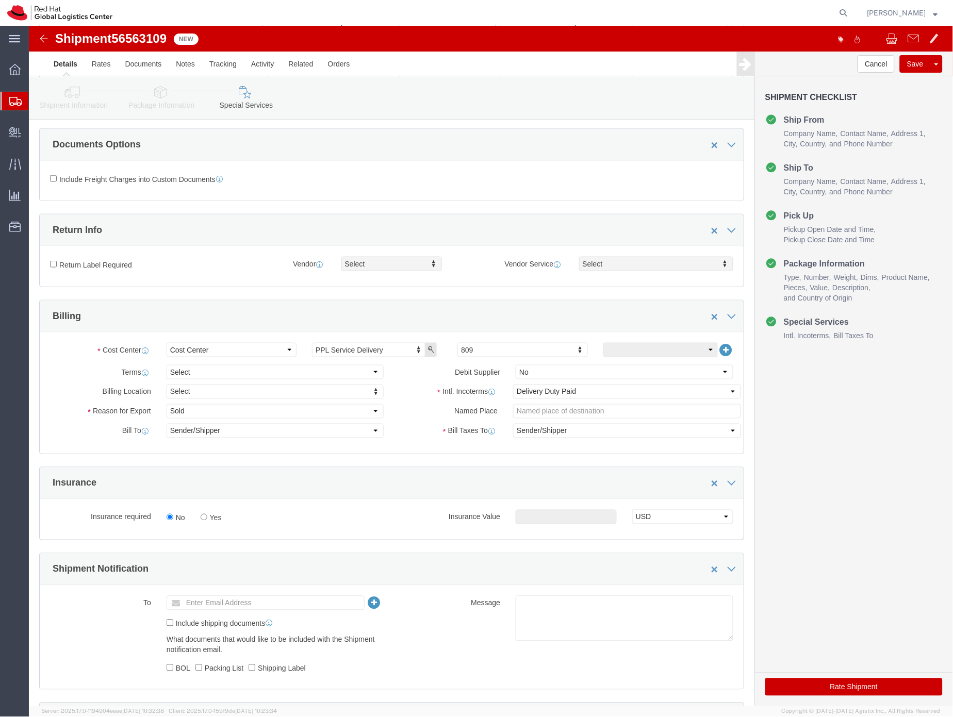
click button "Rate Shipment"
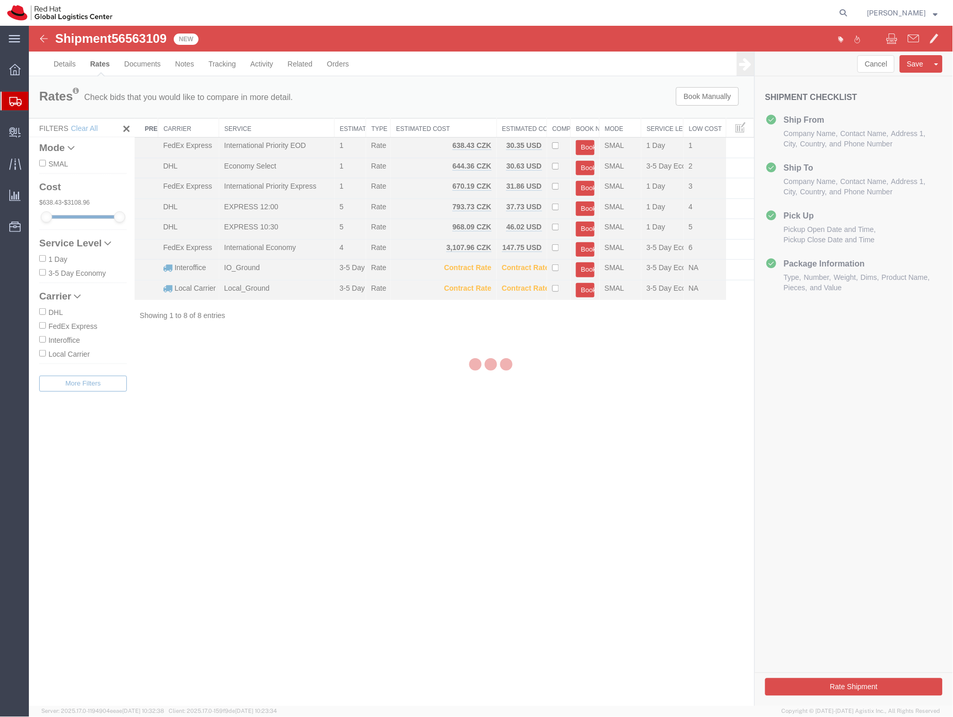
scroll to position [0, 0]
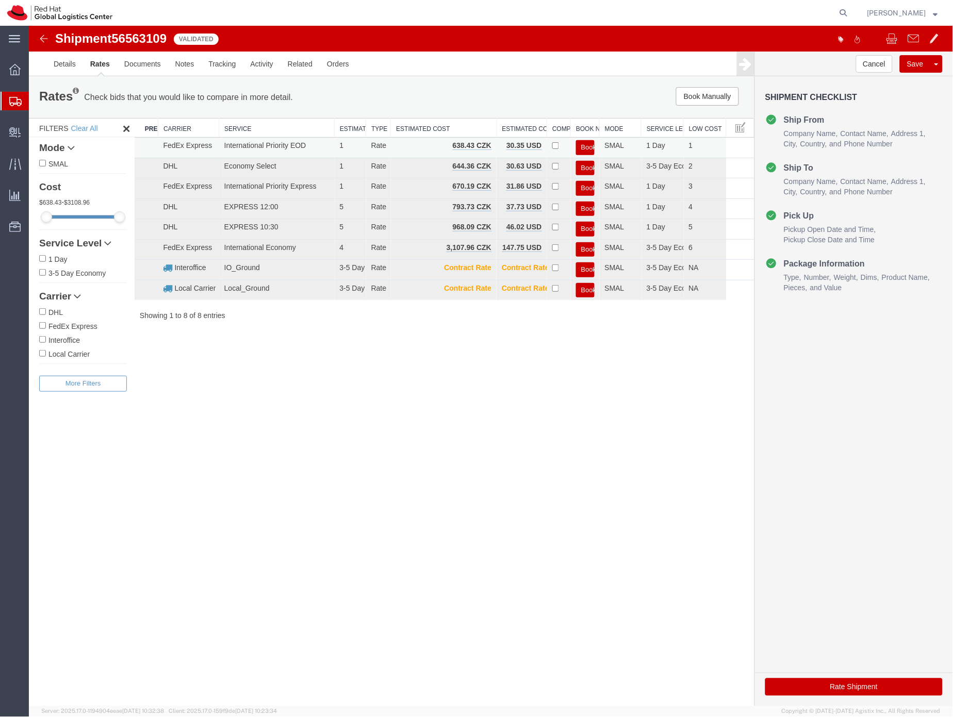
click at [586, 146] on button "Book" at bounding box center [585, 147] width 19 height 15
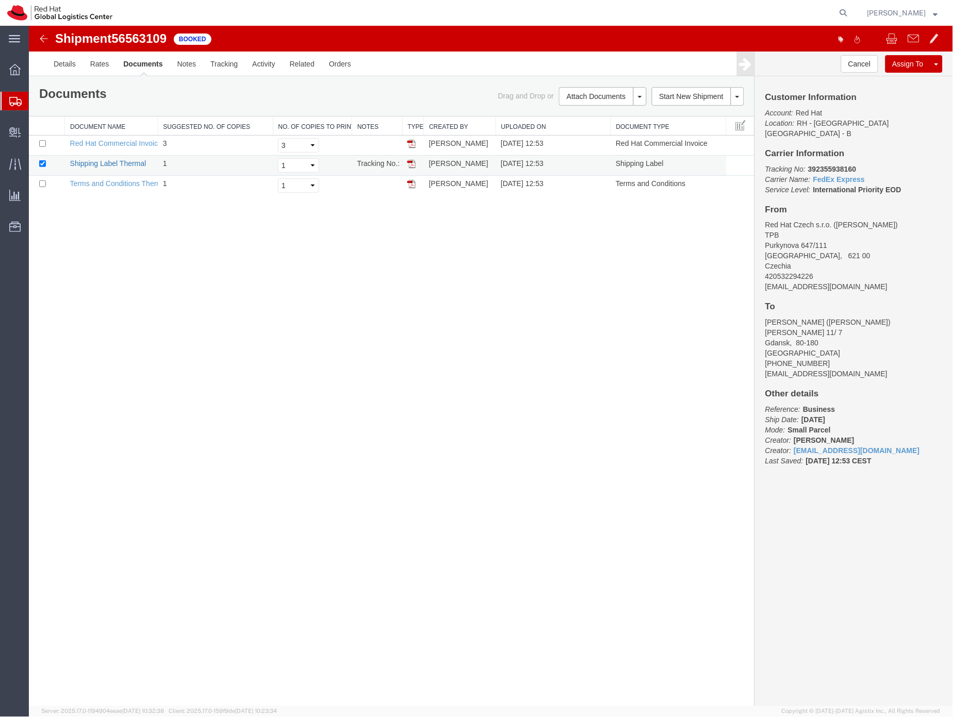
click at [129, 163] on link "Shipping Label Thermal" at bounding box center [108, 163] width 76 height 8
click at [14, 103] on icon at bounding box center [15, 101] width 12 height 9
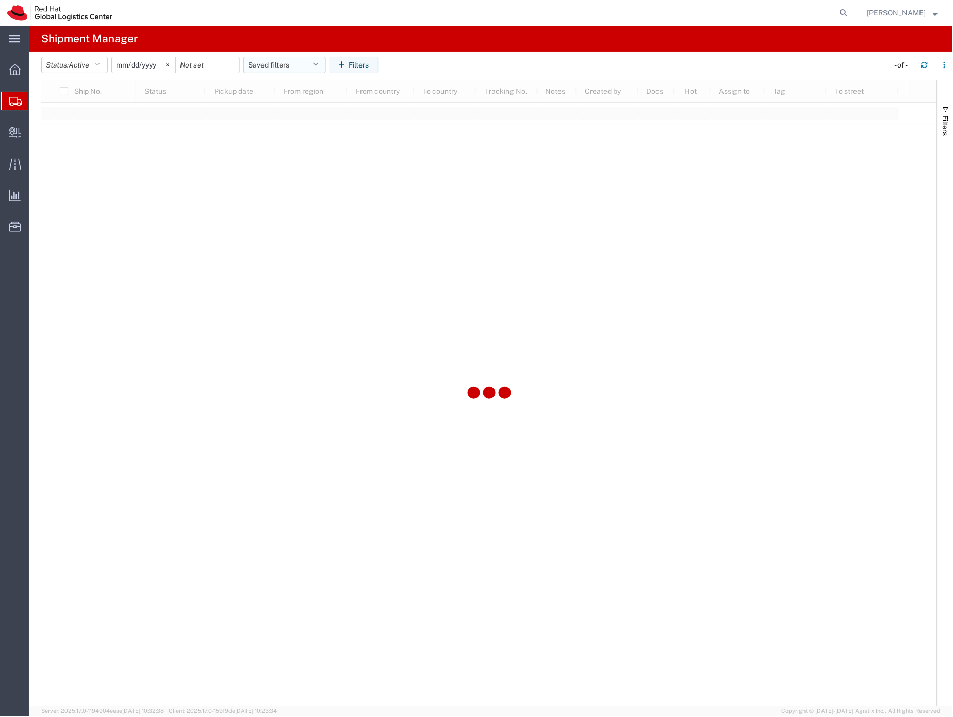
click at [256, 65] on button "Saved filters" at bounding box center [284, 65] width 83 height 17
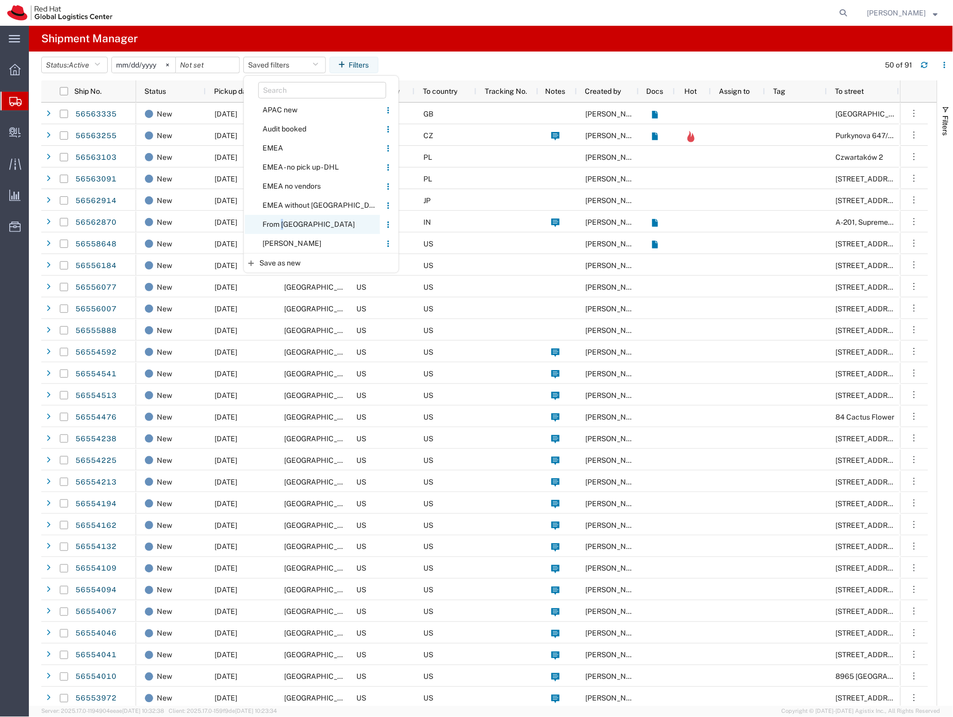
click at [284, 224] on span "From [GEOGRAPHIC_DATA]" at bounding box center [312, 224] width 135 height 19
type input "[DATE]"
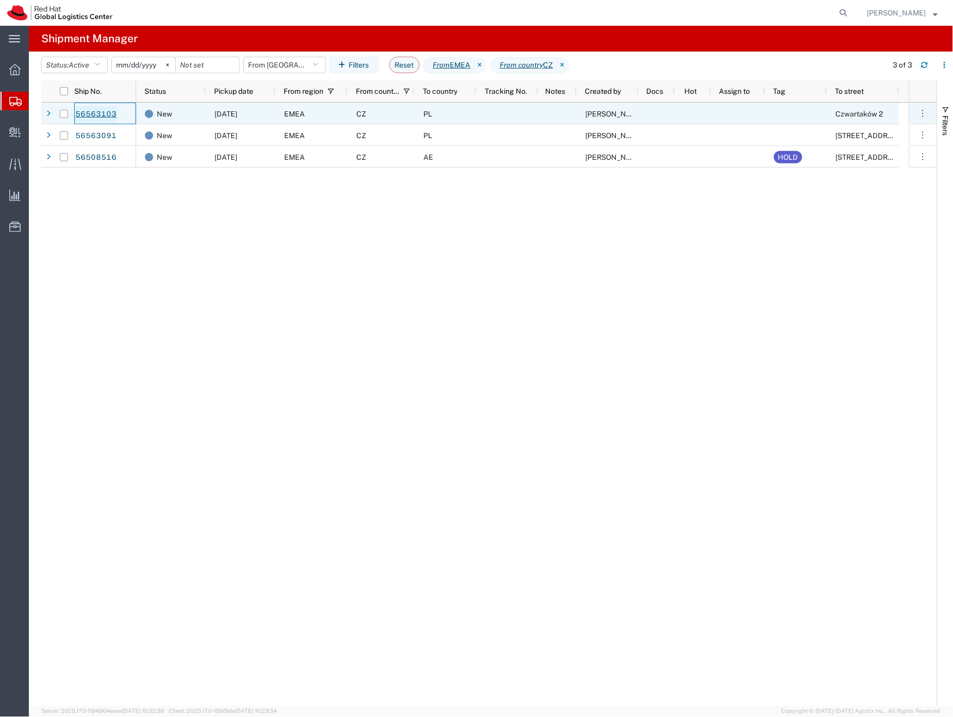
click at [92, 108] on link "56563103" at bounding box center [96, 114] width 42 height 17
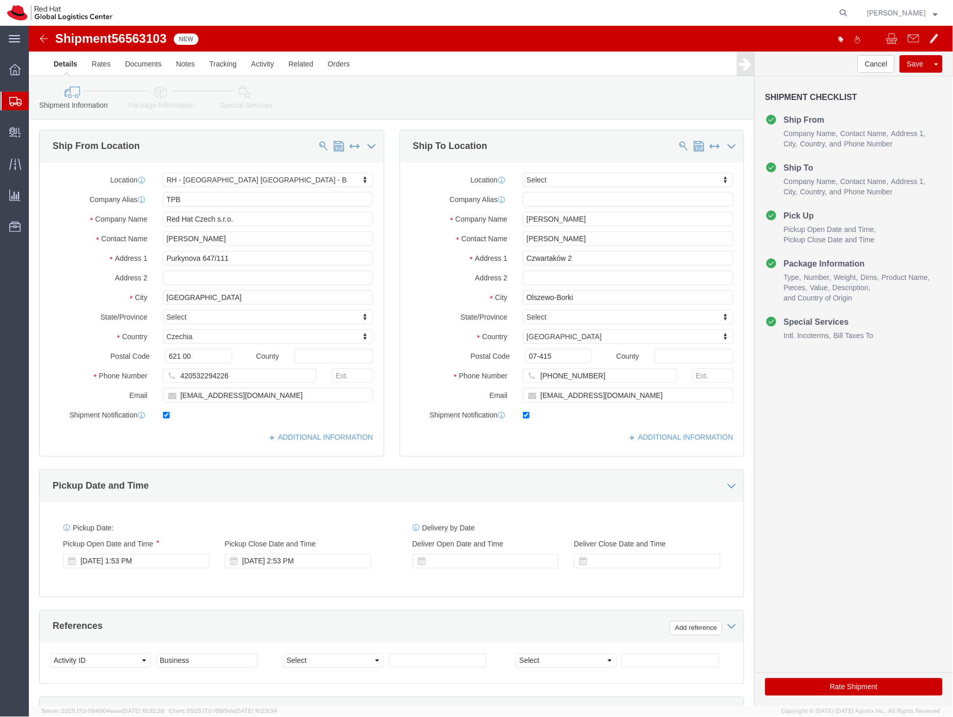
select select "38036"
select select
click icon
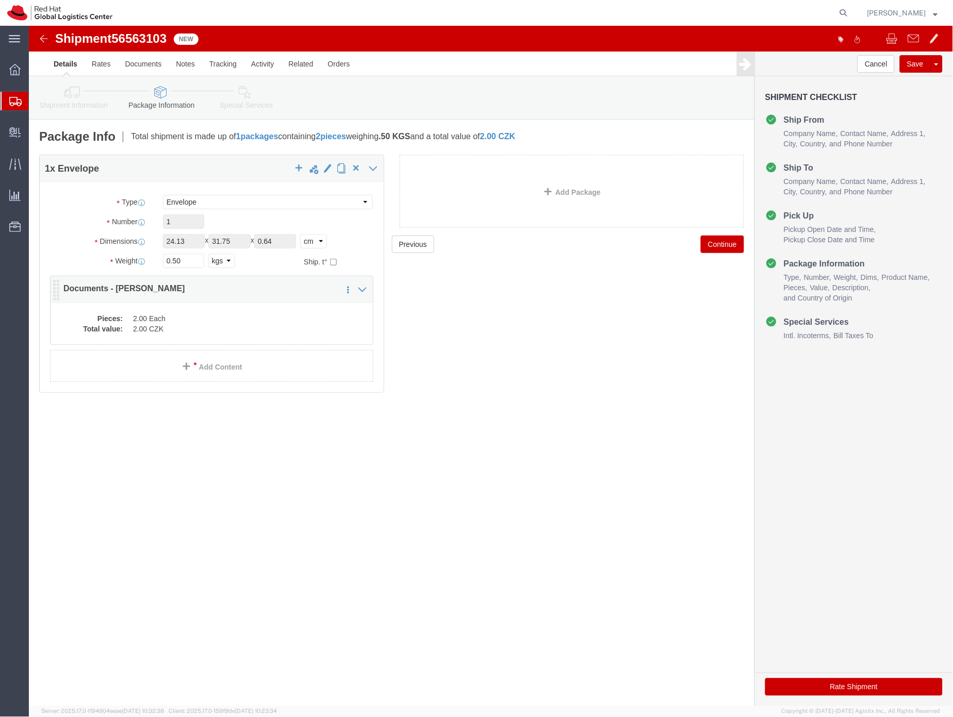
click div "Pieces: 2.00 Each Total value: 2.00 CZK"
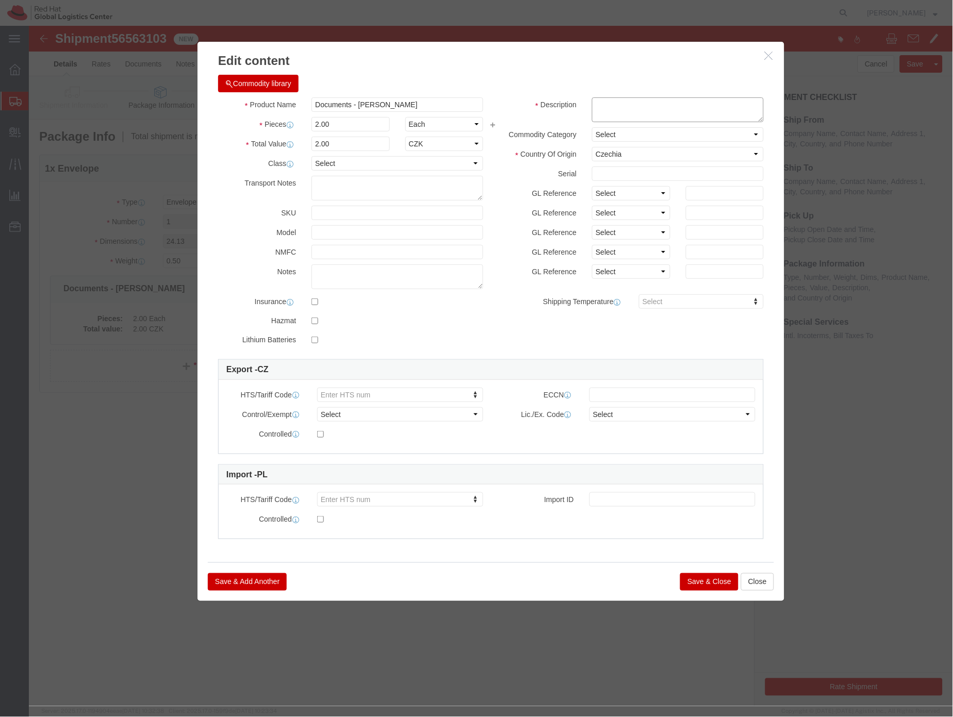
click textarea
type textarea "HR doc"
click button "Save & Close"
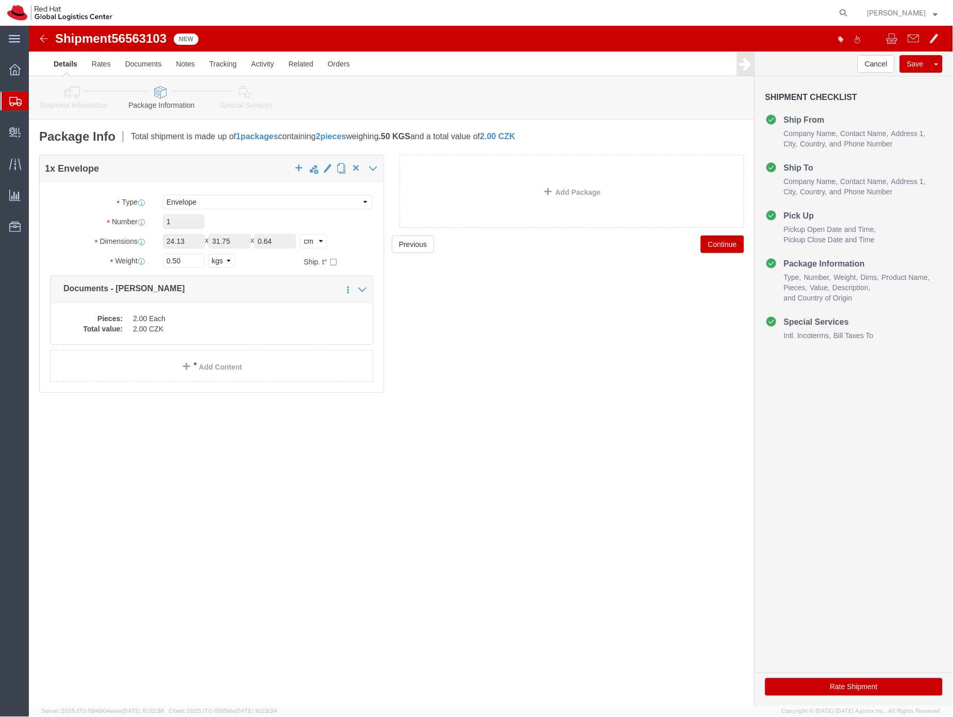
click icon
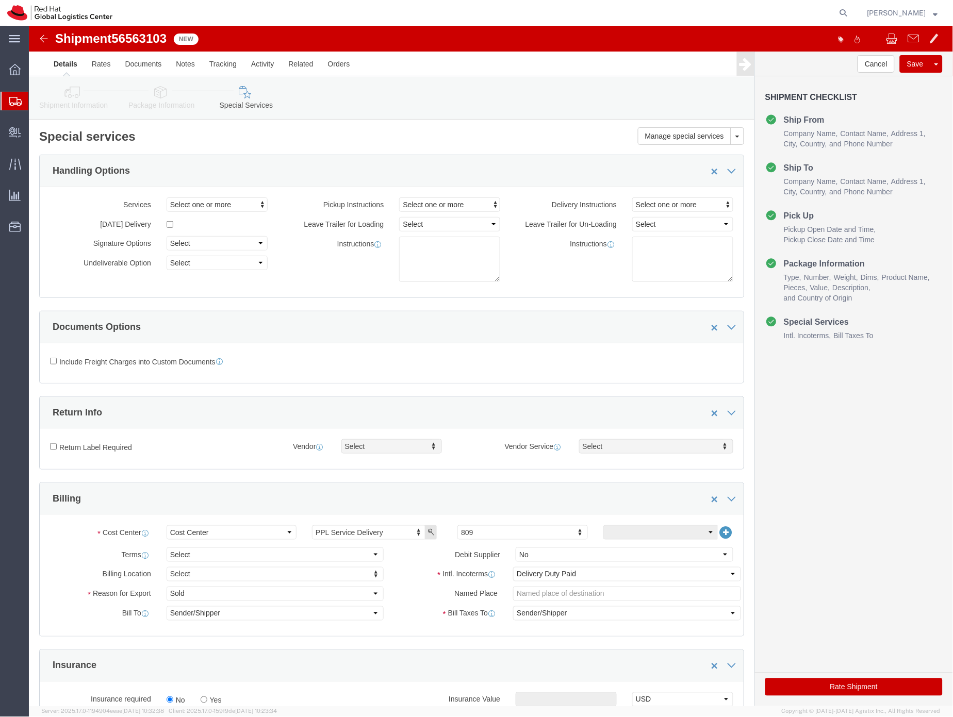
click button "Rate Shipment"
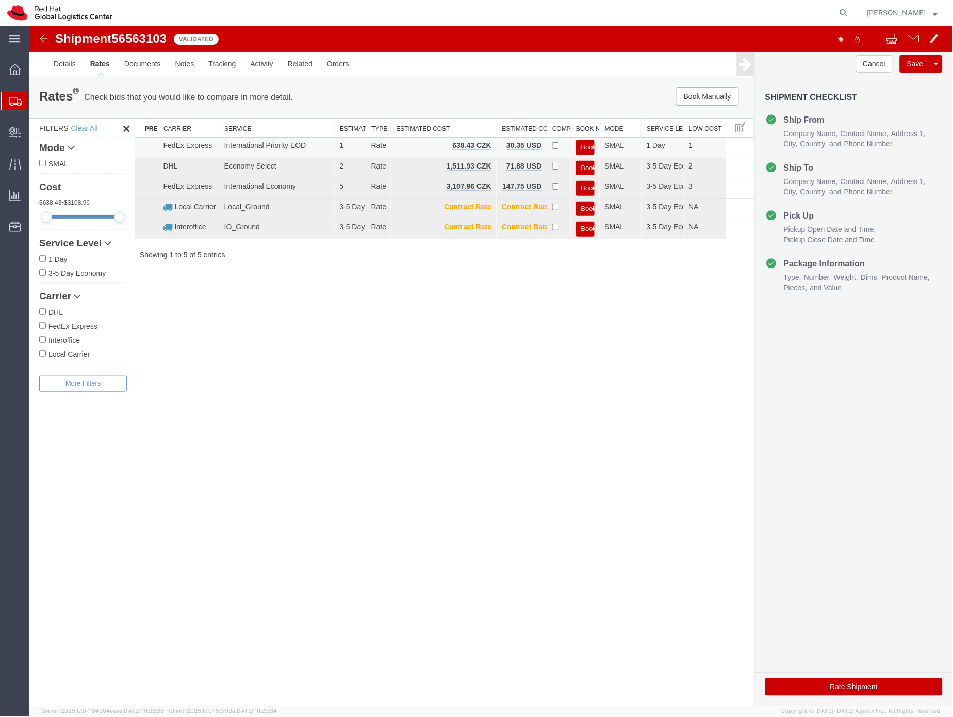
click at [589, 141] on button "Book" at bounding box center [585, 147] width 19 height 15
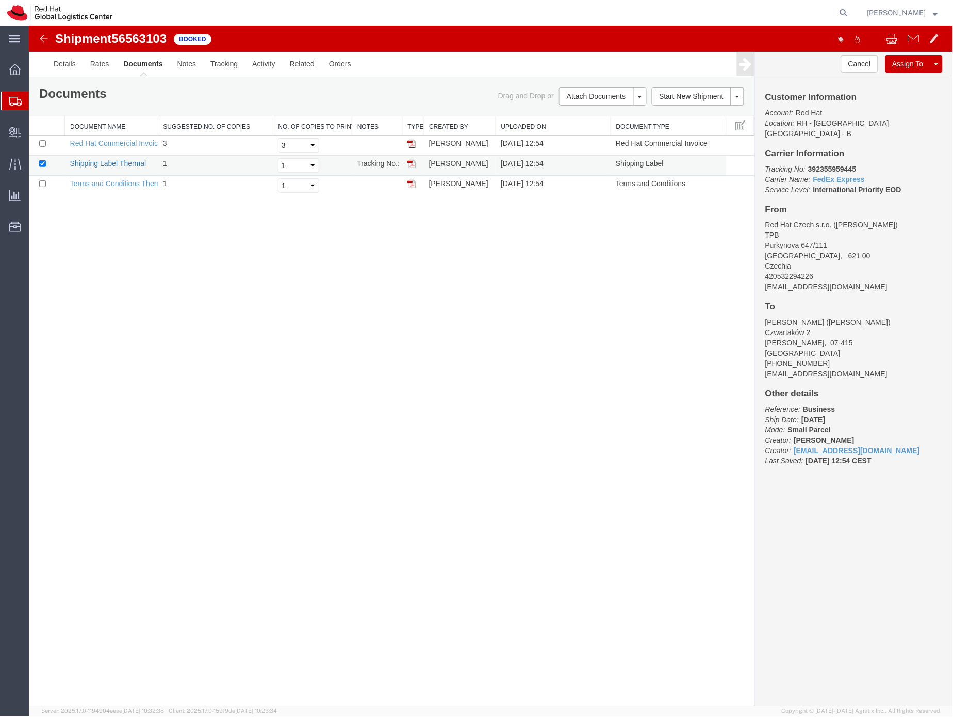
click at [101, 163] on link "Shipping Label Thermal" at bounding box center [108, 163] width 76 height 8
click at [13, 104] on icon at bounding box center [15, 101] width 12 height 9
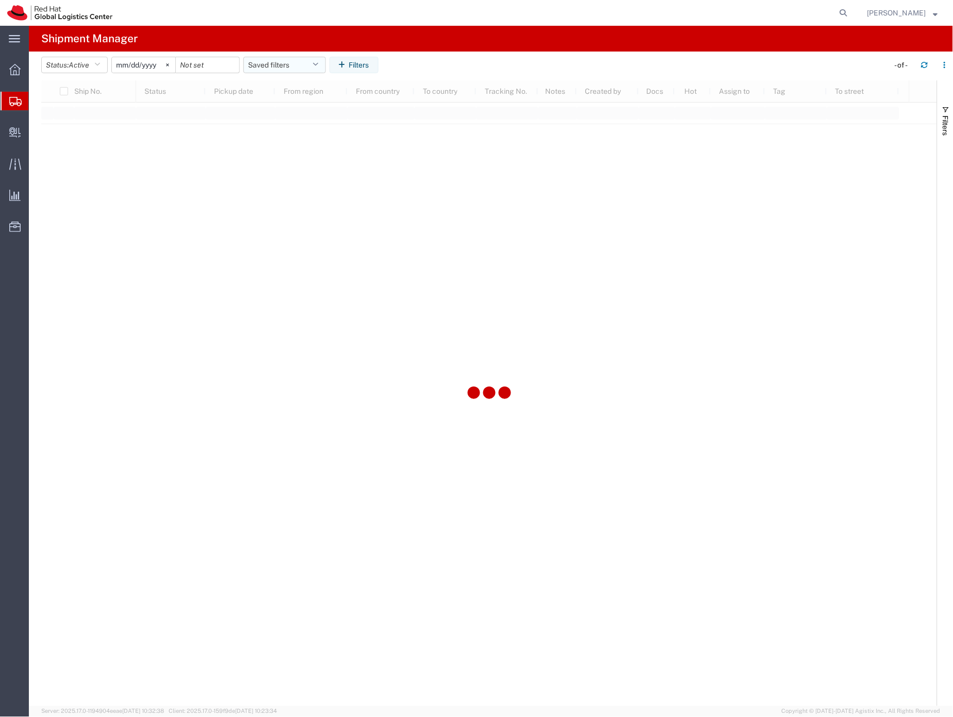
click at [275, 62] on button "Saved filters" at bounding box center [284, 65] width 83 height 17
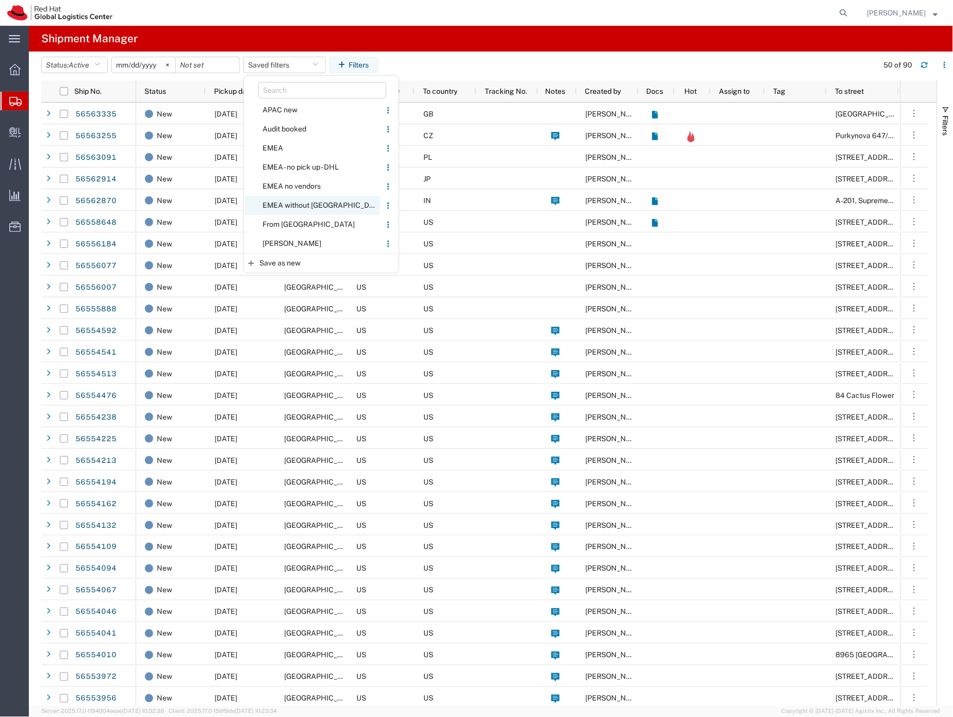
click at [289, 205] on span "EMEA without [GEOGRAPHIC_DATA]" at bounding box center [312, 205] width 135 height 19
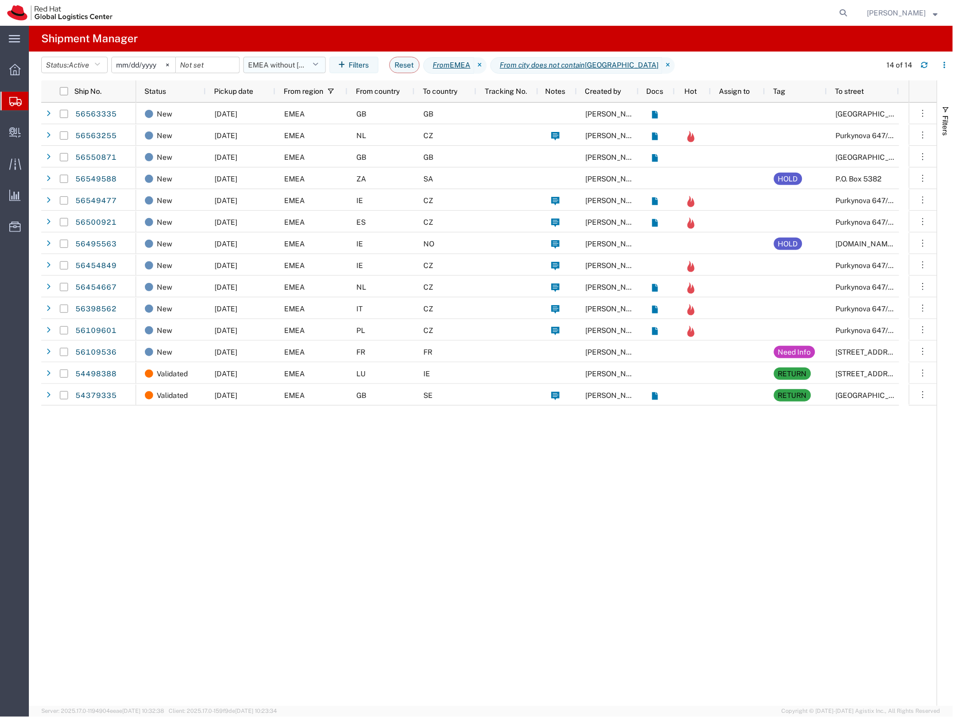
click at [281, 63] on button "EMEA without [GEOGRAPHIC_DATA]" at bounding box center [284, 65] width 83 height 17
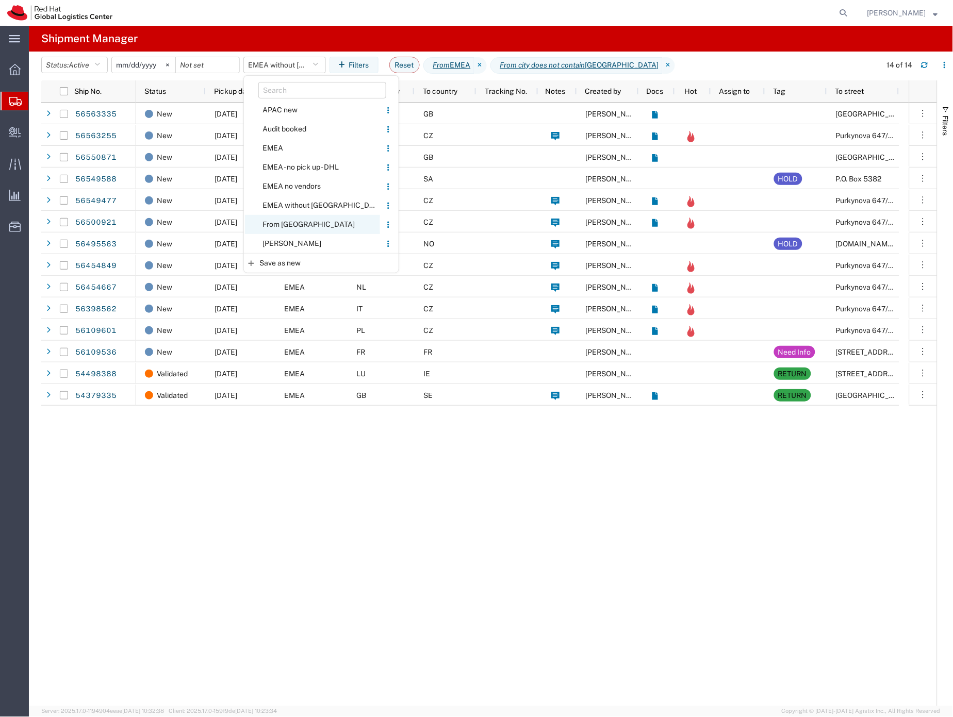
click at [281, 222] on span "From [GEOGRAPHIC_DATA]" at bounding box center [312, 224] width 135 height 19
type input "[DATE]"
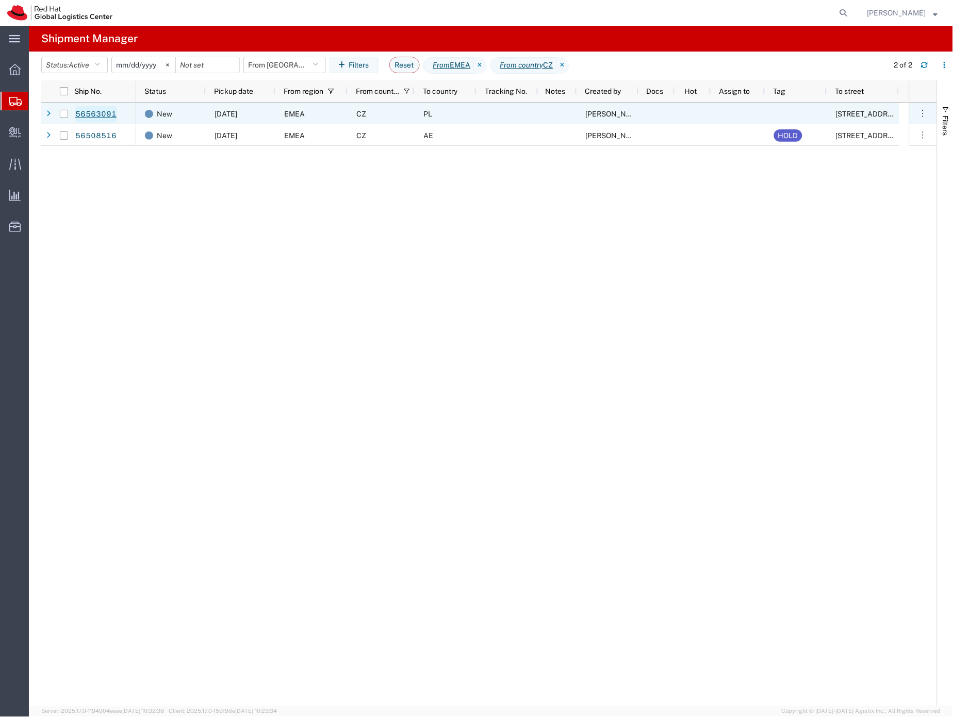
click at [102, 113] on link "56563091" at bounding box center [96, 114] width 42 height 17
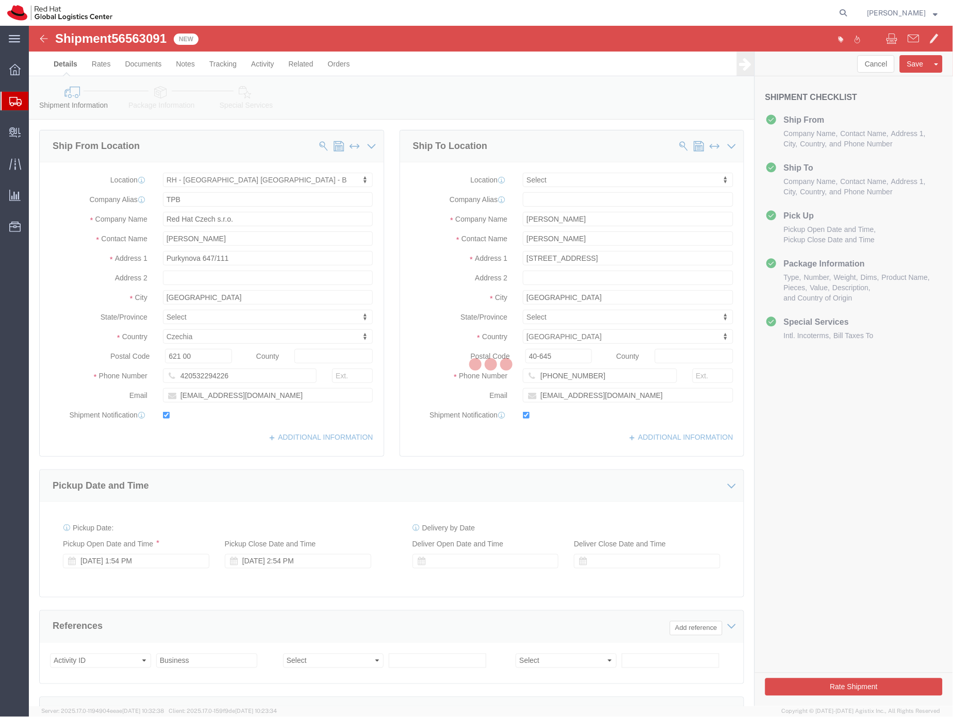
select select "38036"
select select
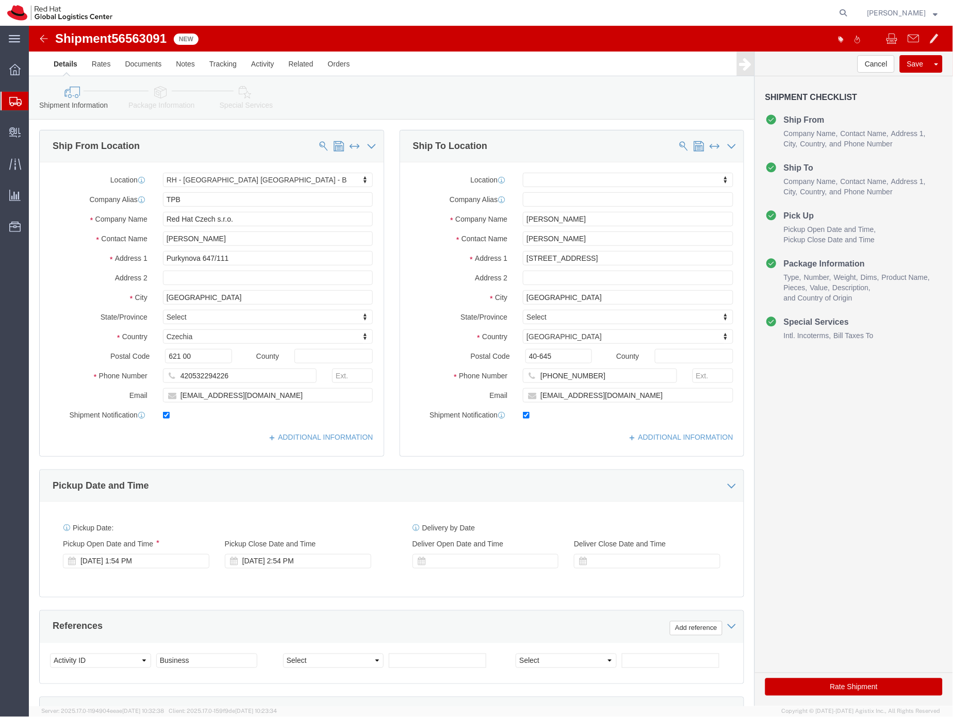
click icon
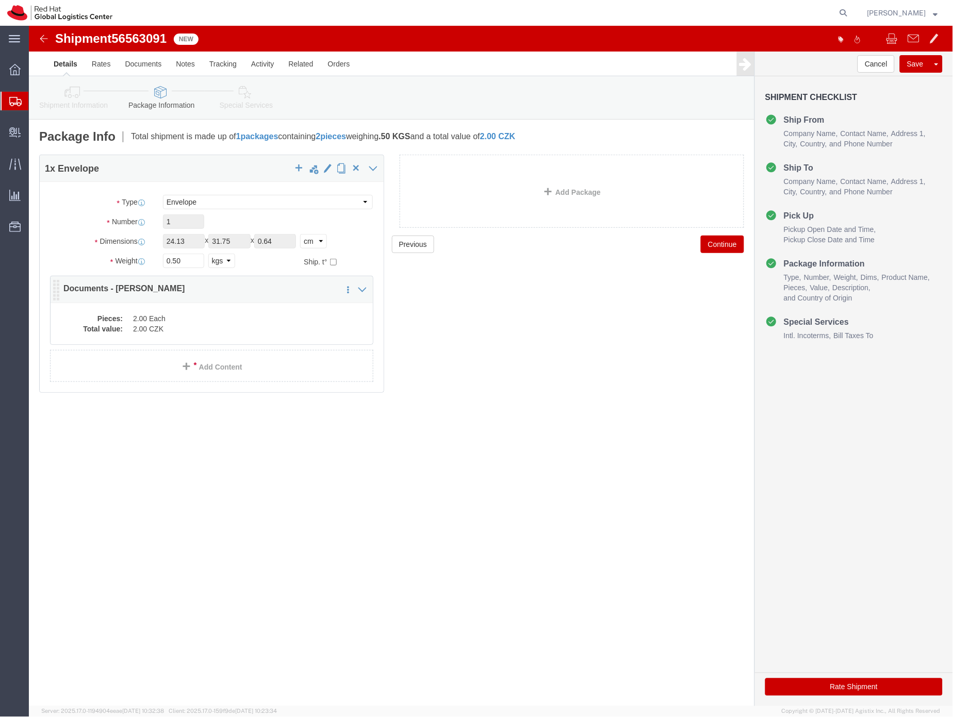
click dd "2.00 Each"
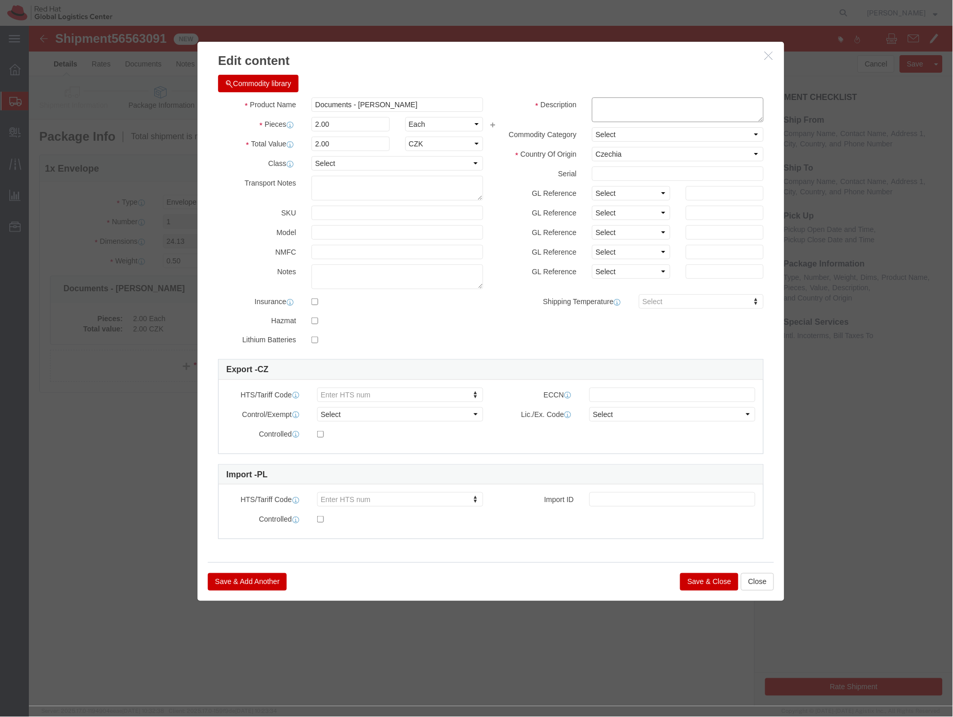
click textarea
type textarea "HR letter"
click button "Save & Close"
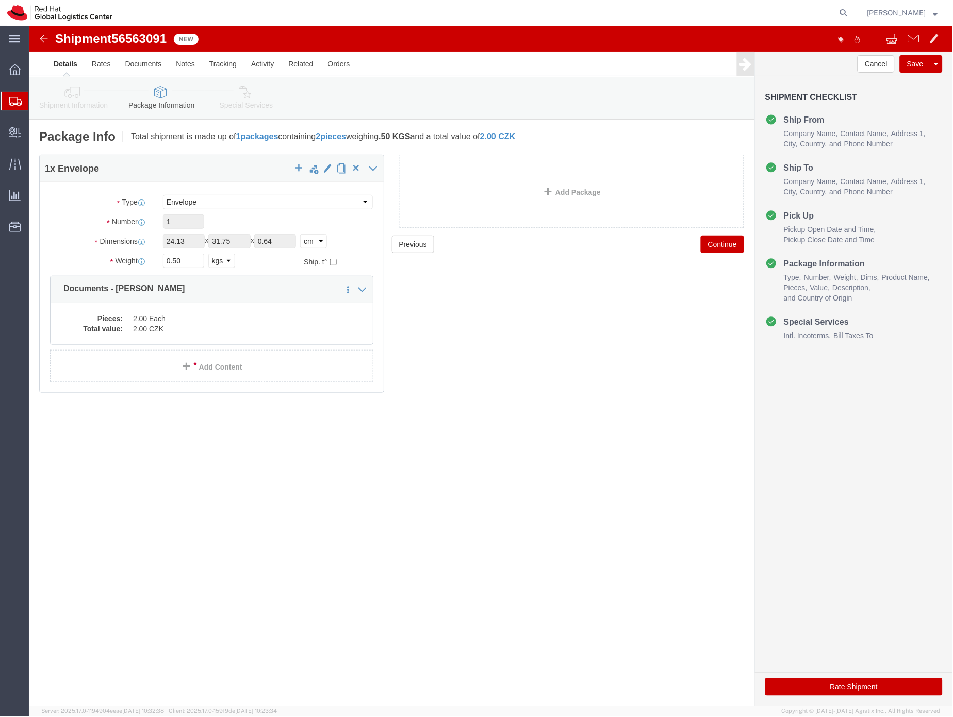
click link "Special Services"
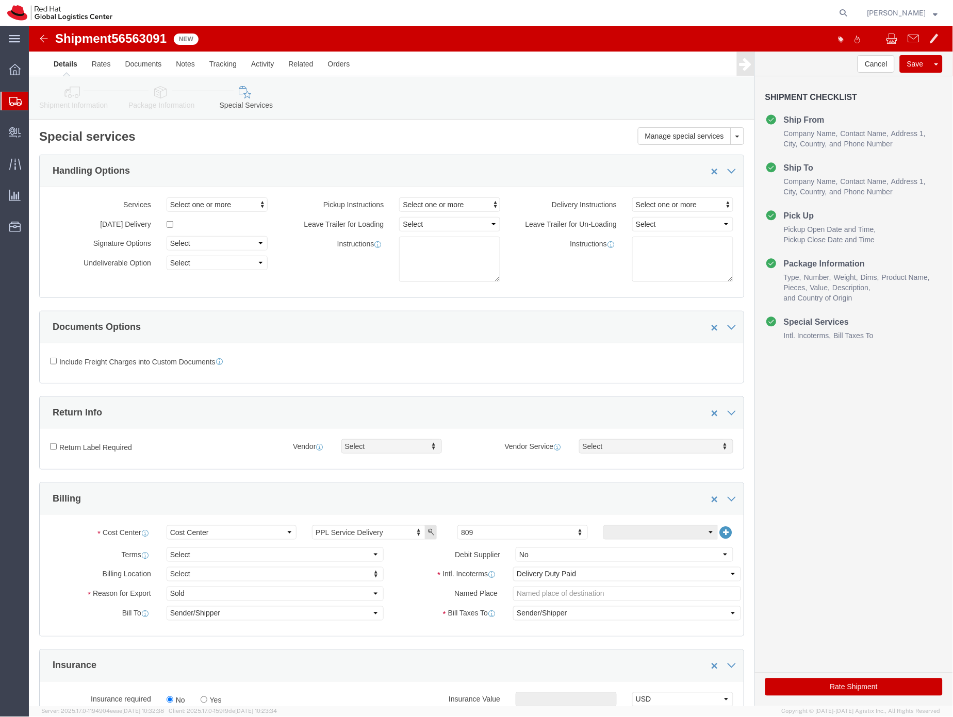
click button "Rate Shipment"
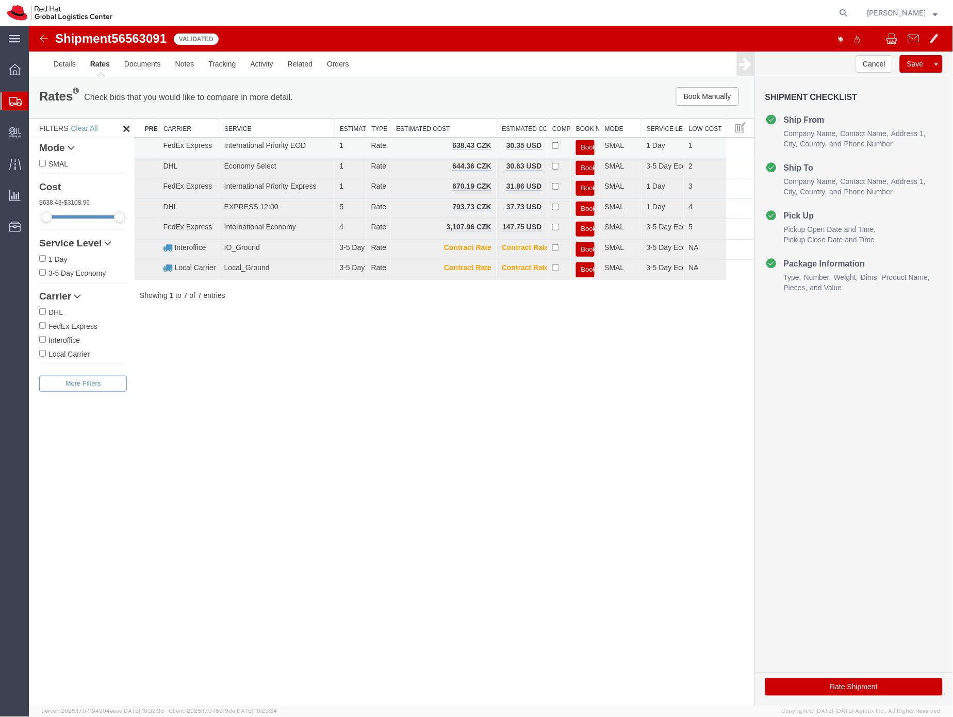
click at [271, 144] on td "International Priority EOD" at bounding box center [277, 147] width 116 height 21
click at [585, 144] on button "Book" at bounding box center [585, 147] width 19 height 15
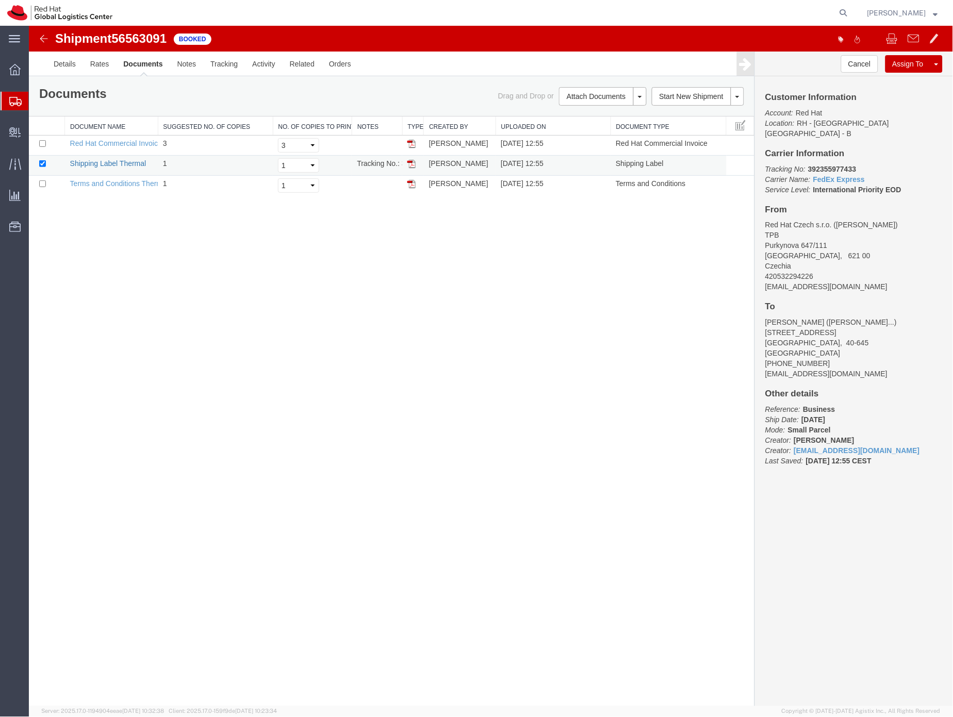
click at [132, 166] on link "Shipping Label Thermal" at bounding box center [108, 163] width 76 height 8
